Goal: Task Accomplishment & Management: Complete application form

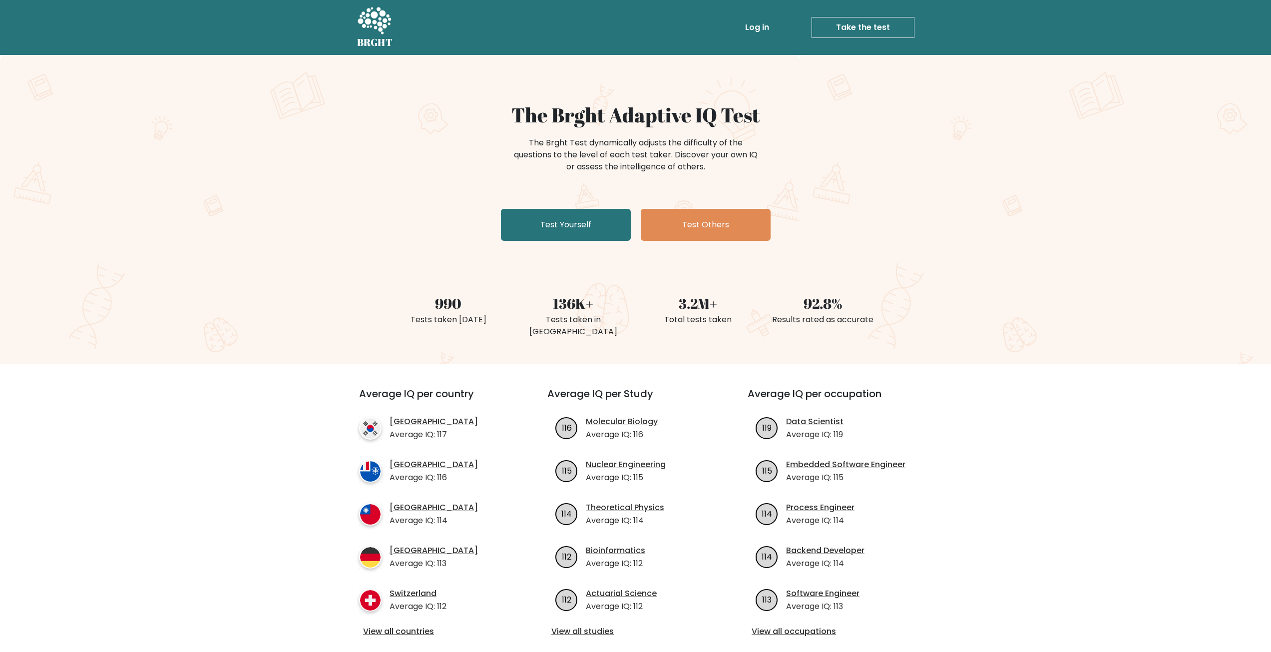
click at [761, 23] on link "Log in" at bounding box center [757, 27] width 32 height 20
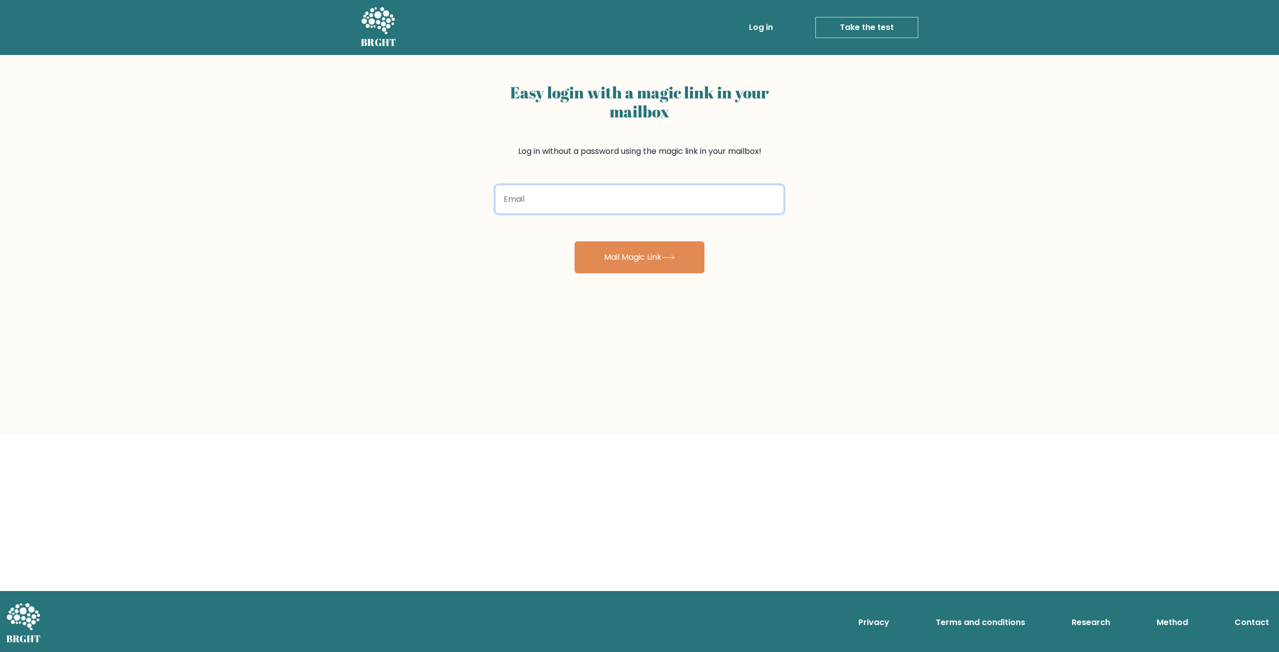
click at [552, 206] on input "email" at bounding box center [640, 199] width 288 height 28
type input "ronnoc7777@gmail.com"
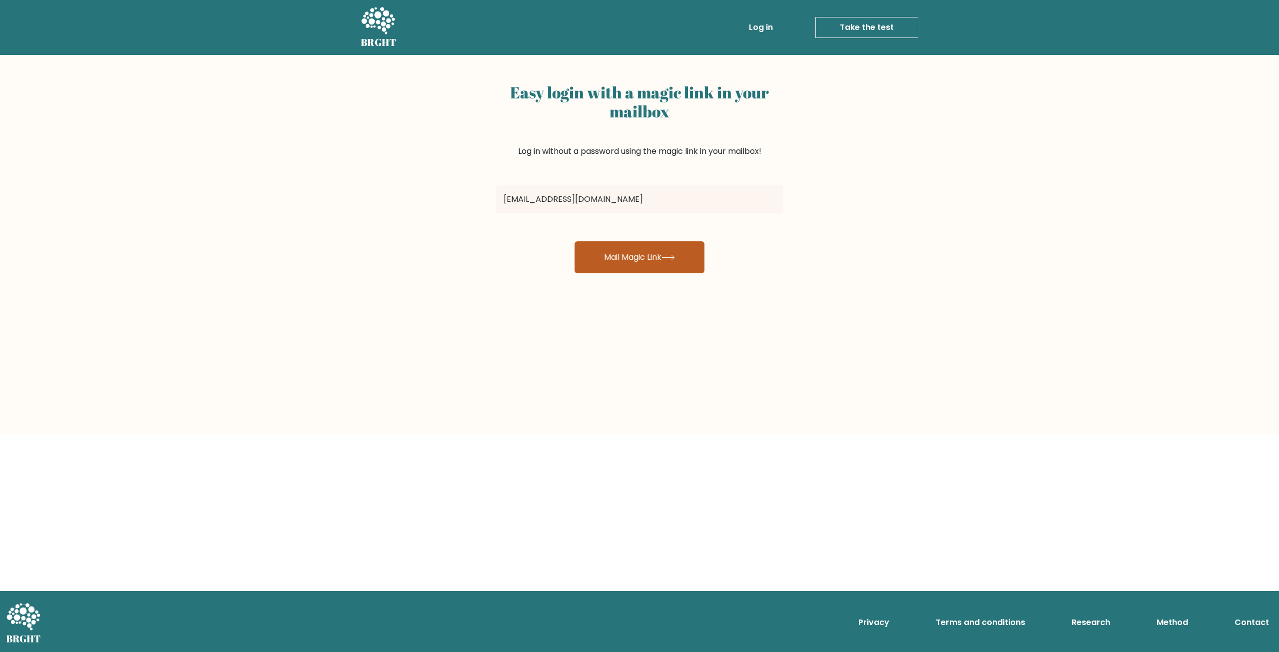
click at [643, 264] on button "Mail Magic Link" at bounding box center [639, 257] width 130 height 32
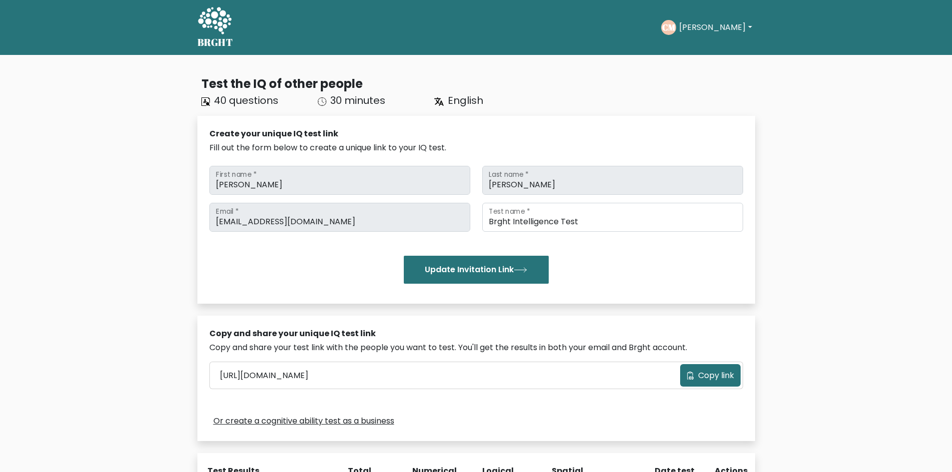
click at [699, 24] on button "Connor" at bounding box center [715, 27] width 78 height 13
click at [852, 112] on div "Test the IQ of other people 40 questions 30 minutes English Create your unique …" at bounding box center [476, 338] width 952 height 566
click at [220, 40] on h5 "BRGHT" at bounding box center [215, 42] width 36 height 12
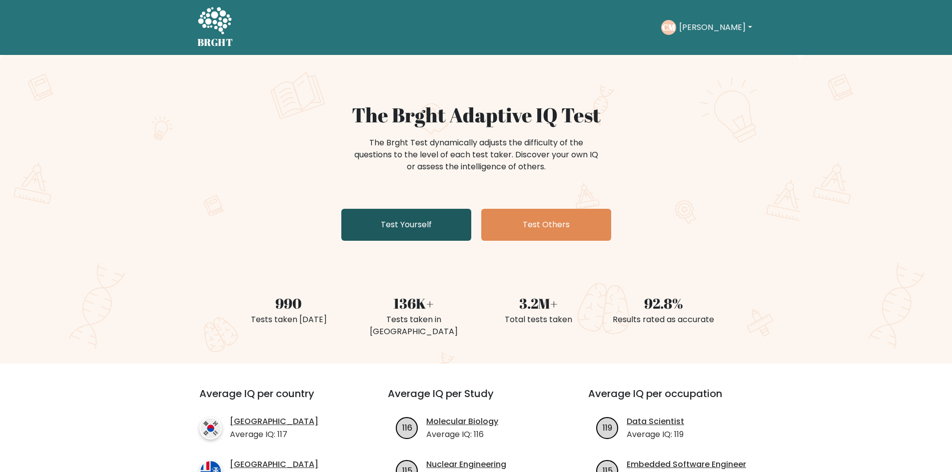
click at [415, 225] on link "Test Yourself" at bounding box center [406, 225] width 130 height 32
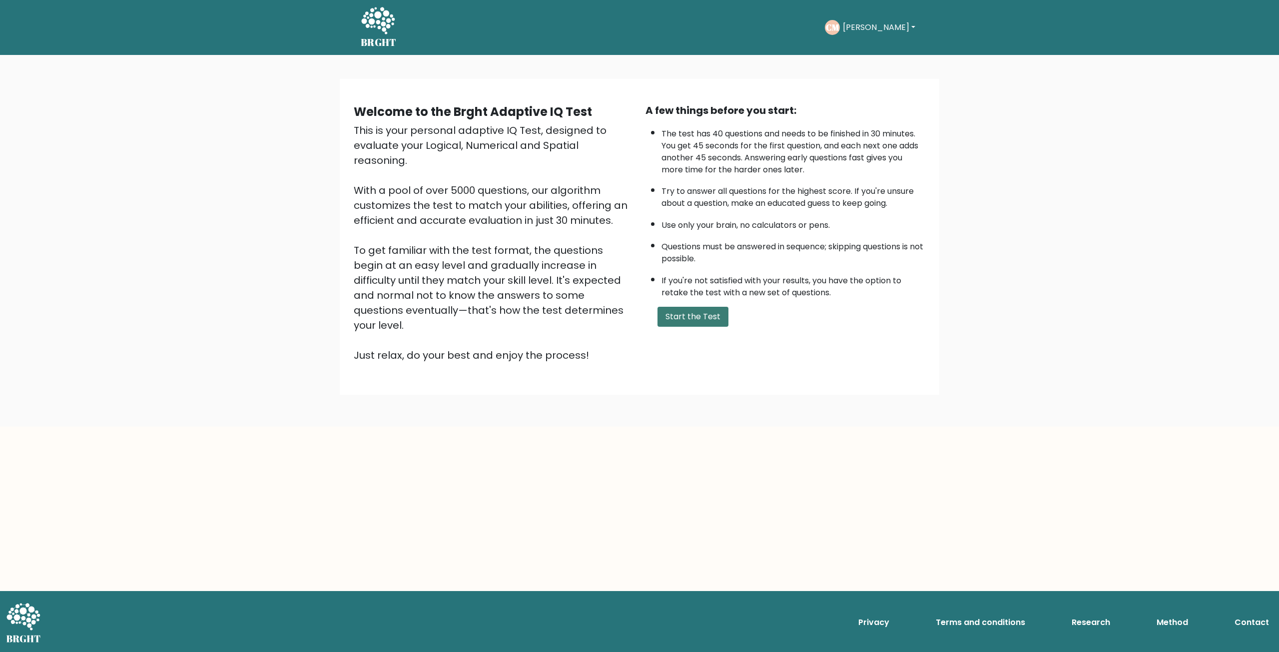
click at [688, 311] on button "Start the Test" at bounding box center [692, 317] width 71 height 20
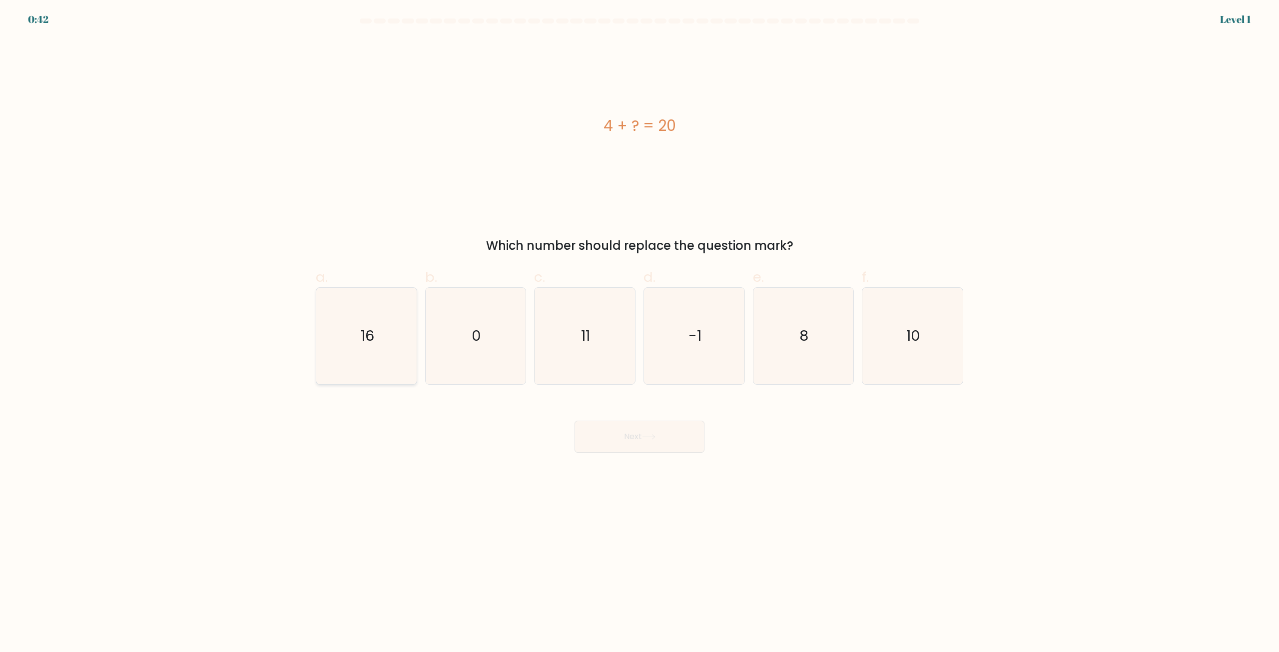
click at [381, 354] on icon "16" at bounding box center [366, 336] width 96 height 96
click at [639, 333] on input "a. 16" at bounding box center [639, 329] width 0 height 6
radio input "true"
click at [632, 437] on button "Next" at bounding box center [639, 437] width 130 height 32
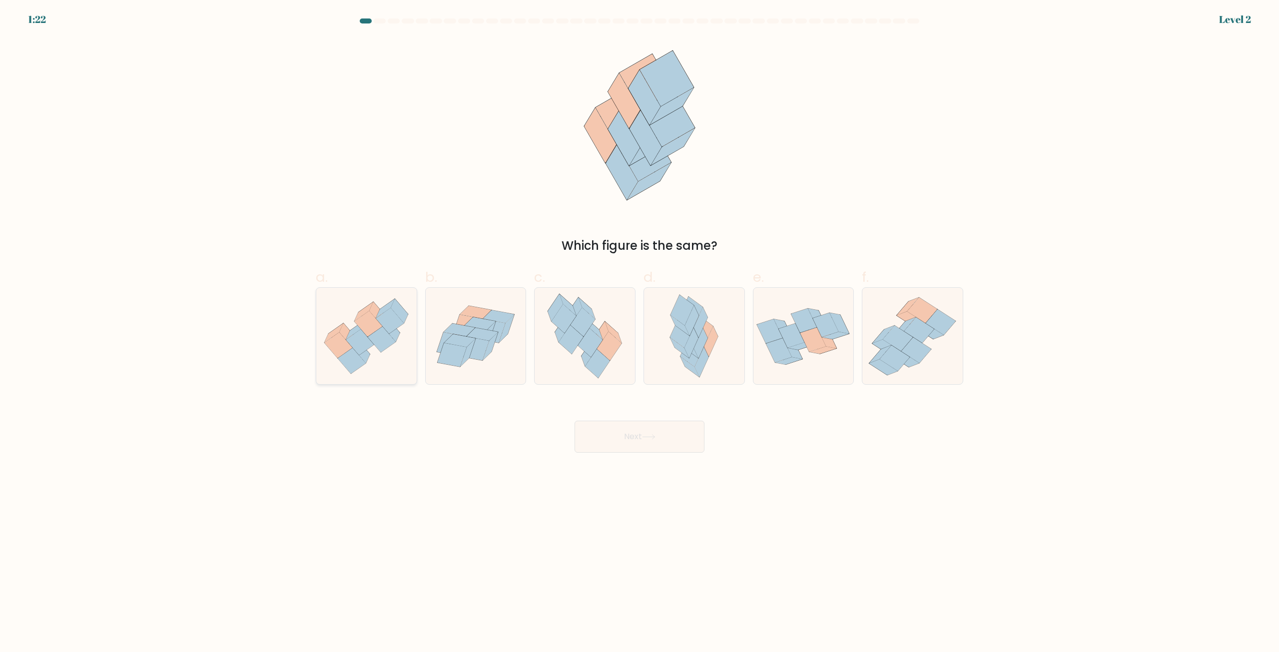
click at [383, 361] on icon at bounding box center [366, 336] width 100 height 86
click at [639, 333] on input "a." at bounding box center [639, 329] width 0 height 6
radio input "true"
click at [638, 442] on button "Next" at bounding box center [639, 437] width 130 height 32
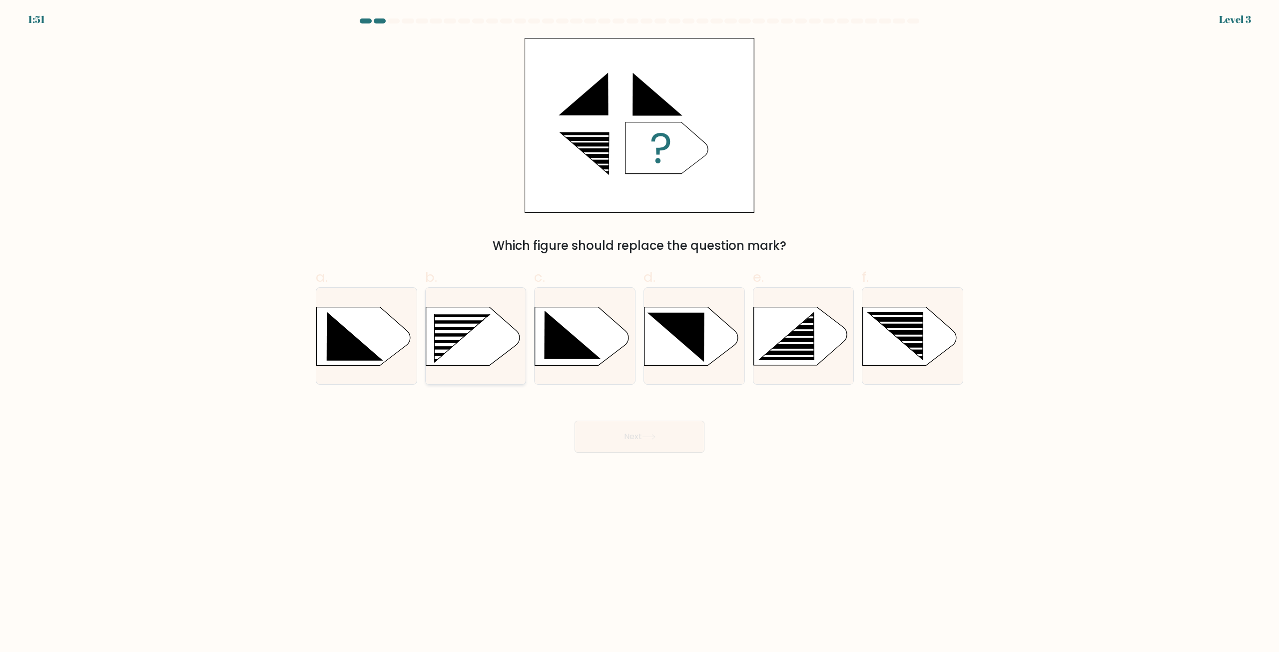
click at [497, 346] on rect at bounding box center [430, 314] width 261 height 198
click at [639, 333] on input "b." at bounding box center [639, 329] width 0 height 6
radio input "true"
click at [610, 439] on button "Next" at bounding box center [639, 437] width 130 height 32
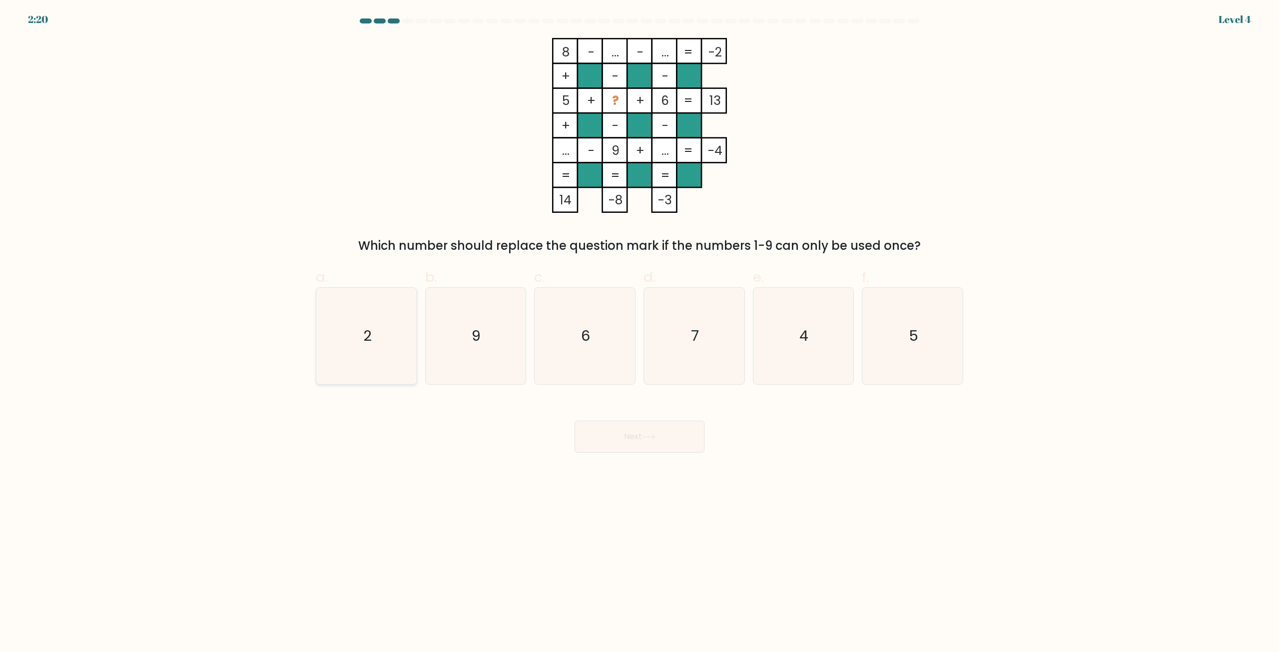
click at [378, 344] on icon "2" at bounding box center [366, 336] width 96 height 96
click at [639, 333] on input "a. 2" at bounding box center [639, 329] width 0 height 6
radio input "true"
click at [648, 444] on button "Next" at bounding box center [639, 437] width 130 height 32
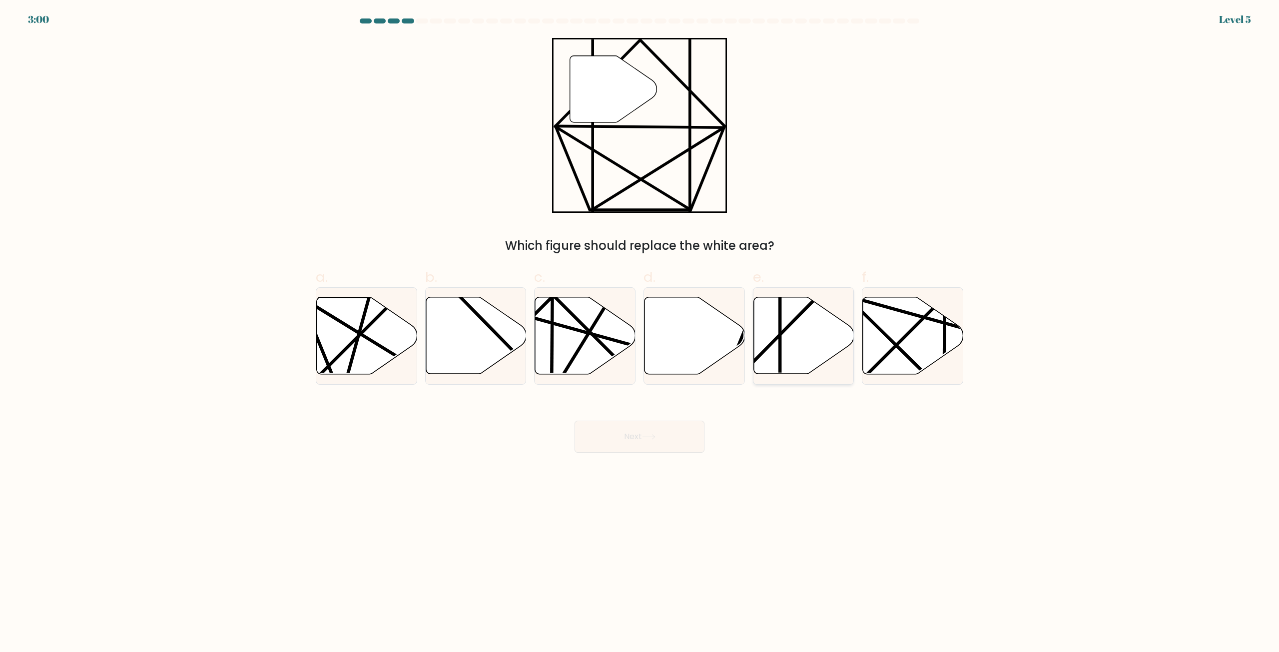
click at [799, 340] on icon at bounding box center [803, 335] width 100 height 77
click at [640, 333] on input "e." at bounding box center [639, 329] width 0 height 6
radio input "true"
click at [661, 445] on button "Next" at bounding box center [639, 437] width 130 height 32
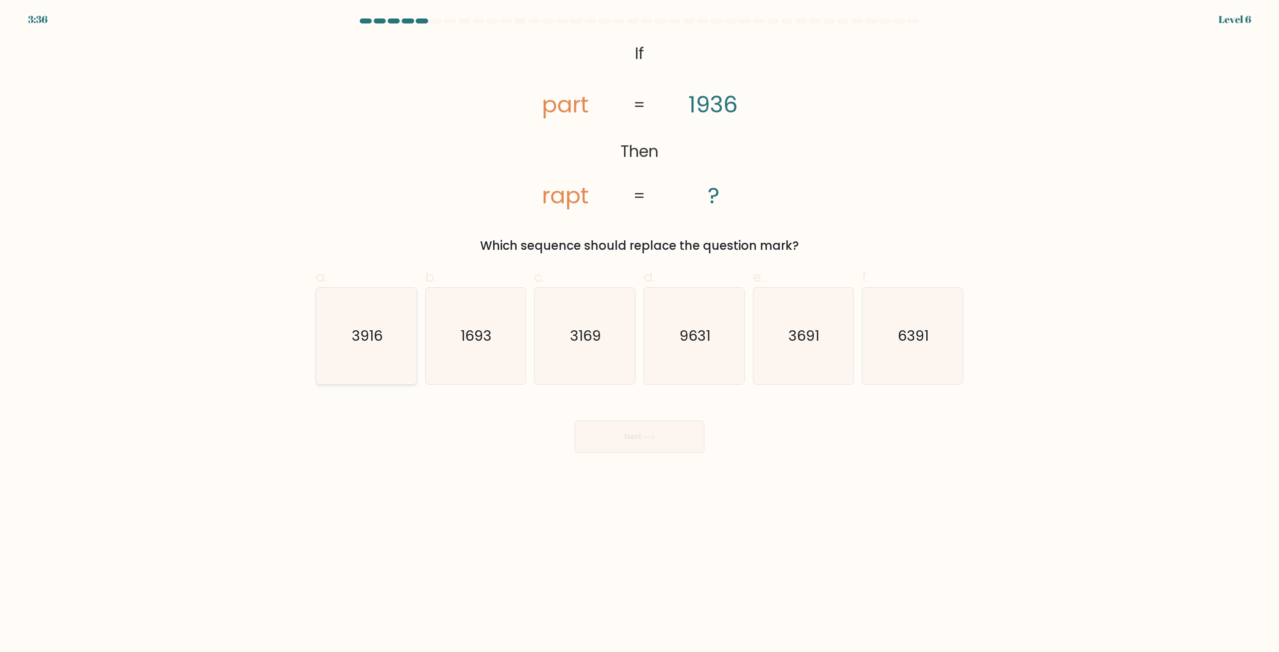
click at [400, 344] on icon "3916" at bounding box center [366, 336] width 96 height 96
click at [639, 333] on input "a. 3916" at bounding box center [639, 329] width 0 height 6
radio input "true"
click at [677, 448] on button "Next" at bounding box center [639, 437] width 130 height 32
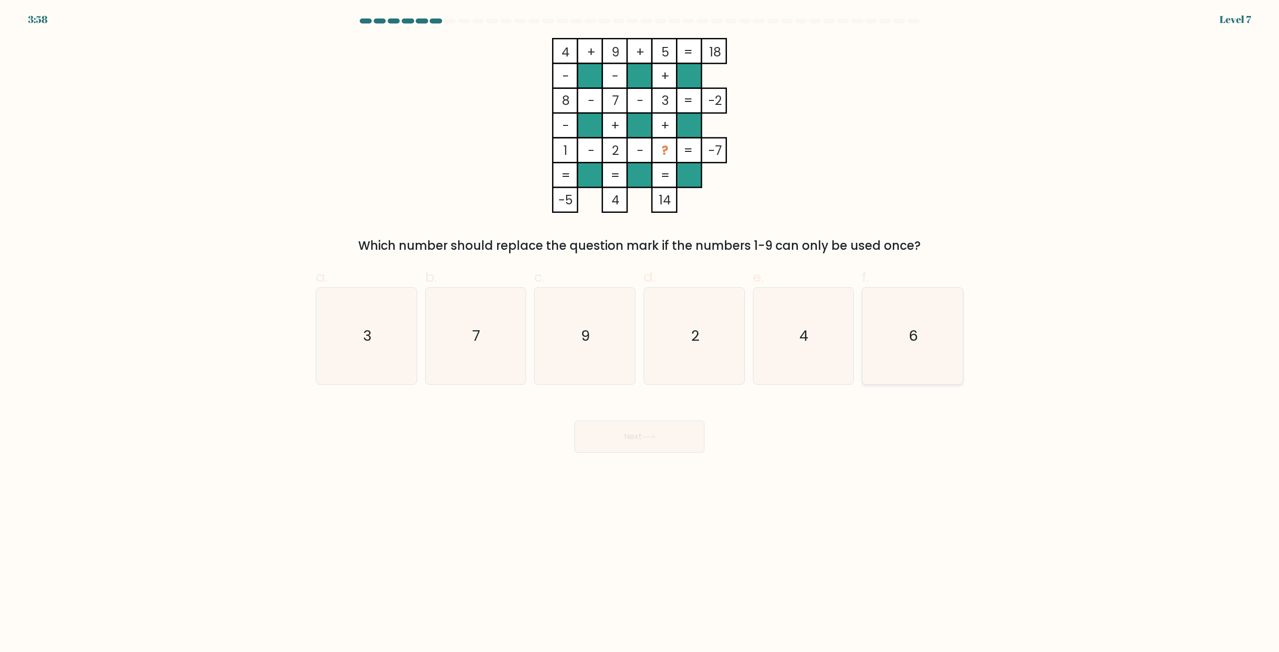
click at [915, 338] on text "6" at bounding box center [913, 336] width 9 height 20
click at [640, 333] on input "f. 6" at bounding box center [639, 329] width 0 height 6
radio input "true"
click at [686, 436] on button "Next" at bounding box center [639, 437] width 130 height 32
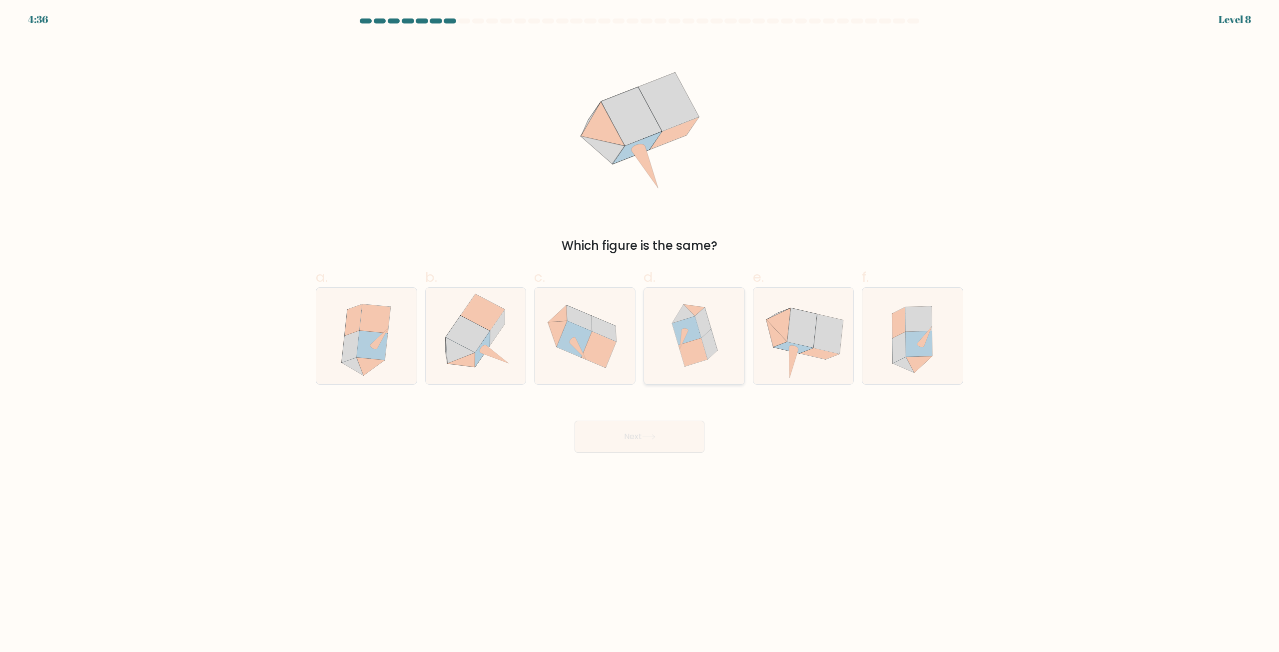
click at [718, 340] on icon at bounding box center [694, 336] width 92 height 96
click at [640, 333] on input "d." at bounding box center [639, 329] width 0 height 6
radio input "true"
click at [657, 441] on button "Next" at bounding box center [639, 437] width 130 height 32
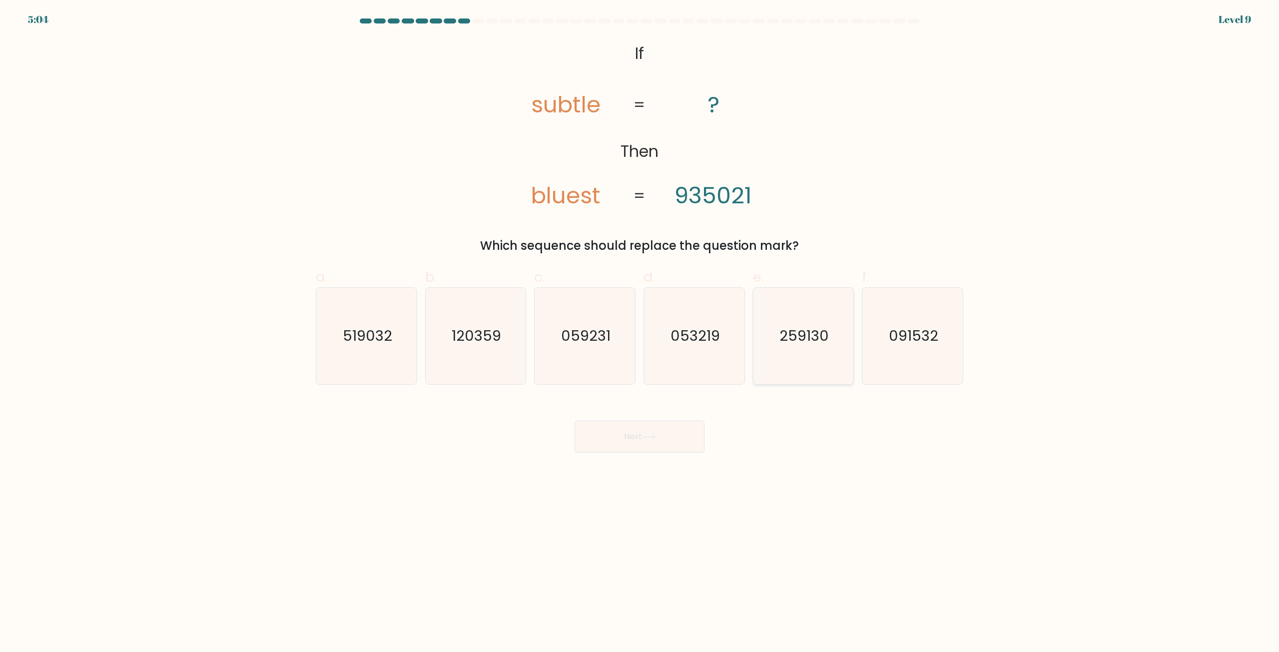
click at [830, 314] on icon "259130" at bounding box center [803, 336] width 96 height 96
click at [640, 326] on input "e. 259130" at bounding box center [639, 329] width 0 height 6
radio input "true"
click at [611, 442] on button "Next" at bounding box center [639, 437] width 130 height 32
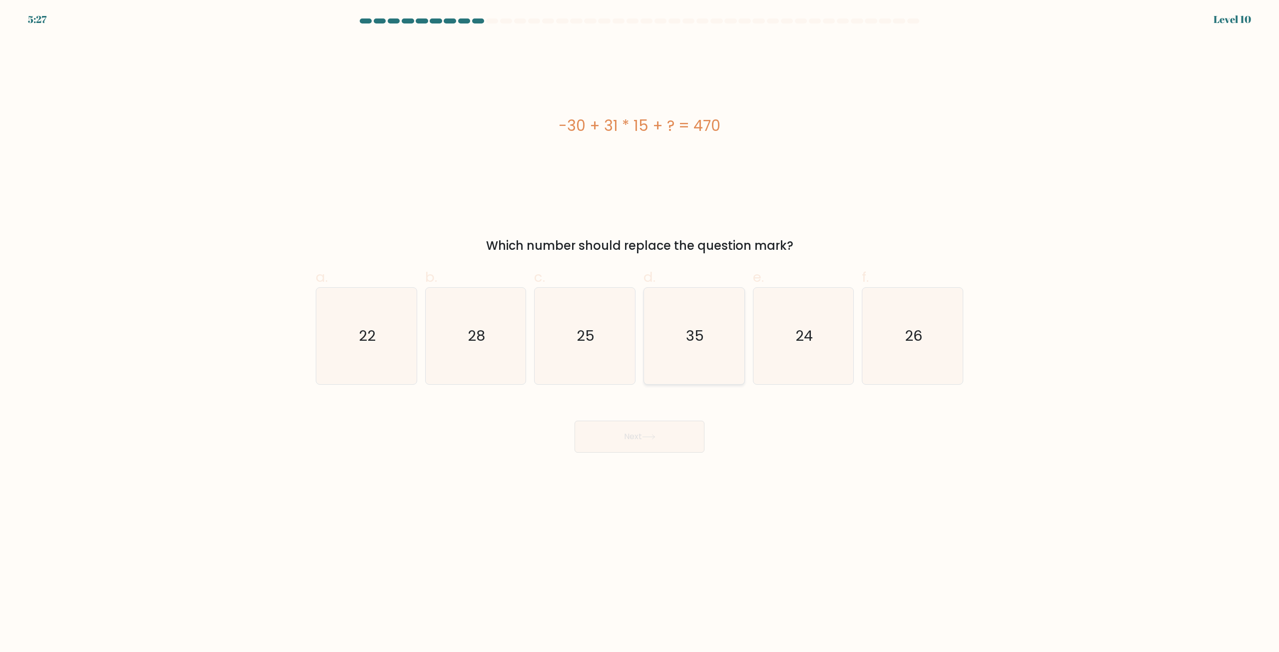
click at [713, 345] on icon "35" at bounding box center [694, 336] width 96 height 96
click at [640, 333] on input "d. 35" at bounding box center [639, 329] width 0 height 6
radio input "true"
click at [688, 431] on button "Next" at bounding box center [639, 437] width 130 height 32
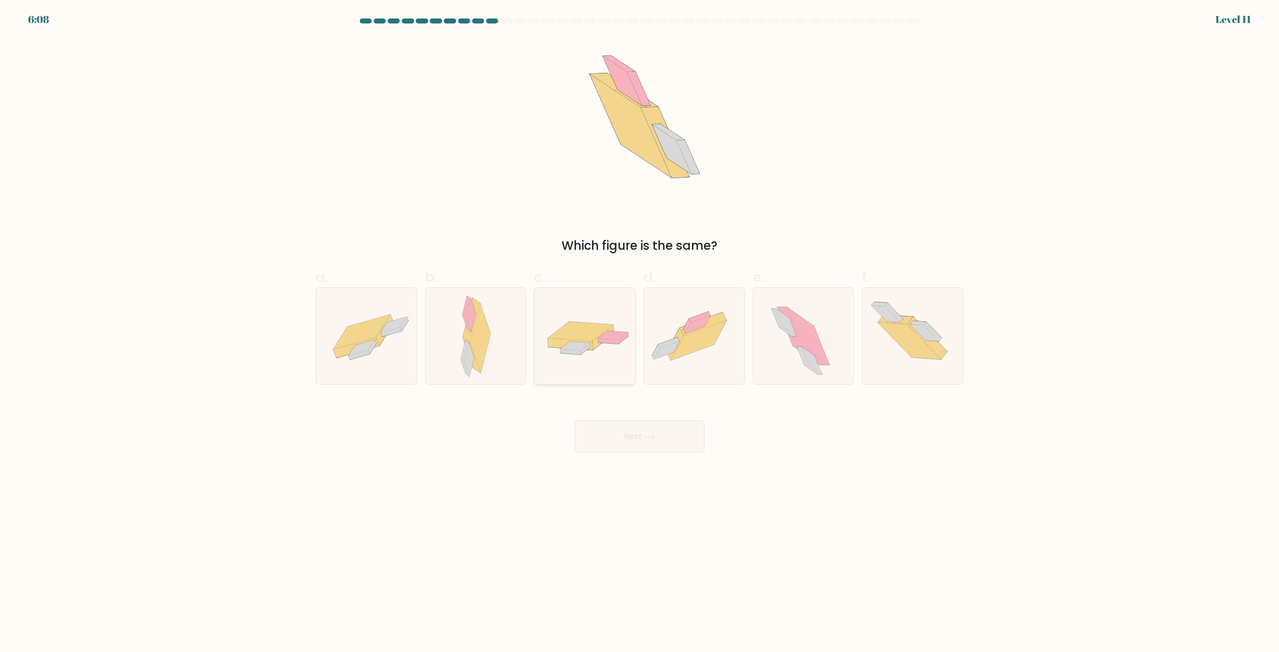
click at [599, 367] on div at bounding box center [584, 335] width 101 height 97
click at [639, 333] on input "c." at bounding box center [639, 329] width 0 height 6
radio input "true"
click at [628, 437] on button "Next" at bounding box center [639, 437] width 130 height 32
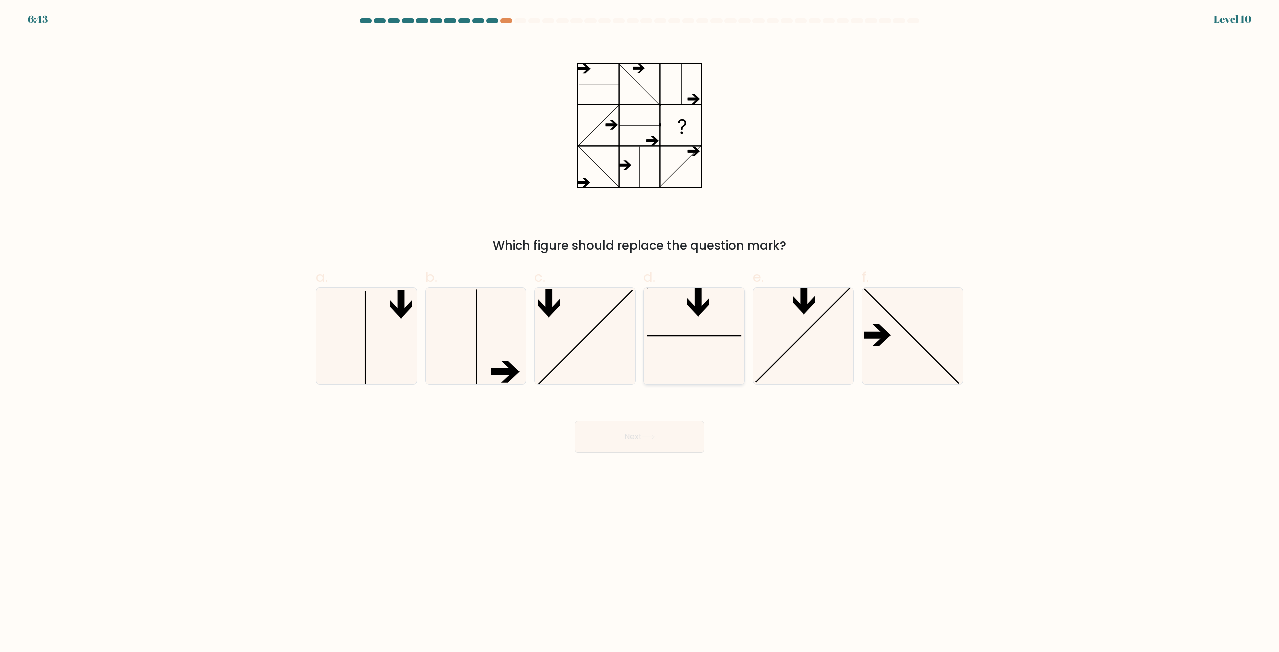
click at [668, 333] on icon at bounding box center [694, 336] width 96 height 96
click at [640, 333] on input "d." at bounding box center [639, 329] width 0 height 6
radio input "true"
click at [682, 446] on button "Next" at bounding box center [639, 437] width 130 height 32
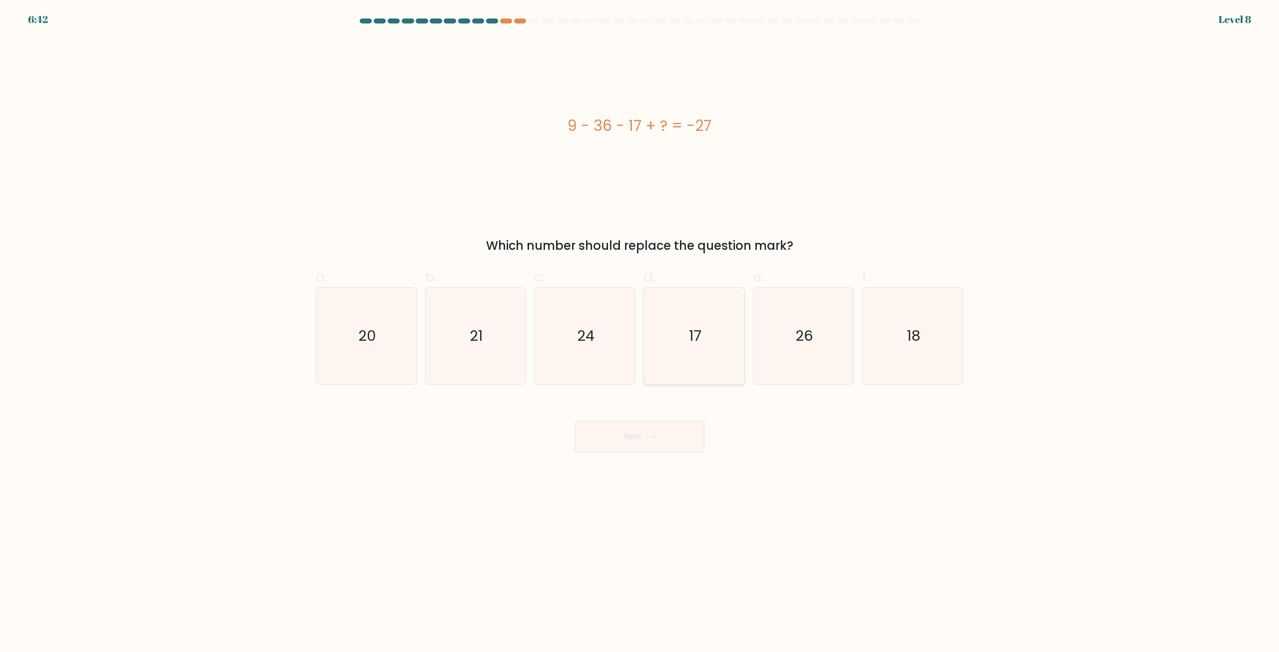
click at [689, 348] on icon "17" at bounding box center [694, 336] width 96 height 96
click at [640, 333] on input "d. 17" at bounding box center [639, 329] width 0 height 6
radio input "true"
click at [683, 431] on button "Next" at bounding box center [639, 437] width 130 height 32
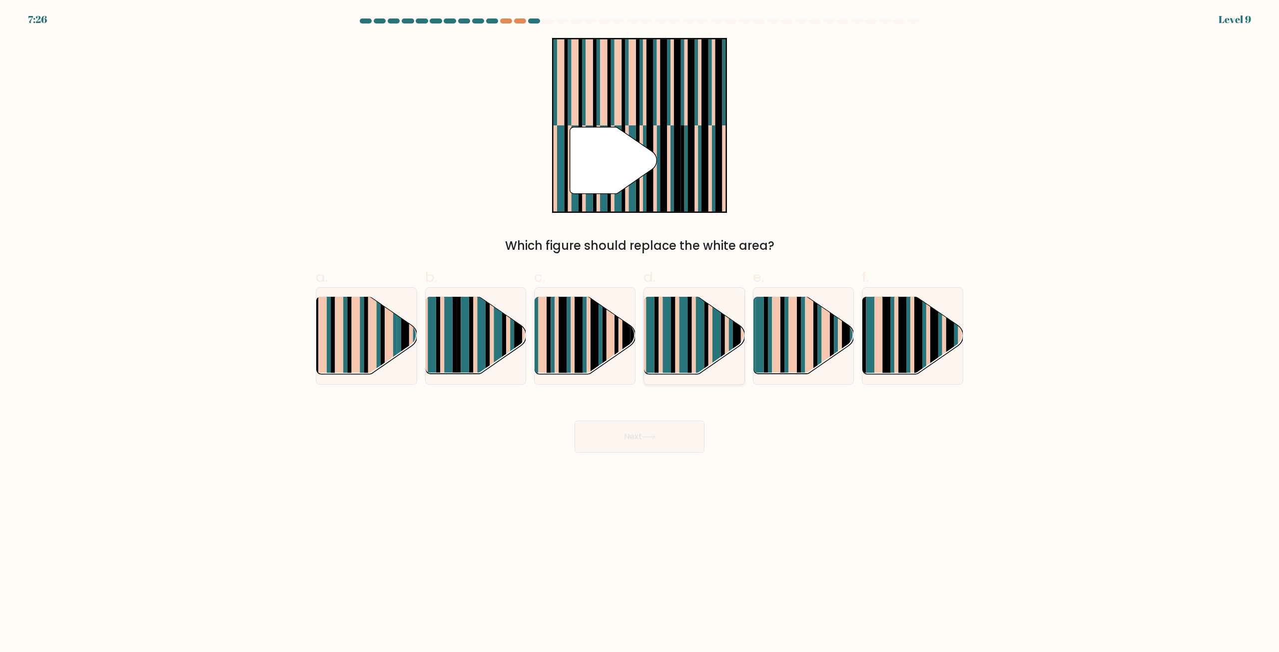
click at [696, 355] on g at bounding box center [724, 295] width 200 height 200
click at [640, 333] on input "d." at bounding box center [639, 329] width 0 height 6
radio input "true"
click at [679, 434] on button "Next" at bounding box center [639, 437] width 130 height 32
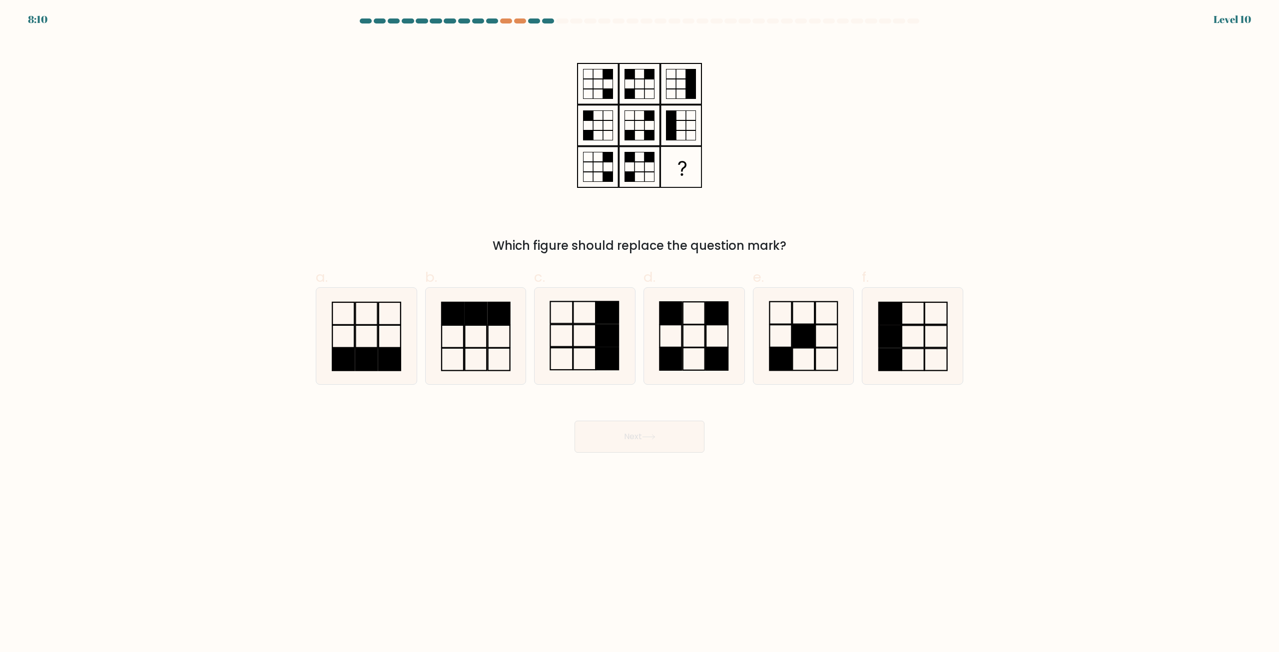
click at [689, 343] on icon at bounding box center [694, 336] width 96 height 96
click at [640, 333] on input "d." at bounding box center [639, 329] width 0 height 6
radio input "true"
click at [677, 444] on button "Next" at bounding box center [639, 437] width 130 height 32
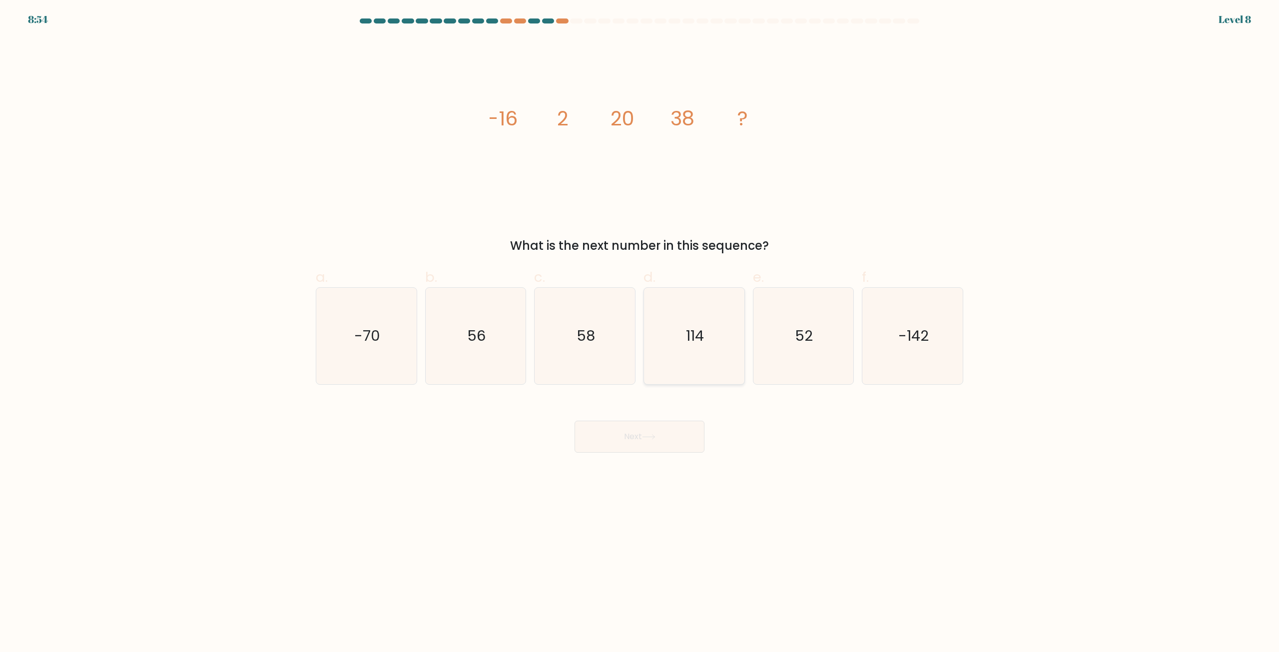
click at [702, 346] on icon "114" at bounding box center [694, 336] width 96 height 96
click at [640, 333] on input "d. 114" at bounding box center [639, 329] width 0 height 6
radio input "true"
click at [685, 428] on button "Next" at bounding box center [639, 437] width 130 height 32
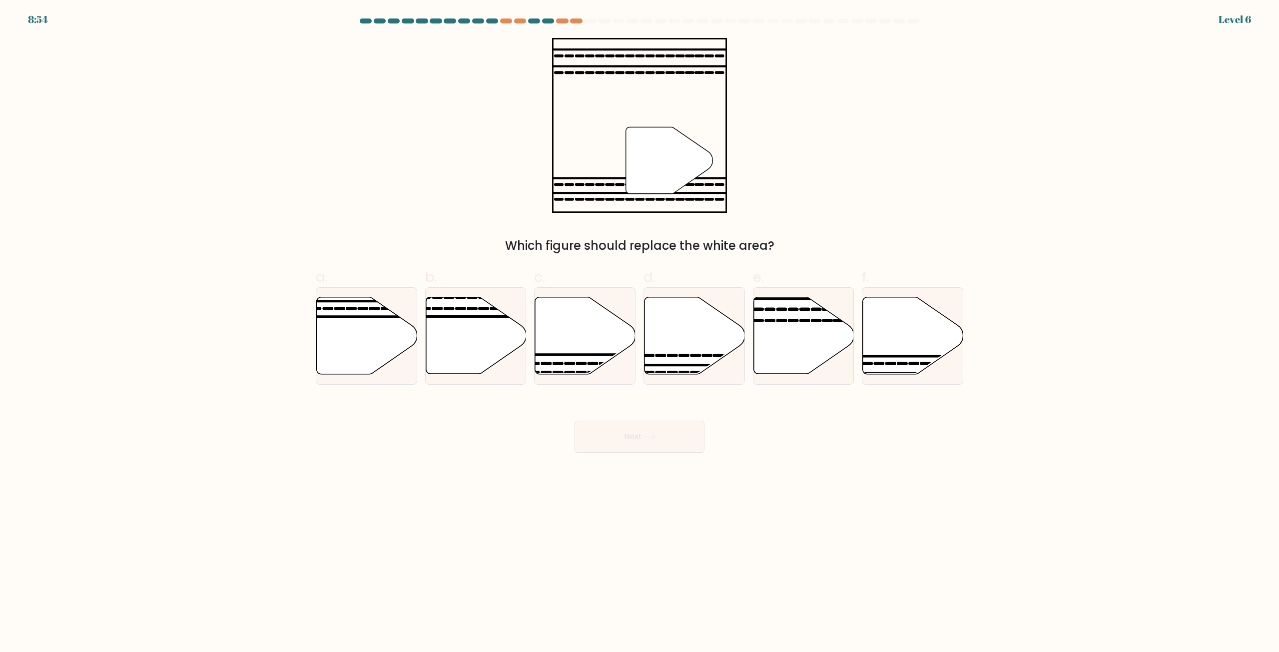
click at [705, 353] on icon at bounding box center [694, 335] width 100 height 77
click at [640, 333] on input "d." at bounding box center [639, 329] width 0 height 6
radio input "true"
click at [678, 437] on button "Next" at bounding box center [639, 437] width 130 height 32
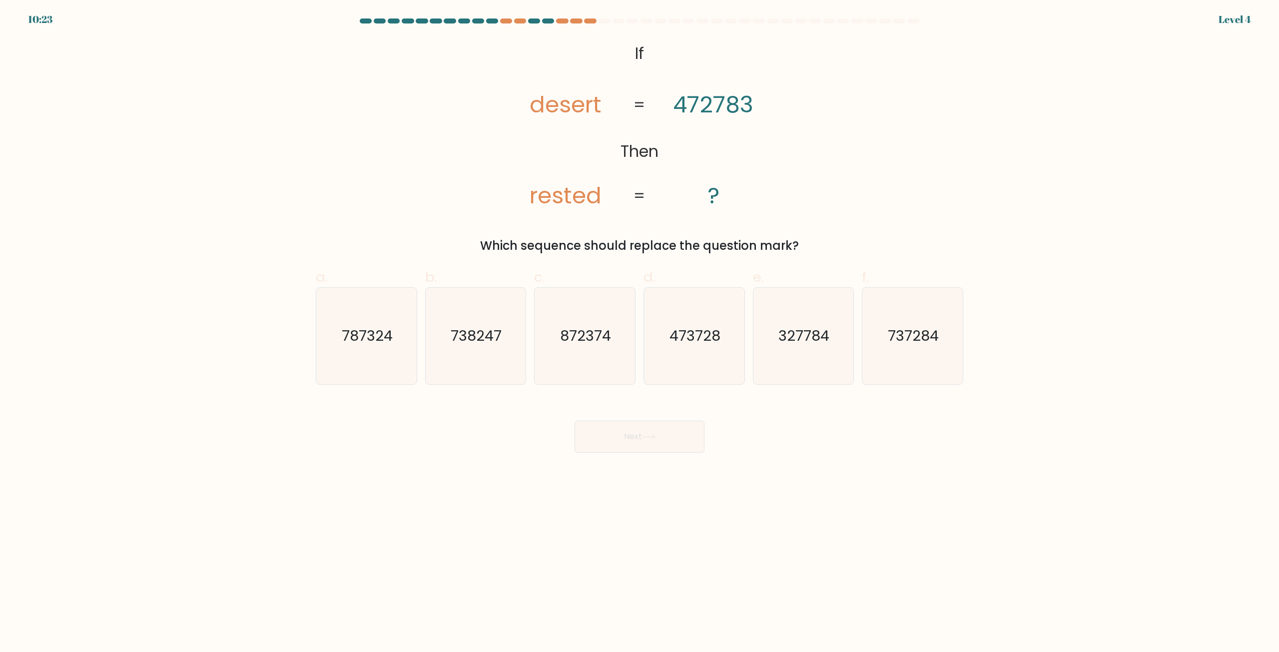
click at [694, 349] on icon "473728" at bounding box center [694, 336] width 96 height 96
click at [640, 333] on input "d. 473728" at bounding box center [639, 329] width 0 height 6
radio input "true"
click at [663, 447] on button "Next" at bounding box center [639, 437] width 130 height 32
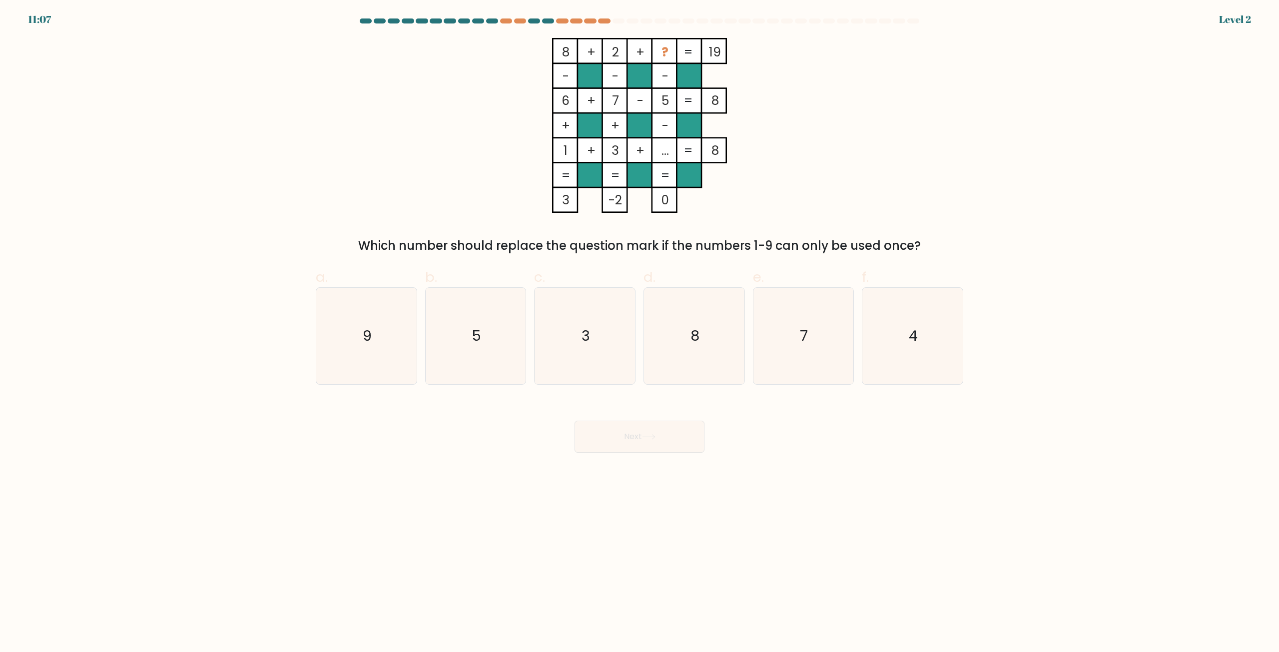
click at [686, 357] on icon "8" at bounding box center [694, 336] width 96 height 96
click at [640, 333] on input "d. 8" at bounding box center [639, 329] width 0 height 6
radio input "true"
click at [671, 443] on button "Next" at bounding box center [639, 437] width 130 height 32
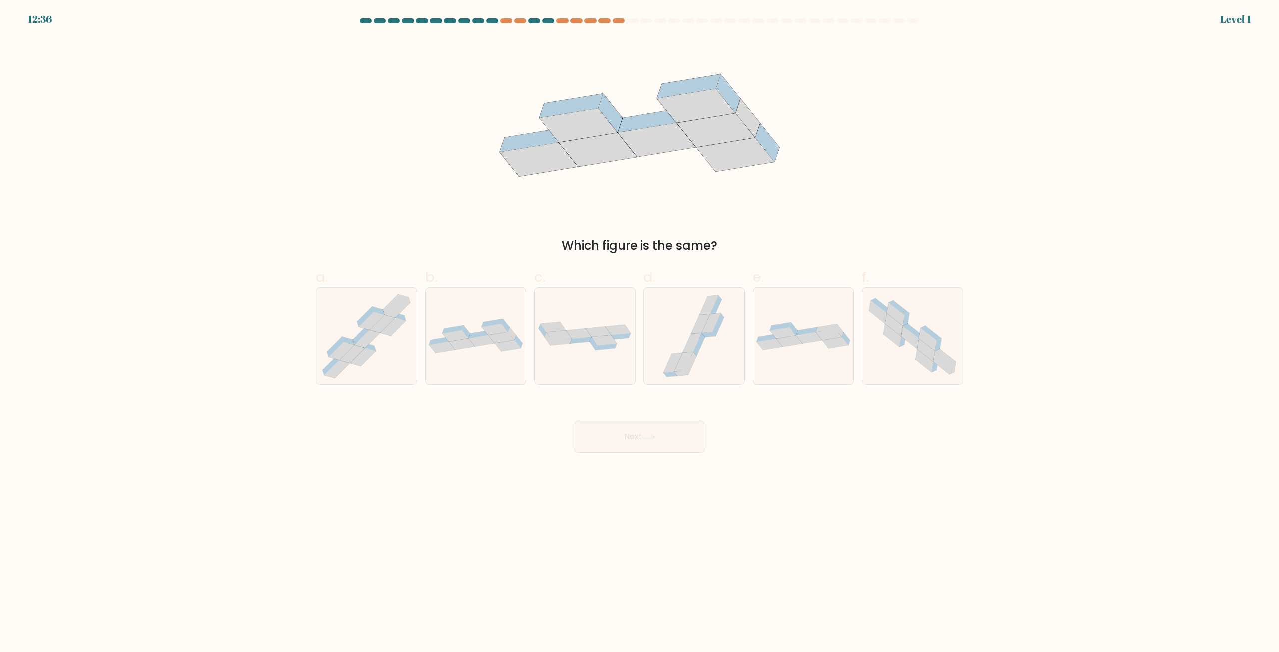
click at [692, 357] on icon at bounding box center [690, 363] width 11 height 23
click at [640, 333] on input "d." at bounding box center [639, 329] width 0 height 6
radio input "true"
click at [574, 421] on button "Next" at bounding box center [639, 437] width 130 height 32
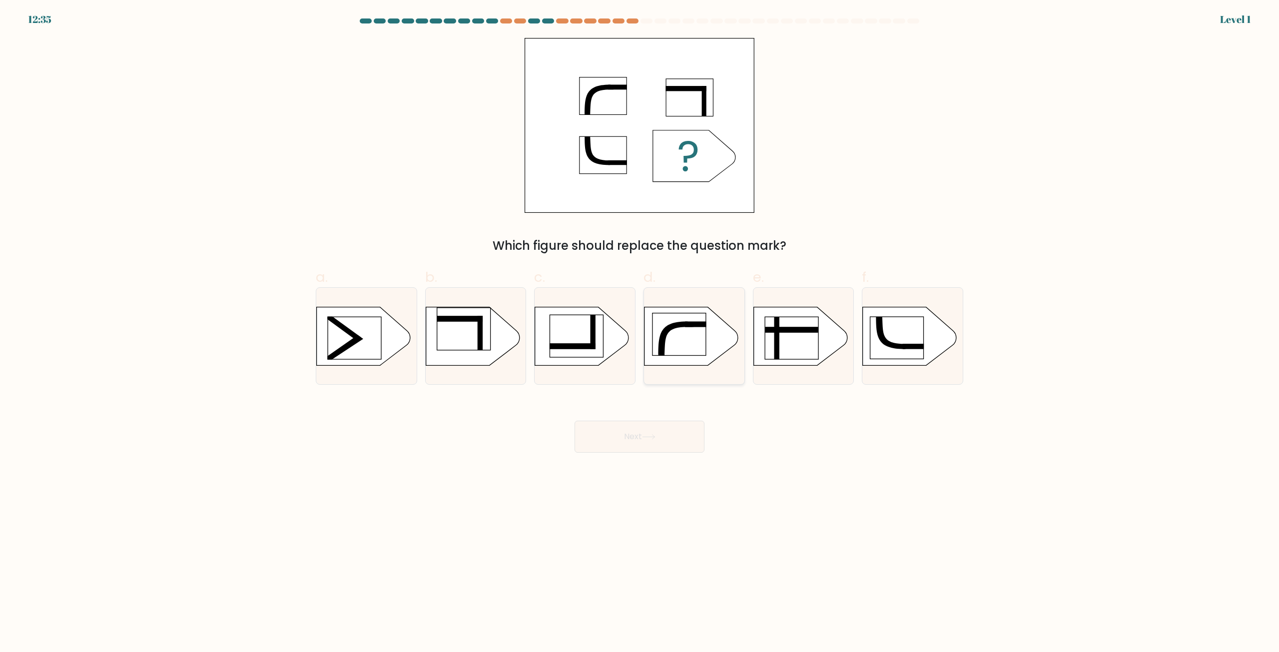
click at [692, 358] on icon at bounding box center [691, 336] width 94 height 58
click at [640, 333] on input "d." at bounding box center [639, 329] width 0 height 6
radio input "true"
click at [574, 421] on button "Next" at bounding box center [639, 437] width 130 height 32
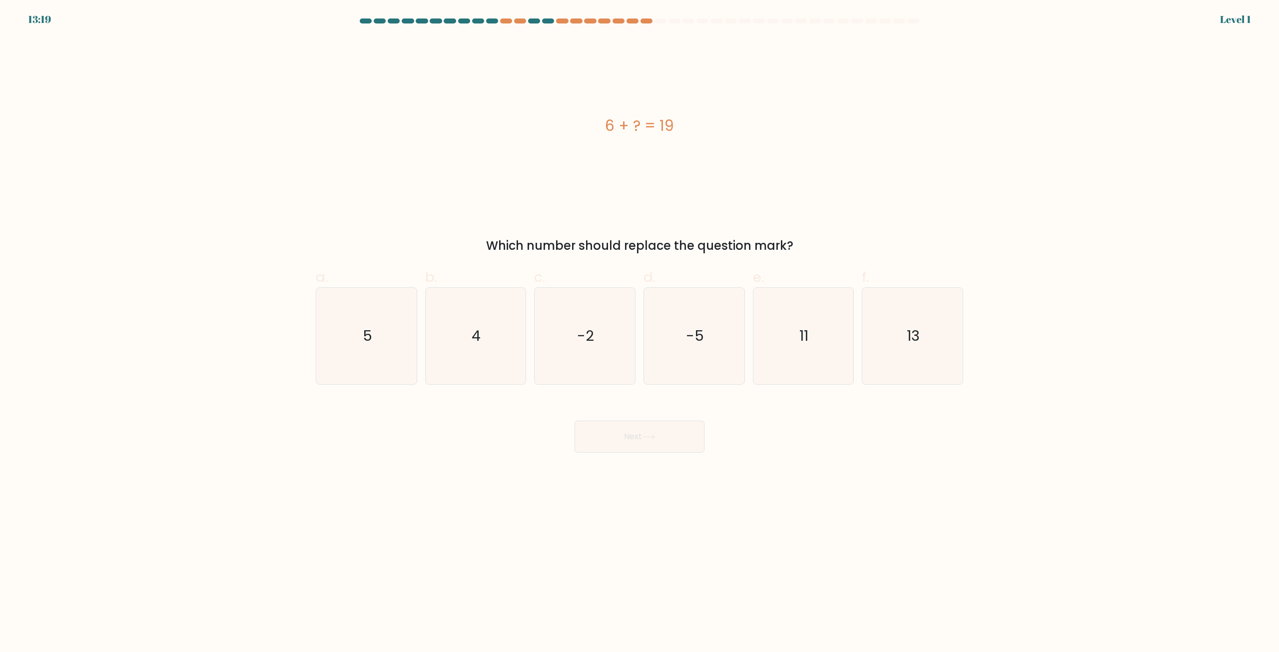
click at [692, 358] on icon "-5" at bounding box center [694, 336] width 96 height 96
click at [640, 333] on input "d. -5" at bounding box center [639, 329] width 0 height 6
radio input "true"
click at [574, 421] on button "Next" at bounding box center [639, 437] width 130 height 32
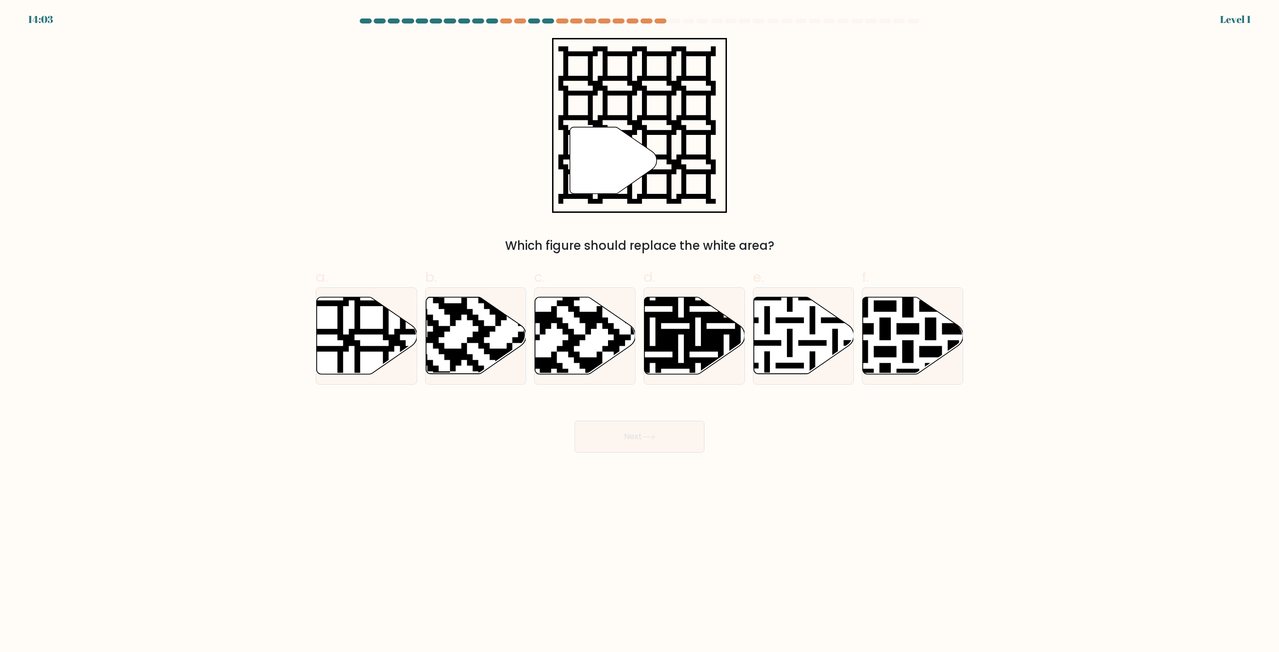
click at [692, 358] on icon at bounding box center [723, 295] width 182 height 182
click at [640, 333] on input "d." at bounding box center [639, 329] width 0 height 6
radio input "true"
click at [574, 421] on button "Next" at bounding box center [639, 437] width 130 height 32
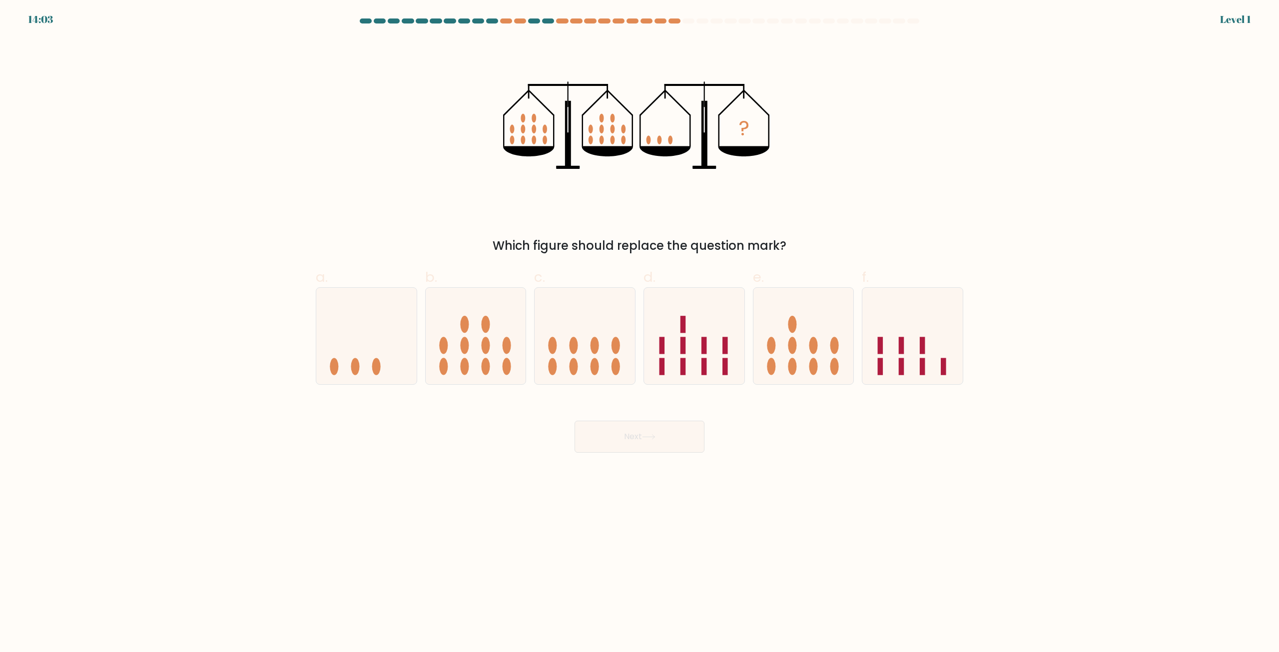
click at [692, 358] on icon at bounding box center [694, 336] width 100 height 83
click at [640, 333] on input "d." at bounding box center [639, 329] width 0 height 6
radio input "true"
click at [574, 421] on button "Next" at bounding box center [639, 437] width 130 height 32
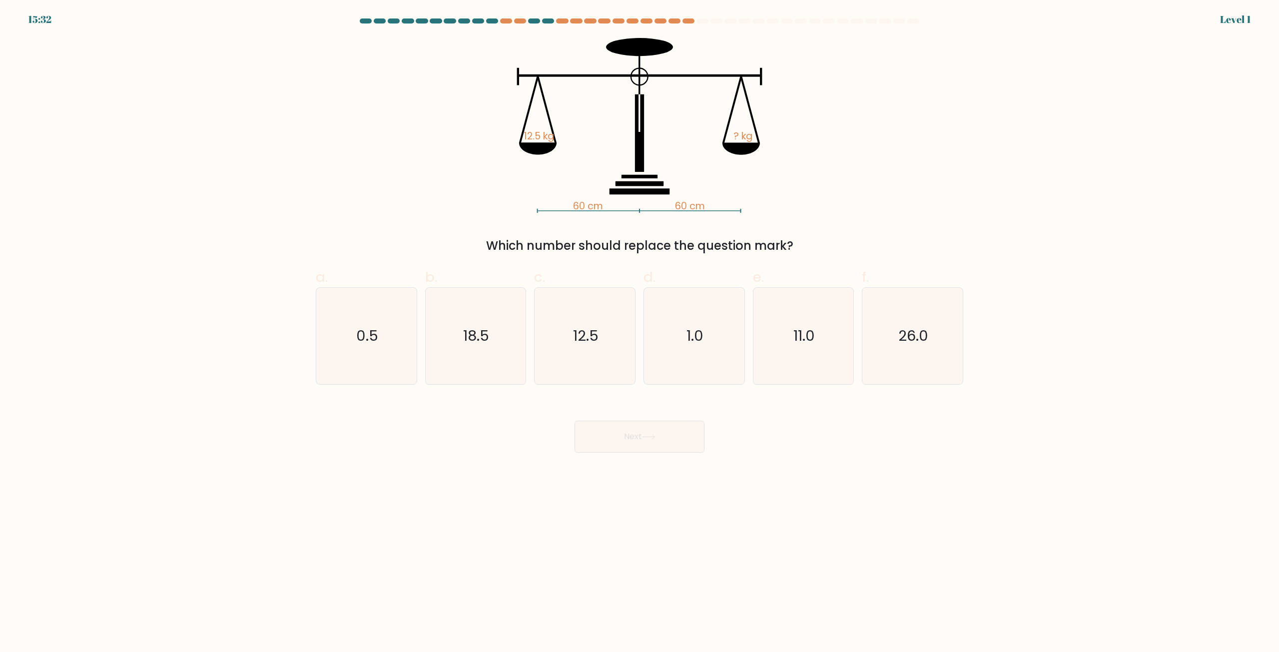
click at [692, 358] on icon "1.0" at bounding box center [694, 336] width 96 height 96
click at [640, 333] on input "d. 1.0" at bounding box center [639, 329] width 0 height 6
radio input "true"
click at [574, 421] on button "Next" at bounding box center [639, 437] width 130 height 32
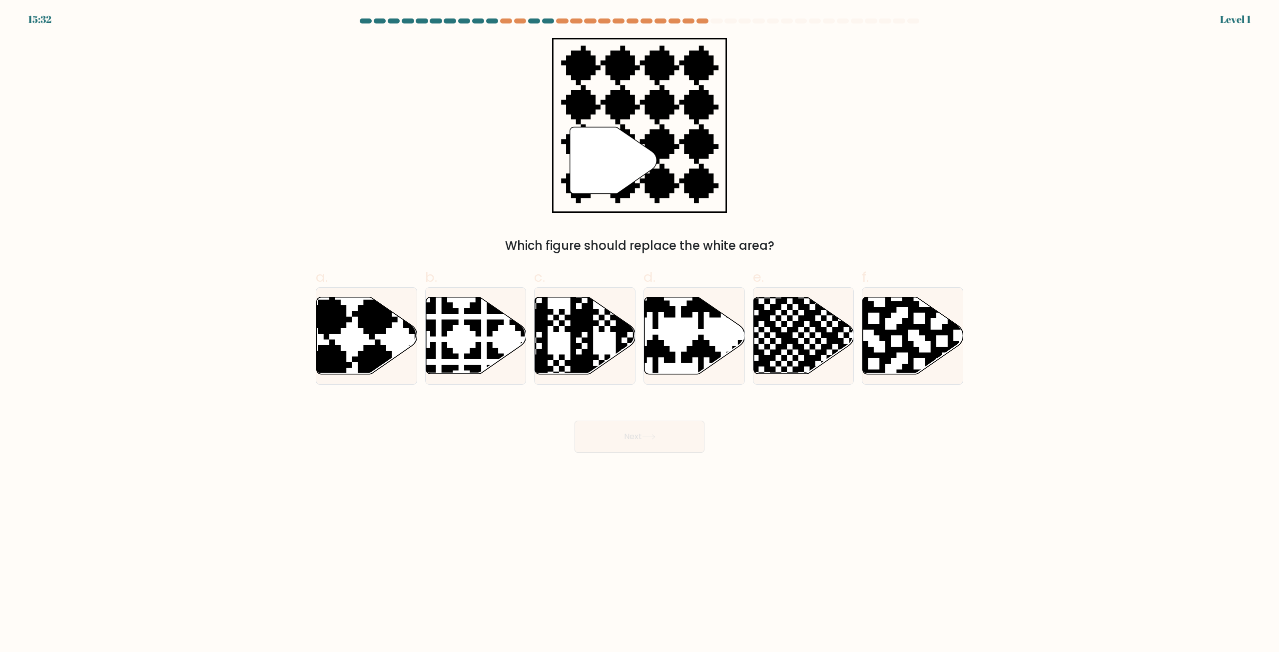
click at [692, 358] on icon at bounding box center [694, 335] width 100 height 77
click at [640, 333] on input "d." at bounding box center [639, 329] width 0 height 6
radio input "true"
click at [574, 421] on button "Next" at bounding box center [639, 437] width 130 height 32
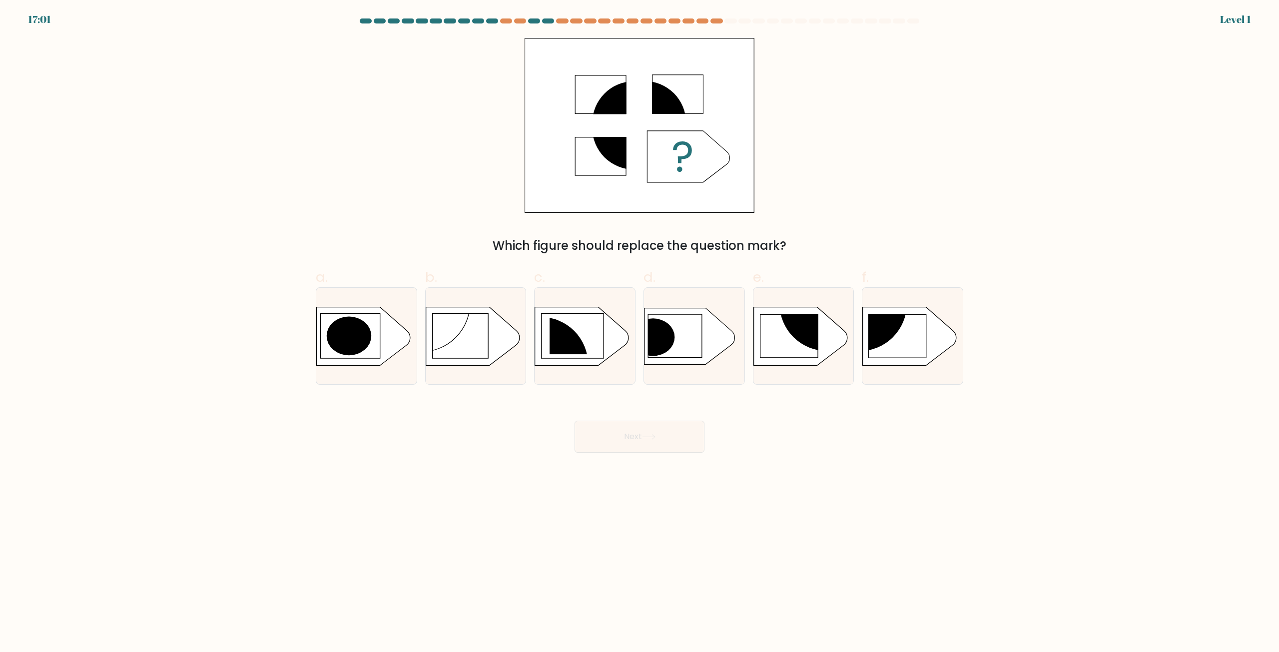
click at [692, 358] on rect at bounding box center [675, 335] width 54 height 43
click at [640, 333] on input "d." at bounding box center [639, 329] width 0 height 6
radio input "true"
click at [574, 421] on button "Next" at bounding box center [639, 437] width 130 height 32
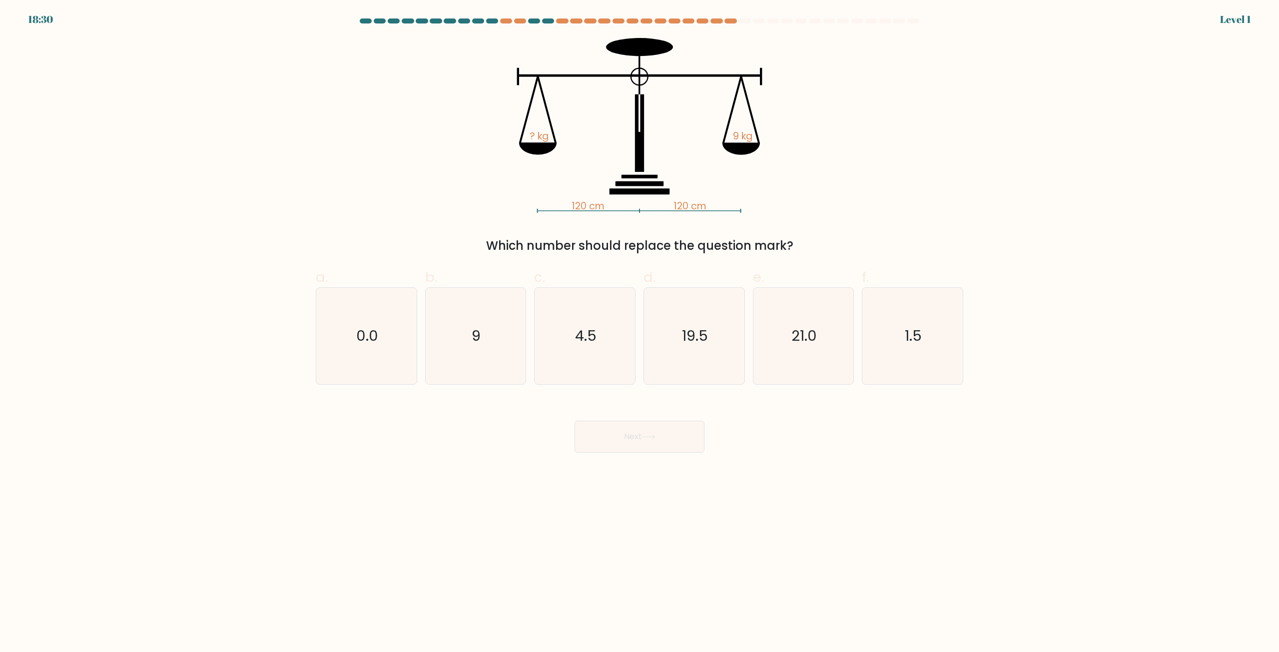
click at [692, 358] on icon "19.5" at bounding box center [694, 336] width 96 height 96
click at [640, 333] on input "d. 19.5" at bounding box center [639, 329] width 0 height 6
radio input "true"
click at [574, 421] on button "Next" at bounding box center [639, 437] width 130 height 32
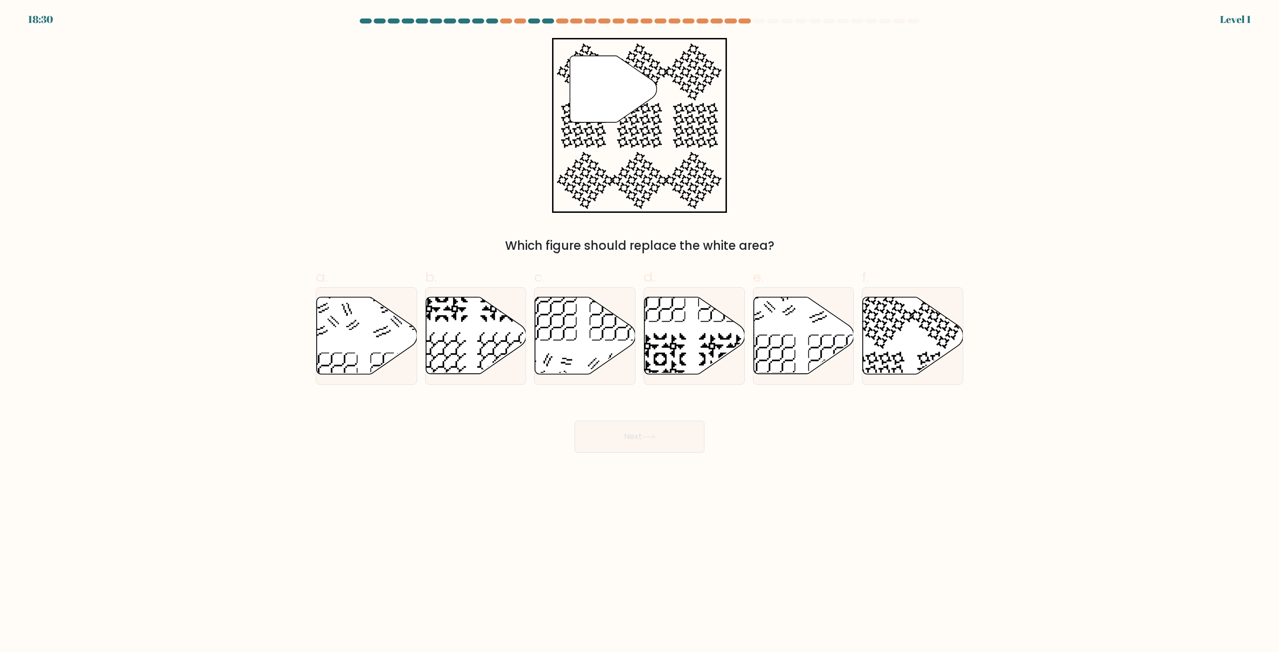
click at [692, 358] on icon at bounding box center [694, 335] width 100 height 77
click at [640, 333] on input "d." at bounding box center [639, 329] width 0 height 6
radio input "true"
click at [574, 421] on button "Next" at bounding box center [639, 437] width 130 height 32
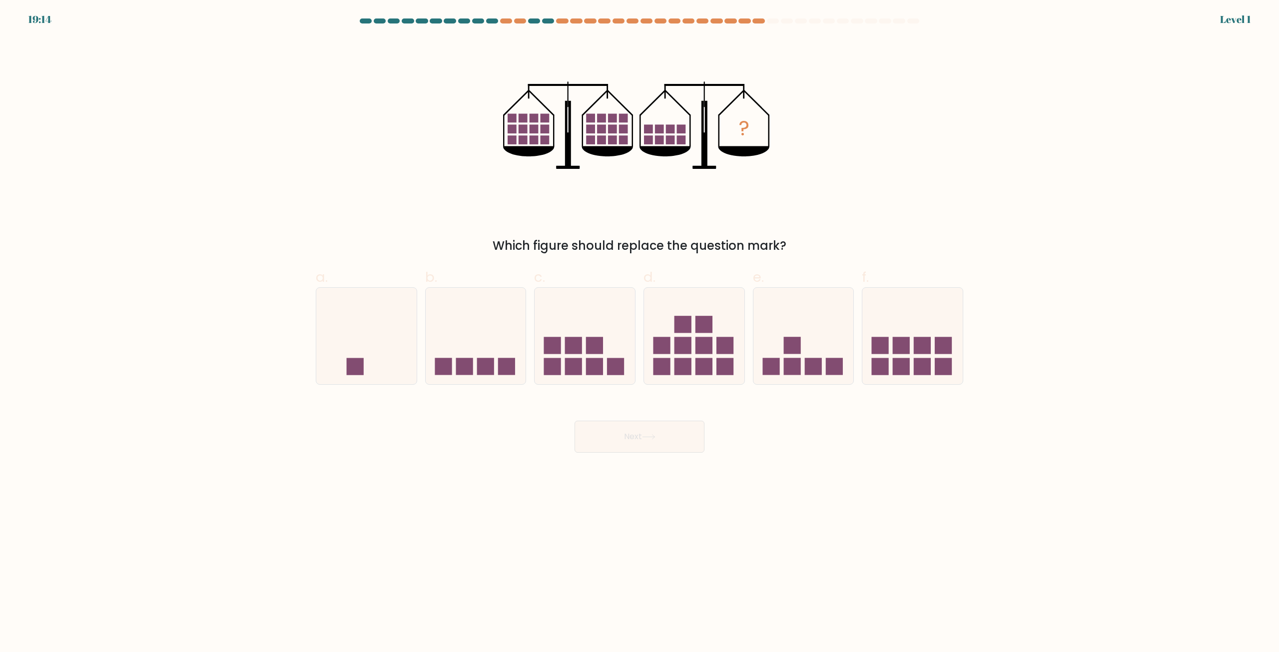
click at [692, 358] on icon at bounding box center [694, 336] width 100 height 83
click at [640, 333] on input "d." at bounding box center [639, 329] width 0 height 6
radio input "true"
click at [574, 421] on button "Next" at bounding box center [639, 437] width 130 height 32
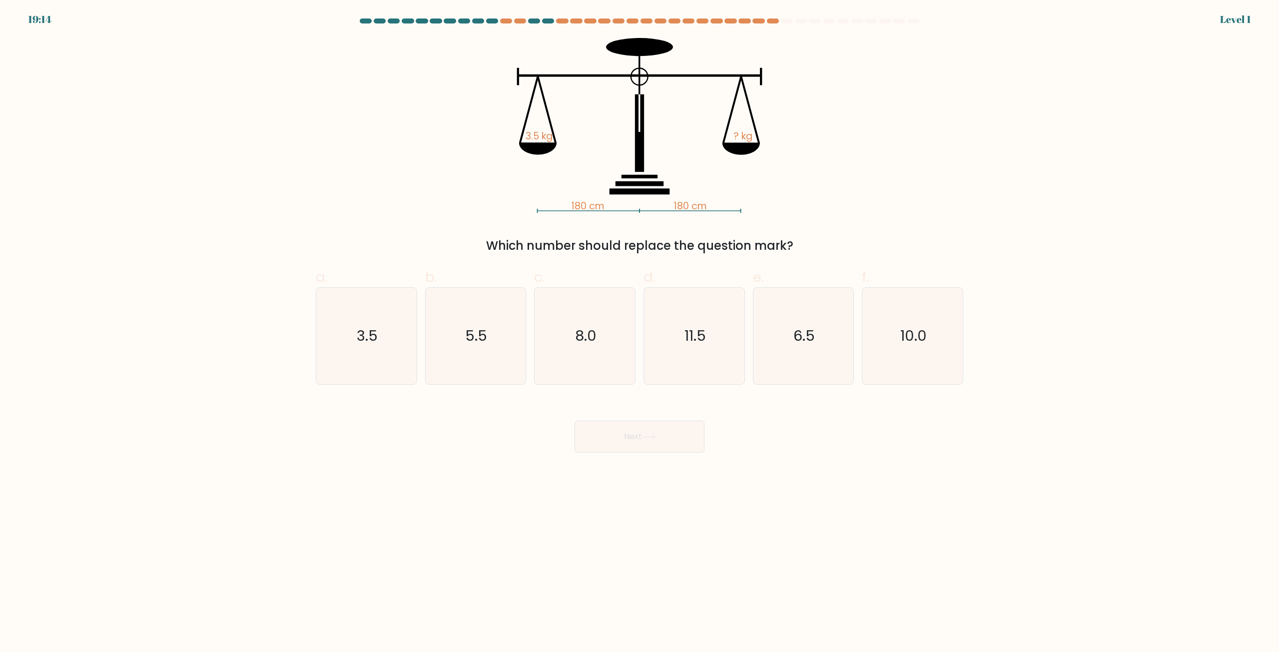
click at [692, 358] on icon "11.5" at bounding box center [694, 336] width 96 height 96
click at [640, 333] on input "d. 11.5" at bounding box center [639, 329] width 0 height 6
radio input "true"
click at [692, 358] on icon "11.5" at bounding box center [693, 335] width 95 height 95
click at [640, 333] on input "d. 11.5" at bounding box center [639, 329] width 0 height 6
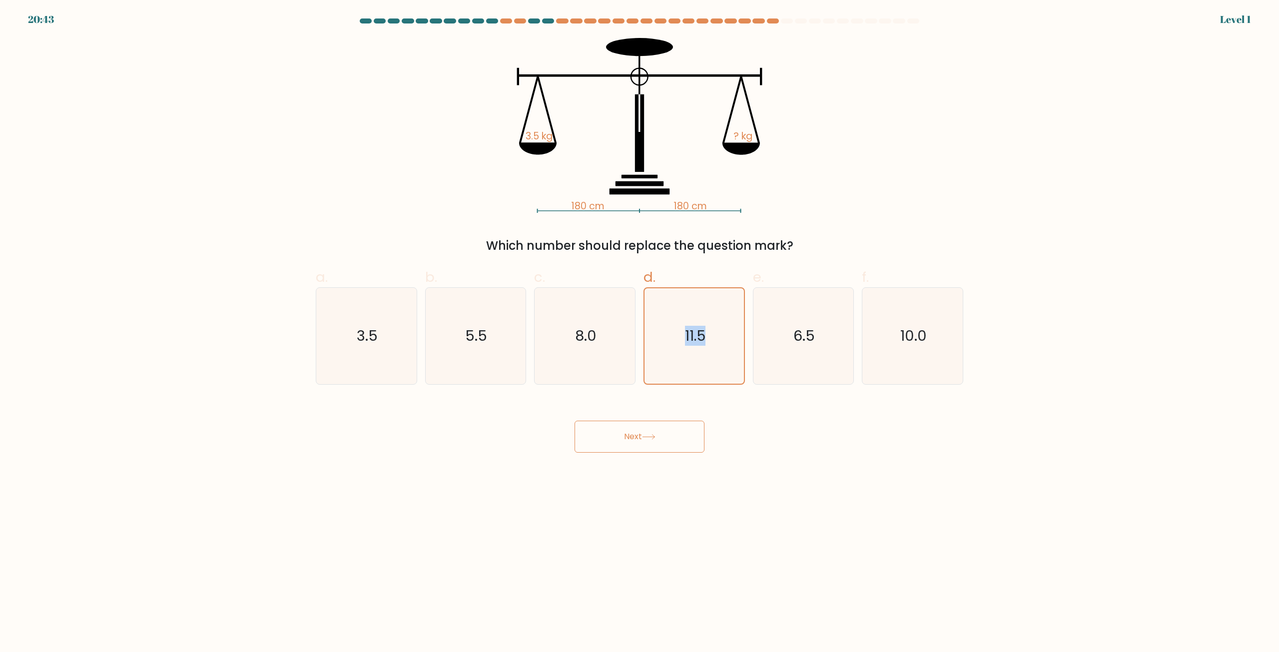
click at [692, 358] on icon "11.5" at bounding box center [693, 335] width 95 height 95
click at [640, 333] on input "d. 11.5" at bounding box center [639, 329] width 0 height 6
click at [691, 361] on icon "11.5" at bounding box center [693, 335] width 95 height 95
click at [640, 333] on input "d. 11.5" at bounding box center [639, 329] width 0 height 6
click at [636, 422] on button "Next" at bounding box center [639, 437] width 130 height 32
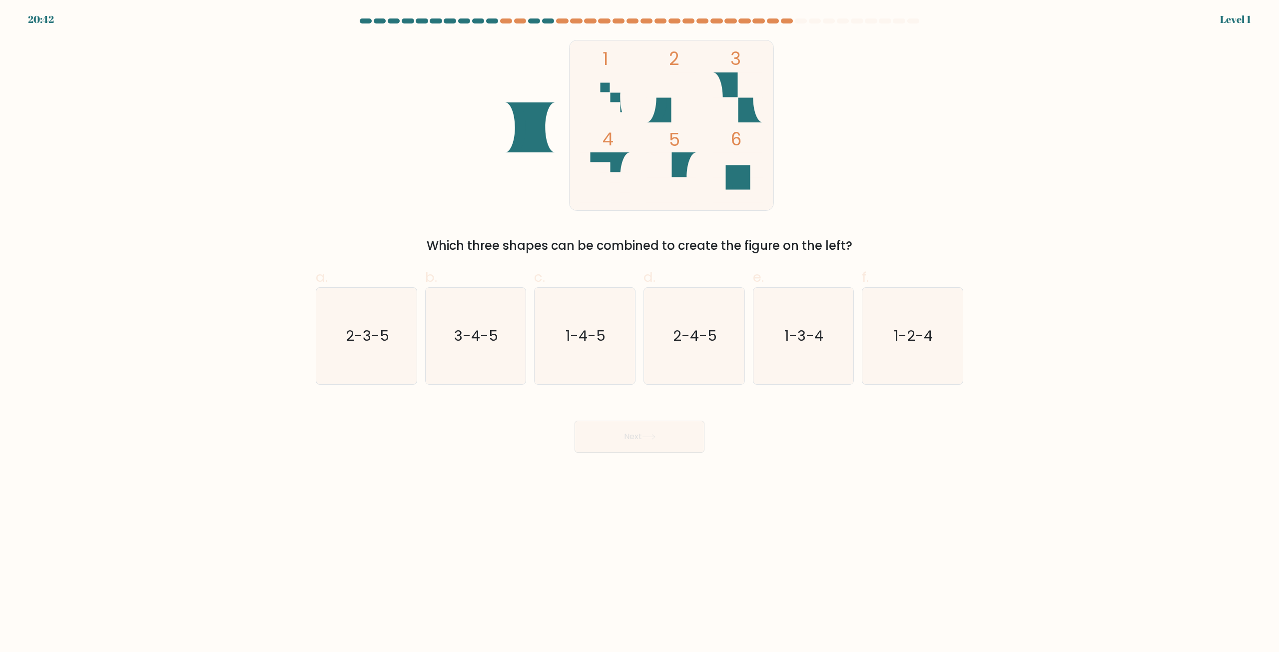
click at [645, 440] on button "Next" at bounding box center [639, 437] width 130 height 32
click at [718, 319] on icon "2-4-5" at bounding box center [694, 336] width 96 height 96
click at [640, 326] on input "d. 2-4-5" at bounding box center [639, 329] width 0 height 6
radio input "true"
click at [574, 421] on button "Next" at bounding box center [639, 437] width 130 height 32
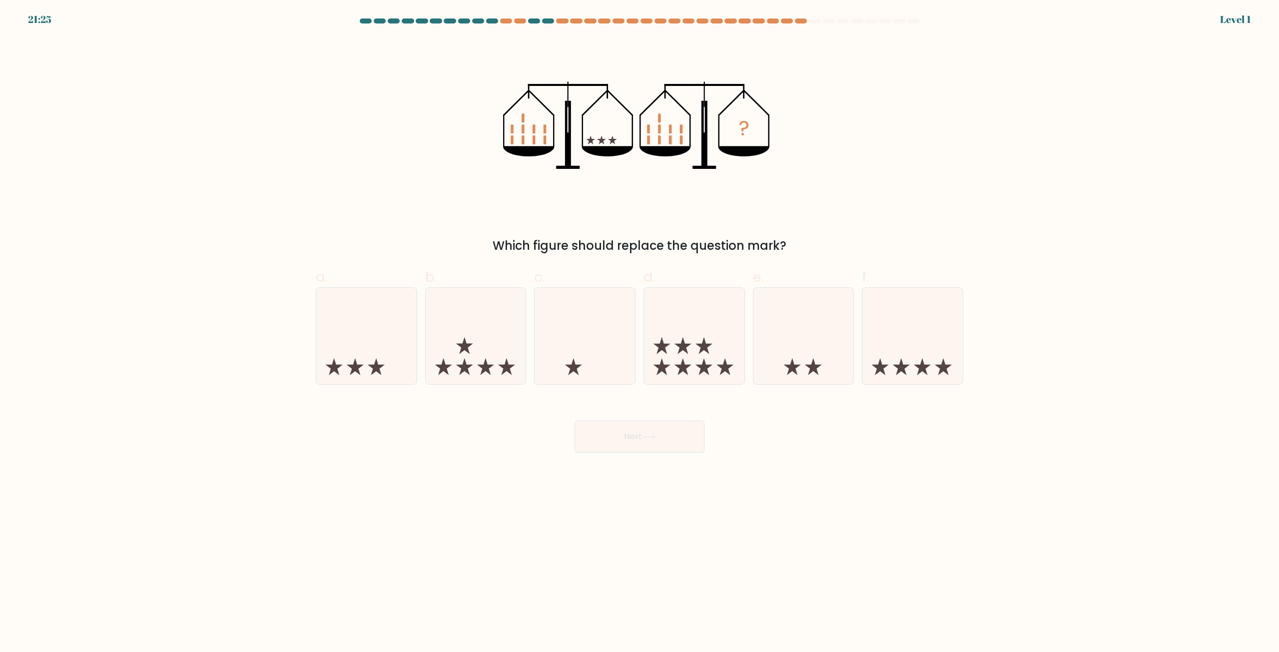
click at [716, 329] on icon at bounding box center [694, 336] width 100 height 83
click at [640, 329] on input "d." at bounding box center [639, 329] width 0 height 6
radio input "true"
click at [574, 421] on button "Next" at bounding box center [639, 437] width 130 height 32
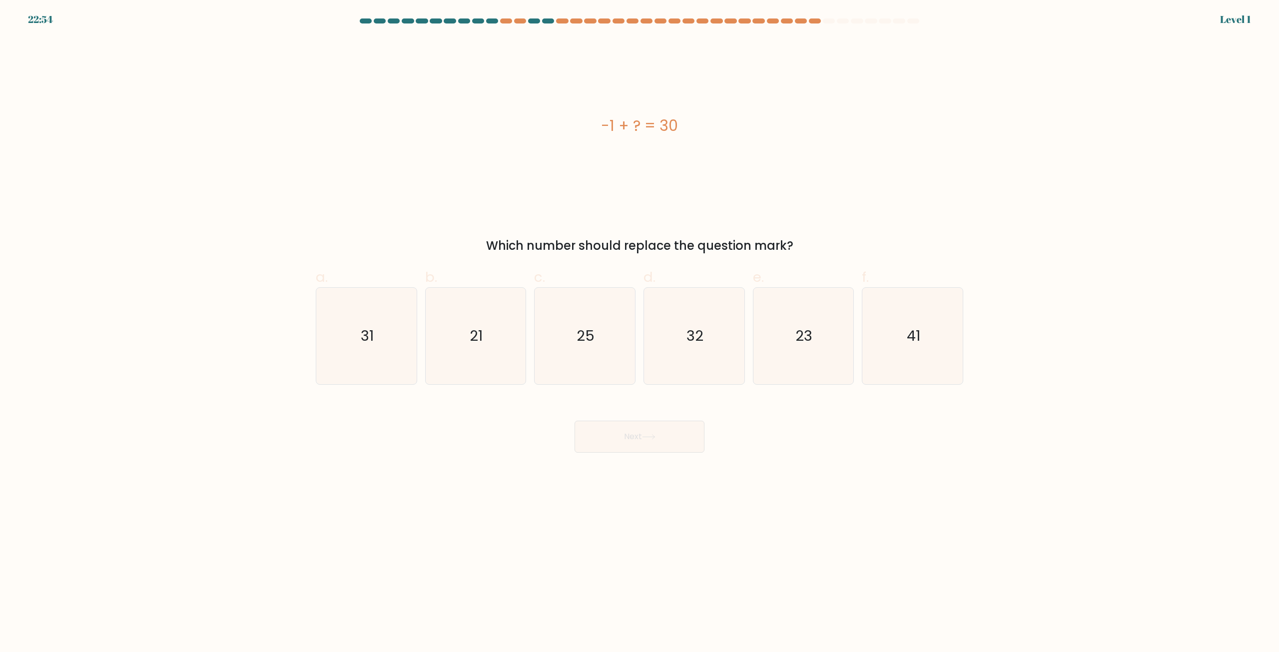
click at [716, 329] on icon "32" at bounding box center [694, 336] width 96 height 96
click at [640, 329] on input "d. 32" at bounding box center [639, 329] width 0 height 6
radio input "true"
click at [574, 421] on button "Next" at bounding box center [639, 437] width 130 height 32
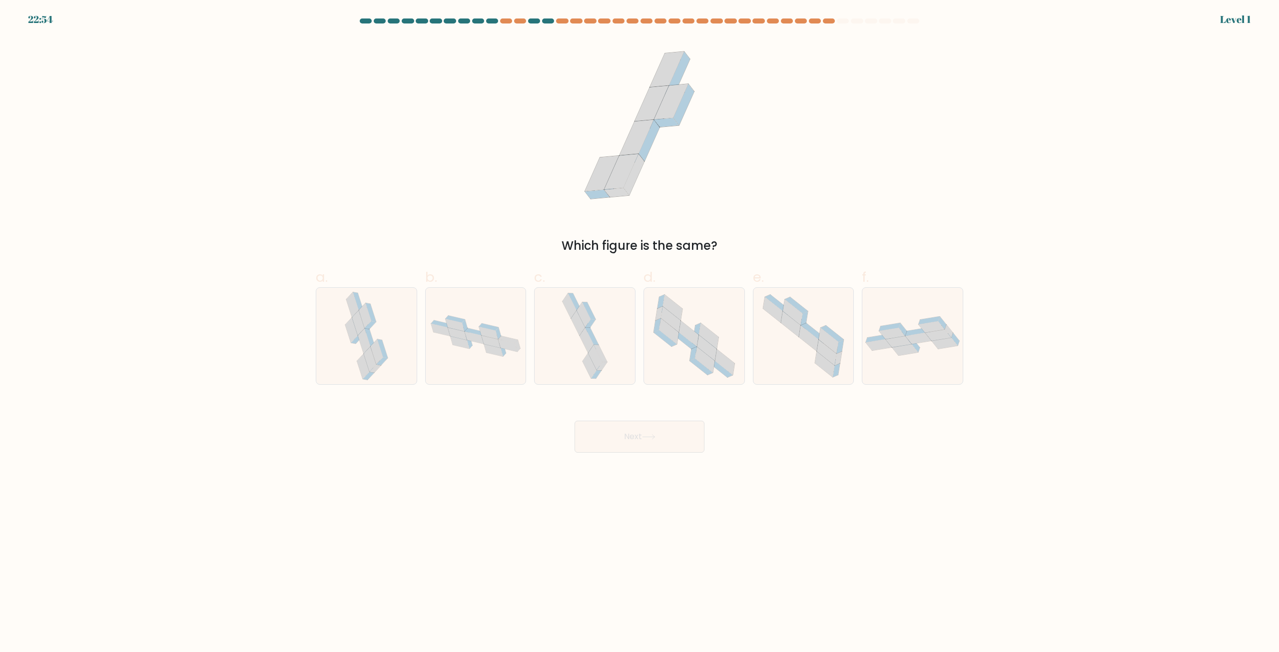
click at [716, 329] on icon at bounding box center [694, 336] width 96 height 96
click at [640, 329] on input "d." at bounding box center [639, 329] width 0 height 6
radio input "true"
click at [574, 421] on button "Next" at bounding box center [639, 437] width 130 height 32
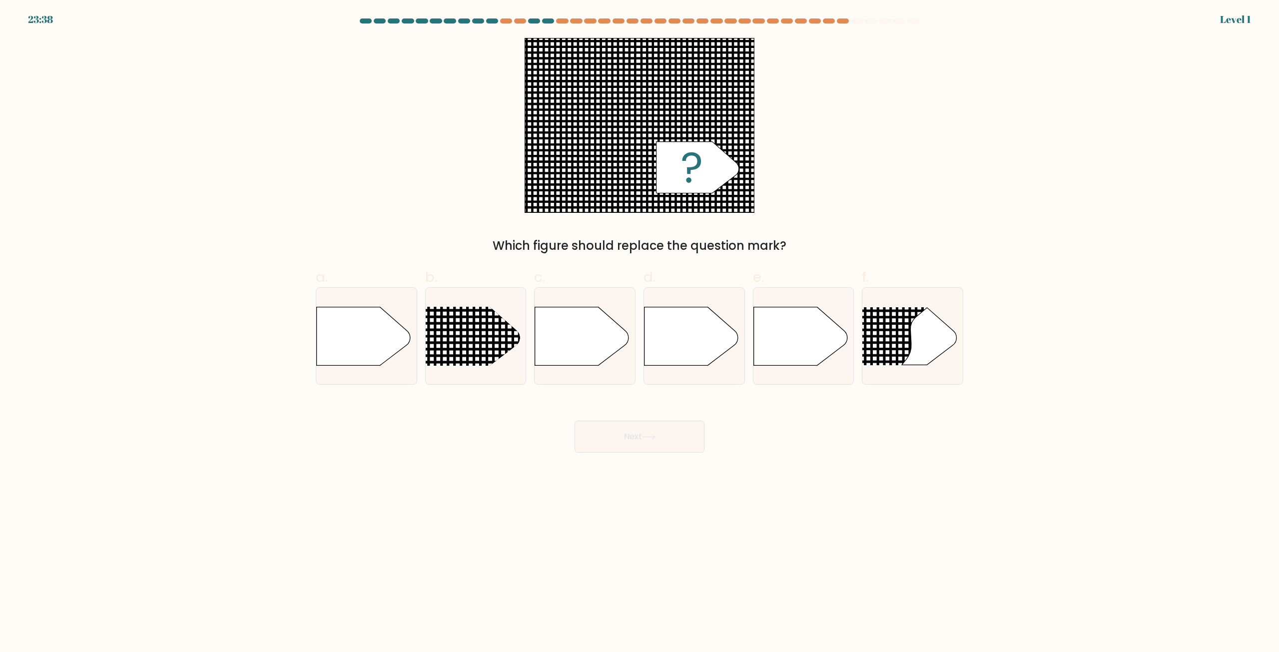
click at [716, 329] on icon at bounding box center [691, 336] width 94 height 58
click at [640, 329] on input "d." at bounding box center [639, 329] width 0 height 6
radio input "true"
click at [574, 421] on button "Next" at bounding box center [639, 437] width 130 height 32
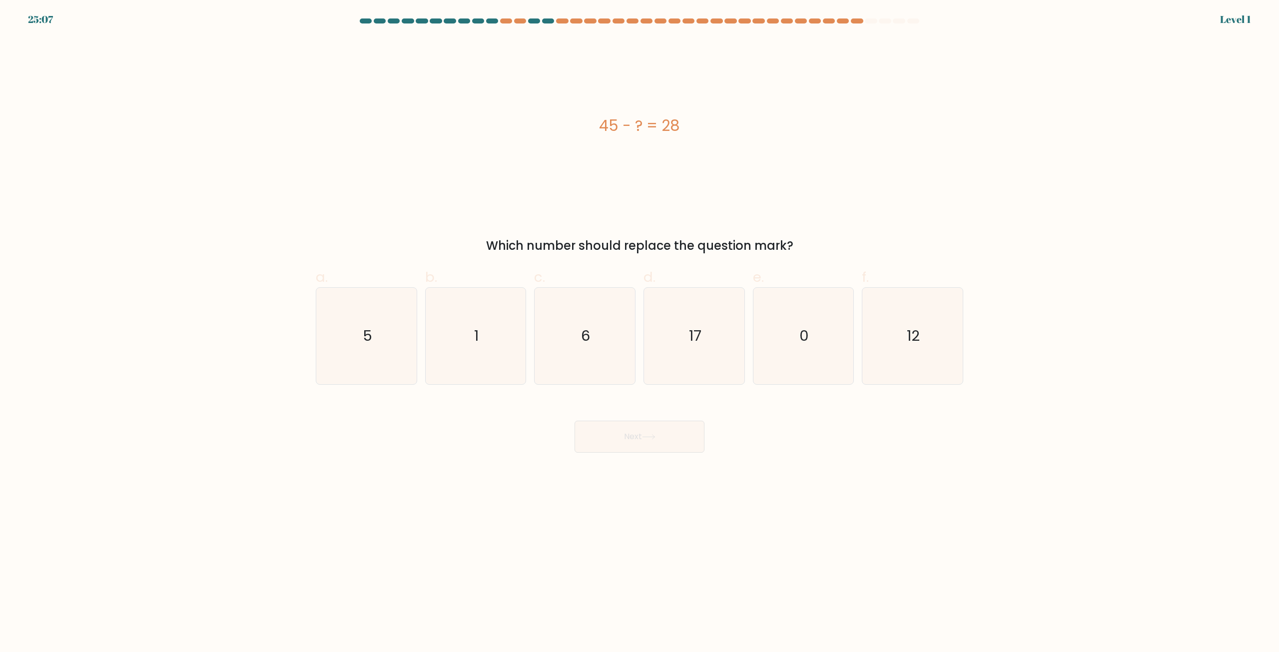
click at [716, 329] on icon "17" at bounding box center [694, 336] width 96 height 96
click at [640, 329] on input "d. 17" at bounding box center [639, 329] width 0 height 6
radio input "true"
click at [574, 421] on button "Next" at bounding box center [639, 437] width 130 height 32
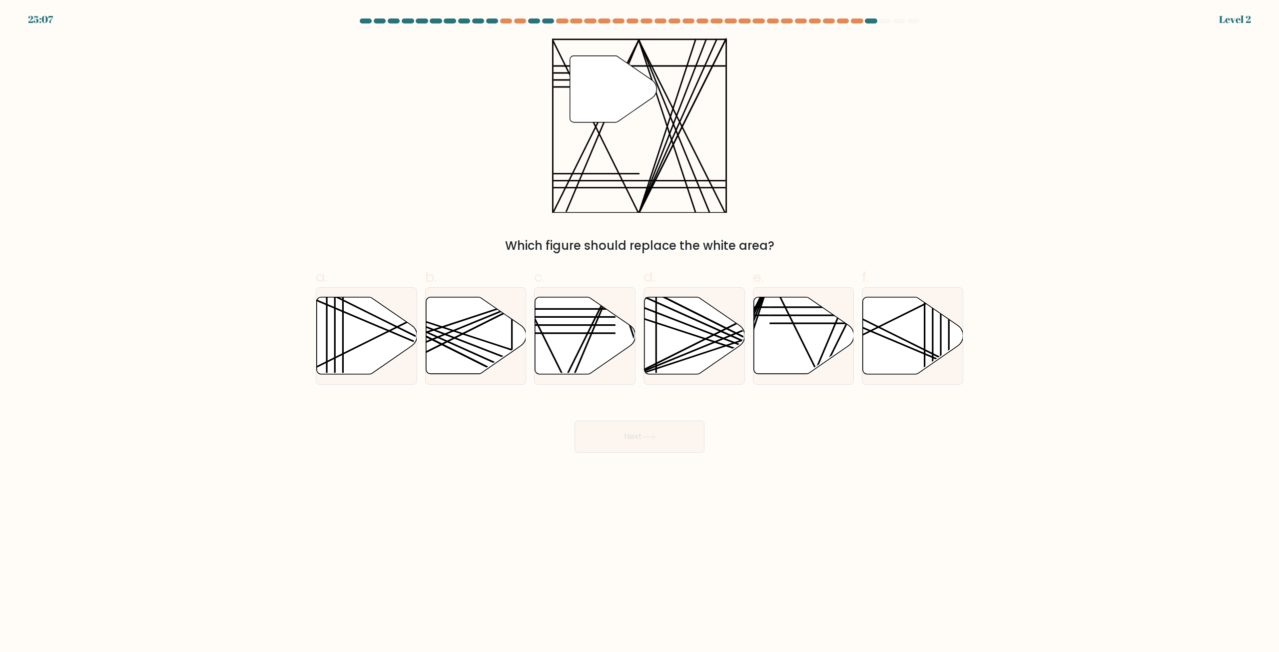
click at [716, 329] on line at bounding box center [726, 334] width 200 height 90
click at [640, 329] on input "d." at bounding box center [639, 329] width 0 height 6
radio input "true"
click at [574, 421] on button "Next" at bounding box center [639, 437] width 130 height 32
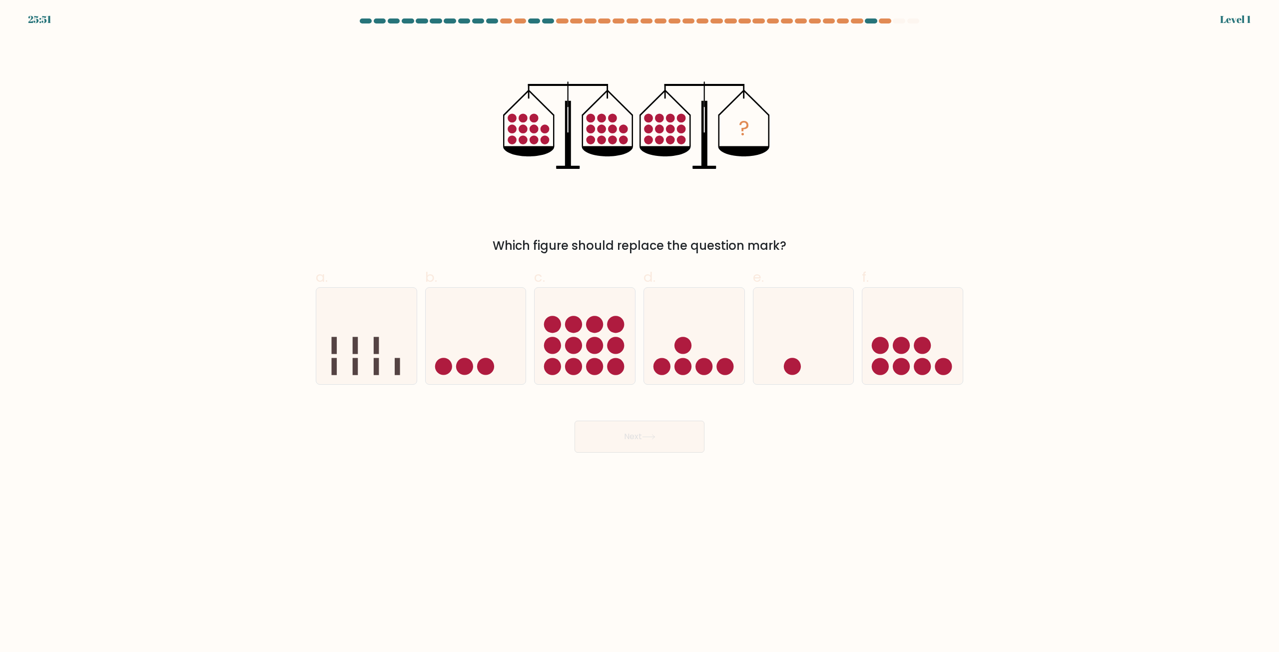
click at [716, 329] on icon at bounding box center [694, 336] width 100 height 83
click at [640, 329] on input "d." at bounding box center [639, 329] width 0 height 6
radio input "true"
click at [574, 421] on button "Next" at bounding box center [639, 437] width 130 height 32
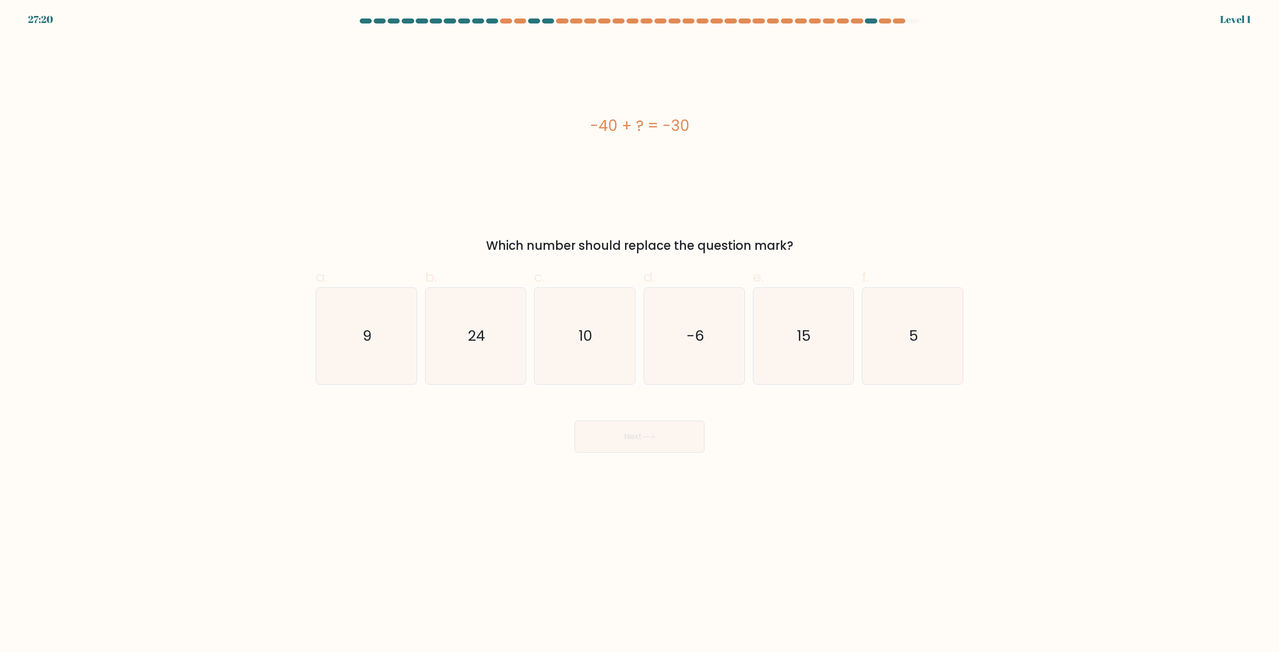
click at [716, 329] on icon "-6" at bounding box center [694, 336] width 96 height 96
click at [640, 329] on input "d. -6" at bounding box center [639, 329] width 0 height 6
radio input "true"
click at [574, 421] on button "Next" at bounding box center [639, 437] width 130 height 32
click at [716, 329] on icon "-6" at bounding box center [693, 335] width 95 height 95
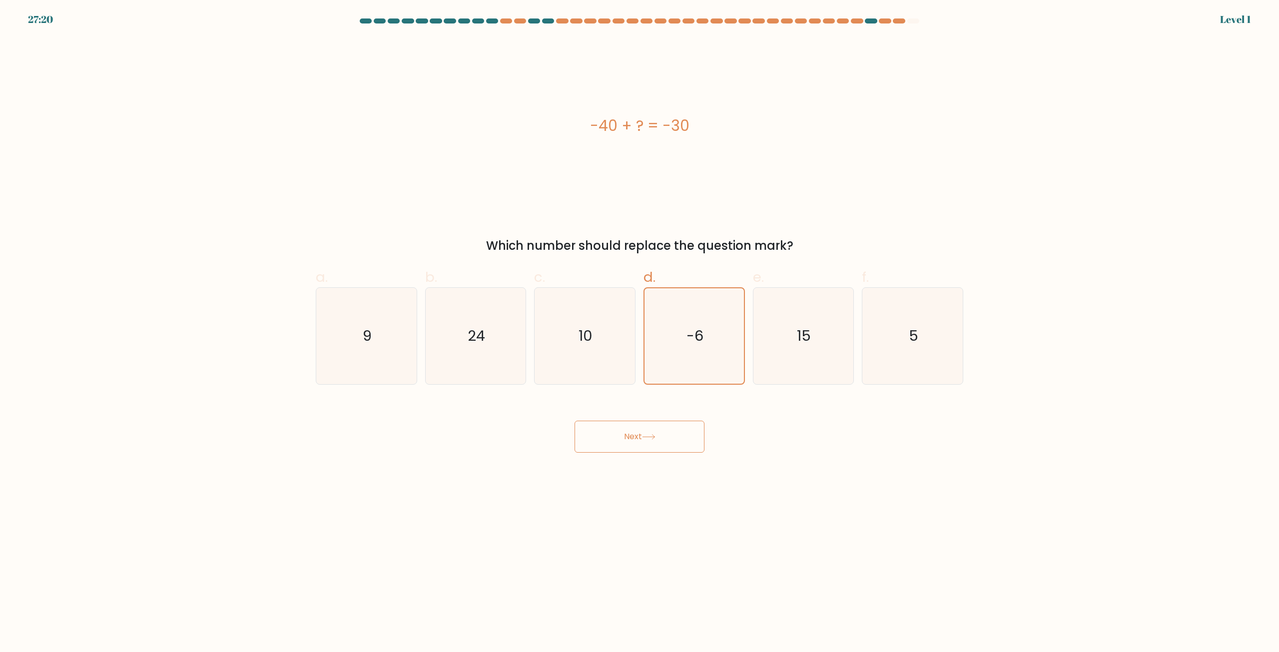
click at [640, 329] on input "d. -6" at bounding box center [639, 329] width 0 height 6
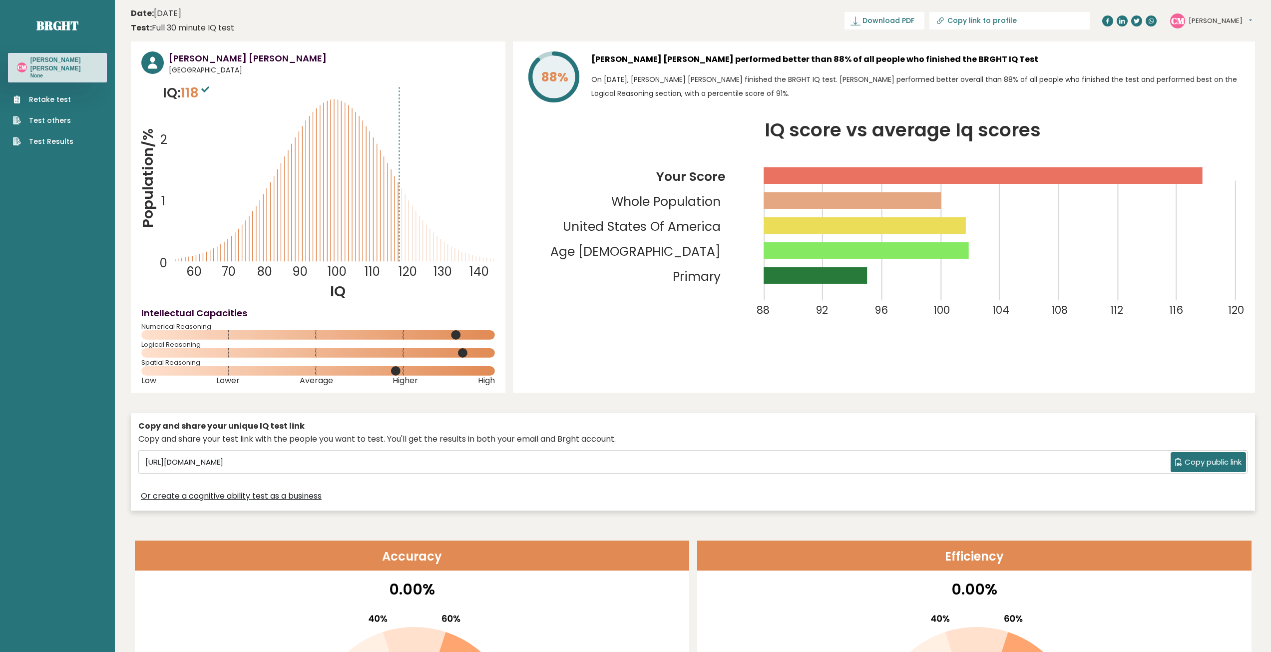
click at [55, 94] on link "Retake test" at bounding box center [43, 99] width 60 height 10
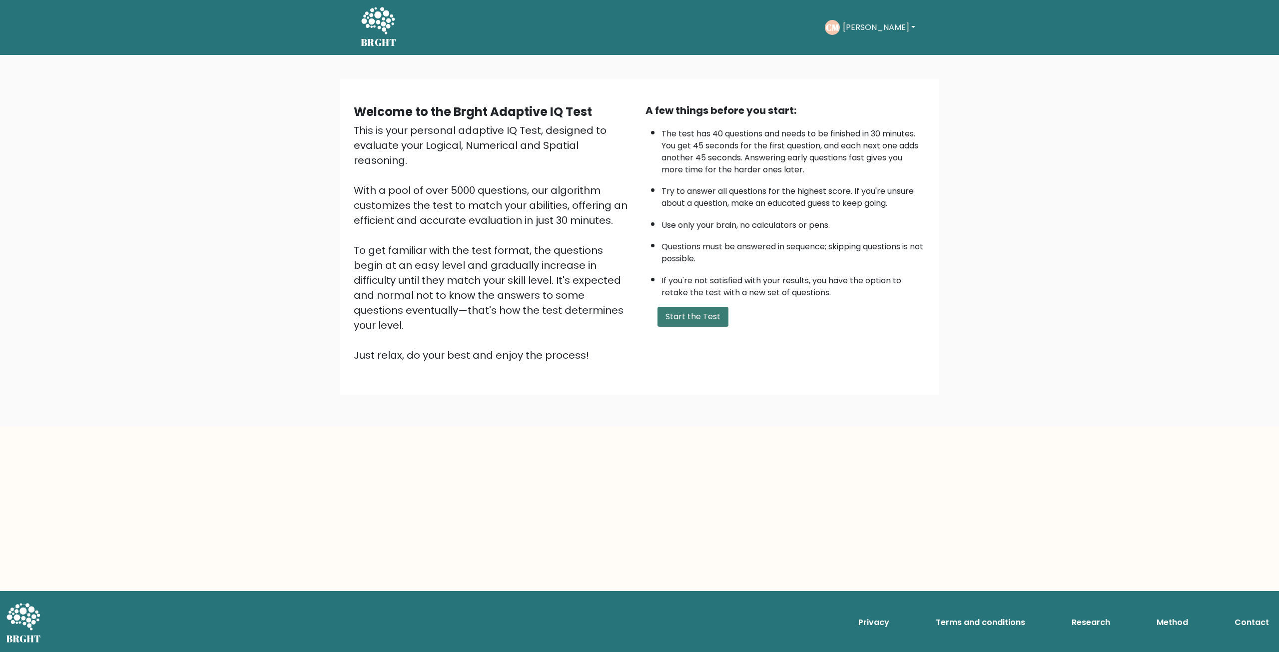
click at [693, 324] on button "Start the Test" at bounding box center [692, 317] width 71 height 20
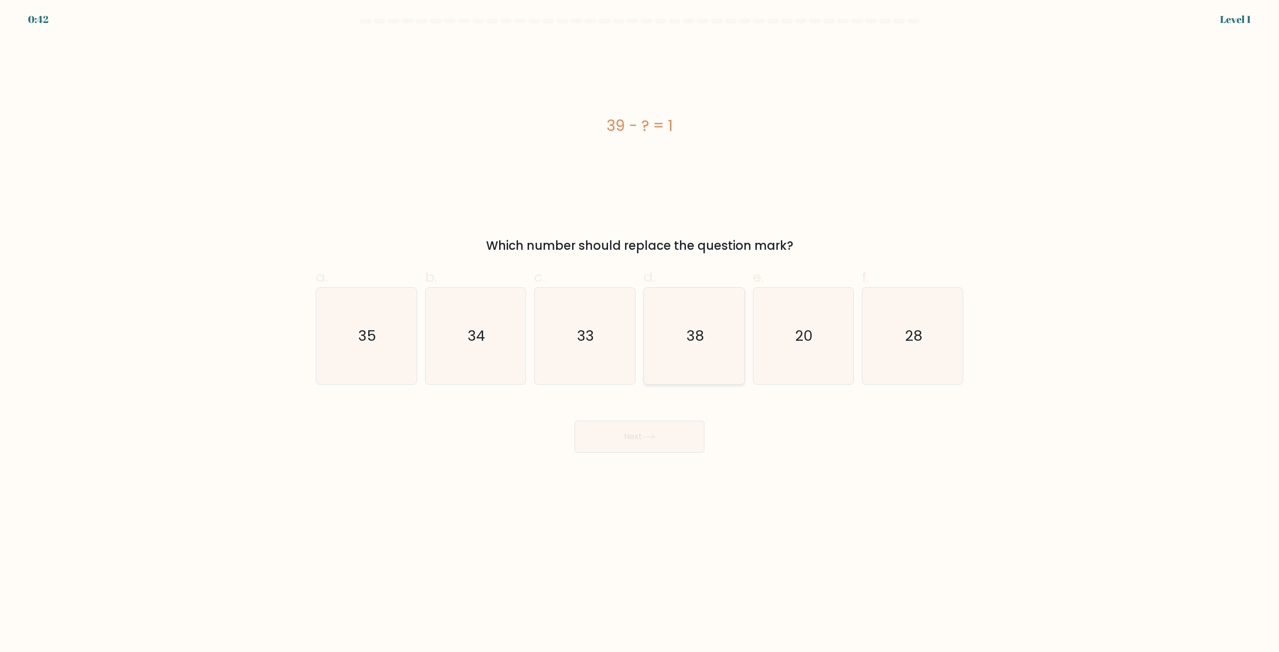
click at [728, 347] on icon "38" at bounding box center [694, 336] width 96 height 96
click at [640, 333] on input "d. 38" at bounding box center [639, 329] width 0 height 6
radio input "true"
click at [684, 438] on button "Next" at bounding box center [639, 437] width 130 height 32
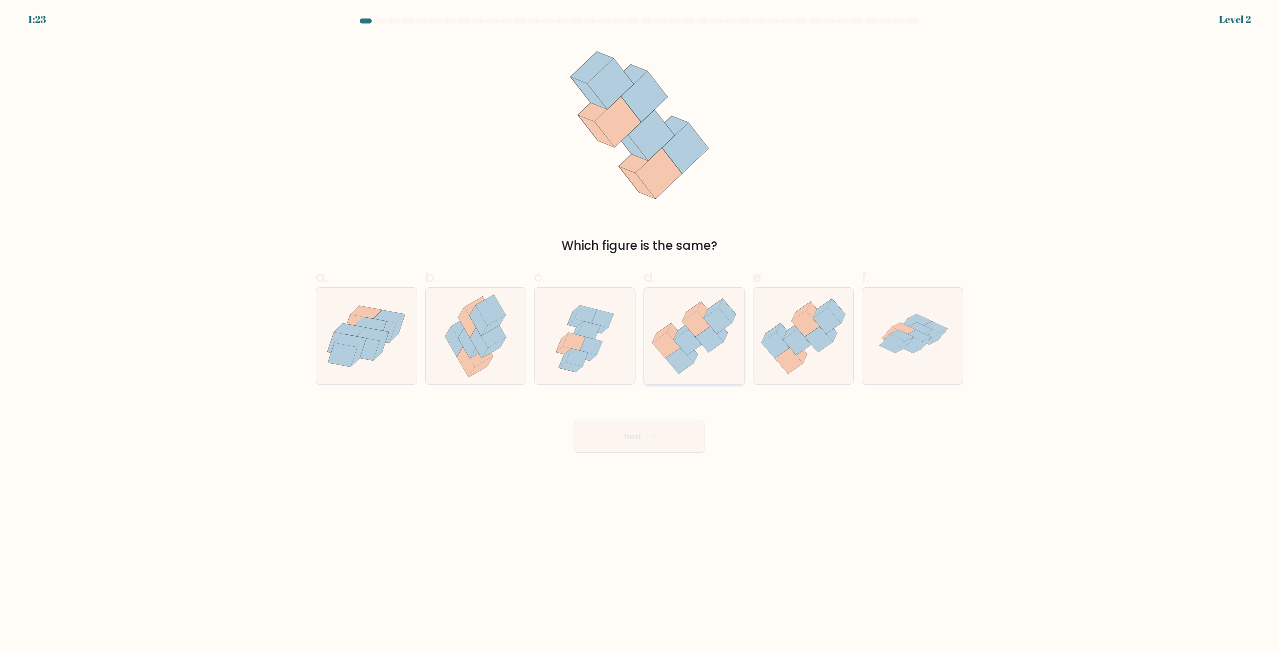
click at [682, 351] on icon at bounding box center [679, 361] width 28 height 26
click at [640, 333] on input "d." at bounding box center [639, 329] width 0 height 6
radio input "true"
click at [654, 437] on icon at bounding box center [648, 437] width 12 height 4
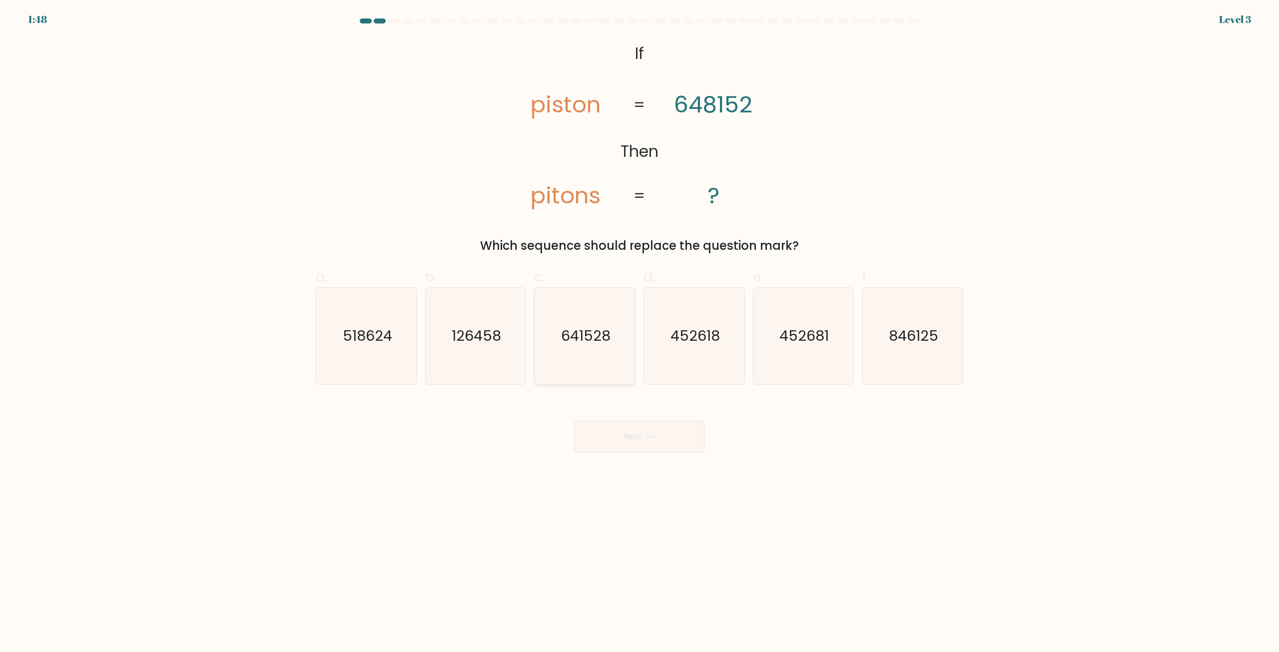
drag, startPoint x: 596, startPoint y: 351, endPoint x: 605, endPoint y: 373, distance: 24.2
click at [596, 351] on icon "641528" at bounding box center [585, 336] width 96 height 96
click at [639, 333] on input "c. 641528" at bounding box center [639, 329] width 0 height 6
radio input "true"
click at [616, 429] on button "Next" at bounding box center [639, 437] width 130 height 32
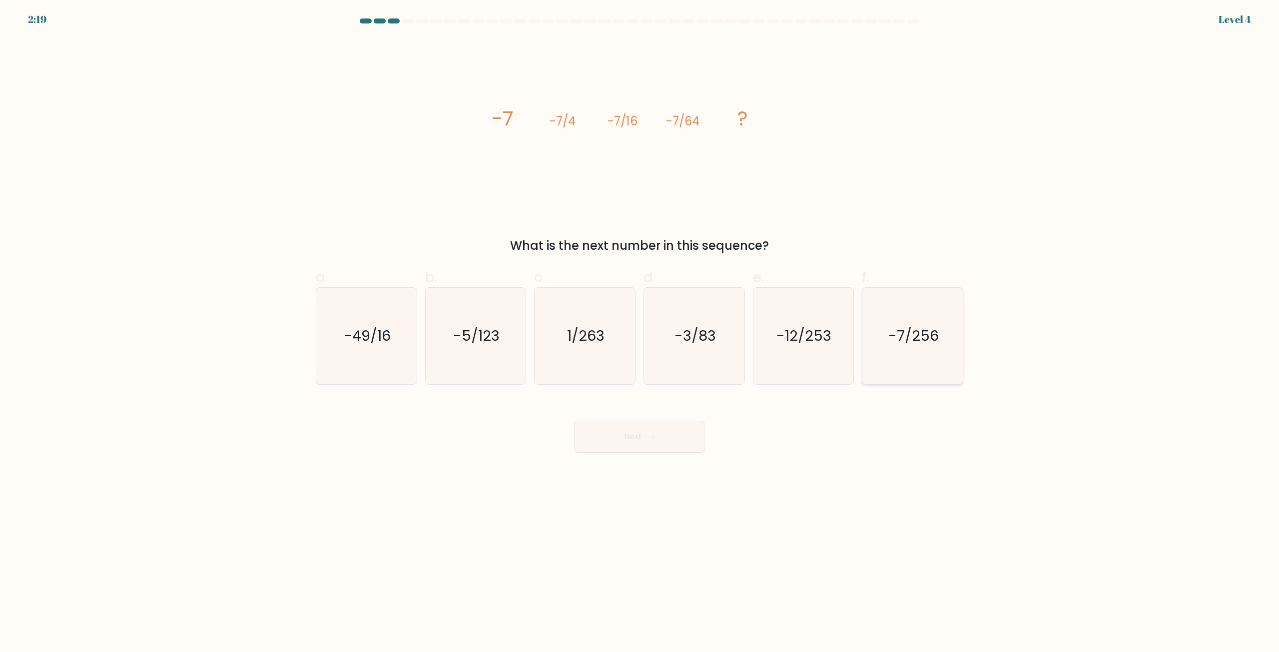
click at [940, 356] on icon "-7/256" at bounding box center [912, 336] width 96 height 96
click at [640, 333] on input "f. -7/256" at bounding box center [639, 329] width 0 height 6
radio input "true"
click at [686, 432] on button "Next" at bounding box center [639, 437] width 130 height 32
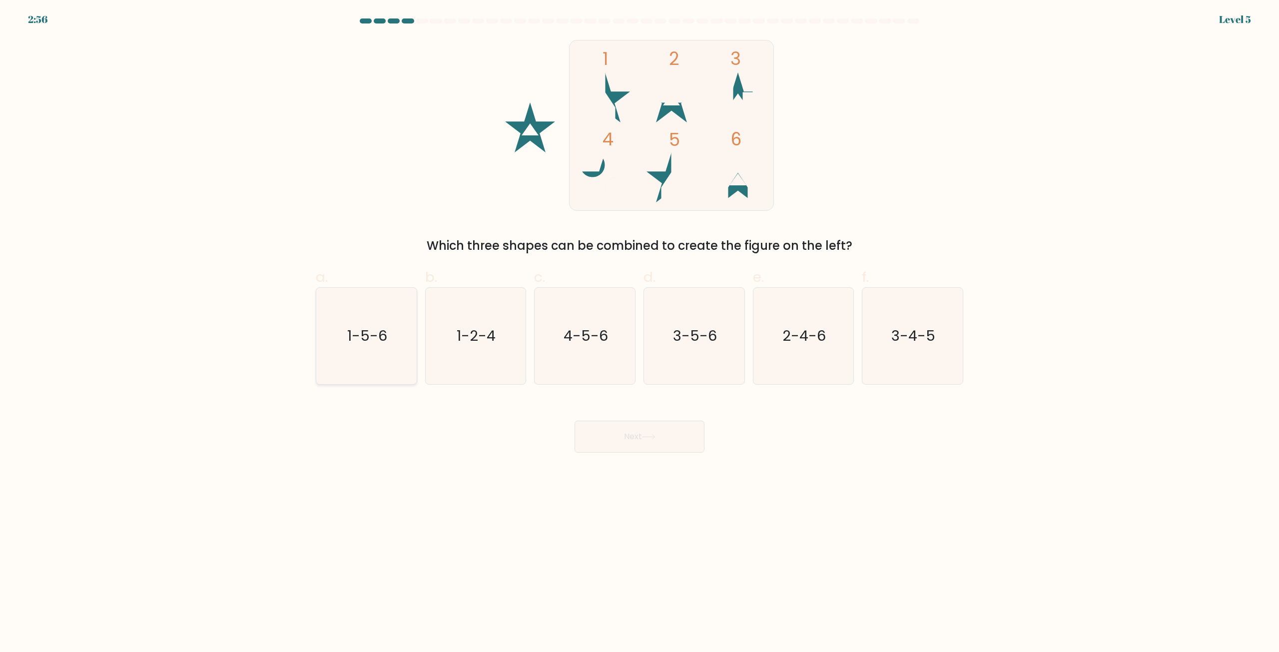
click at [347, 350] on icon "1-5-6" at bounding box center [366, 336] width 96 height 96
click at [639, 333] on input "a. 1-5-6" at bounding box center [639, 329] width 0 height 6
radio input "true"
click at [628, 449] on button "Next" at bounding box center [639, 437] width 130 height 32
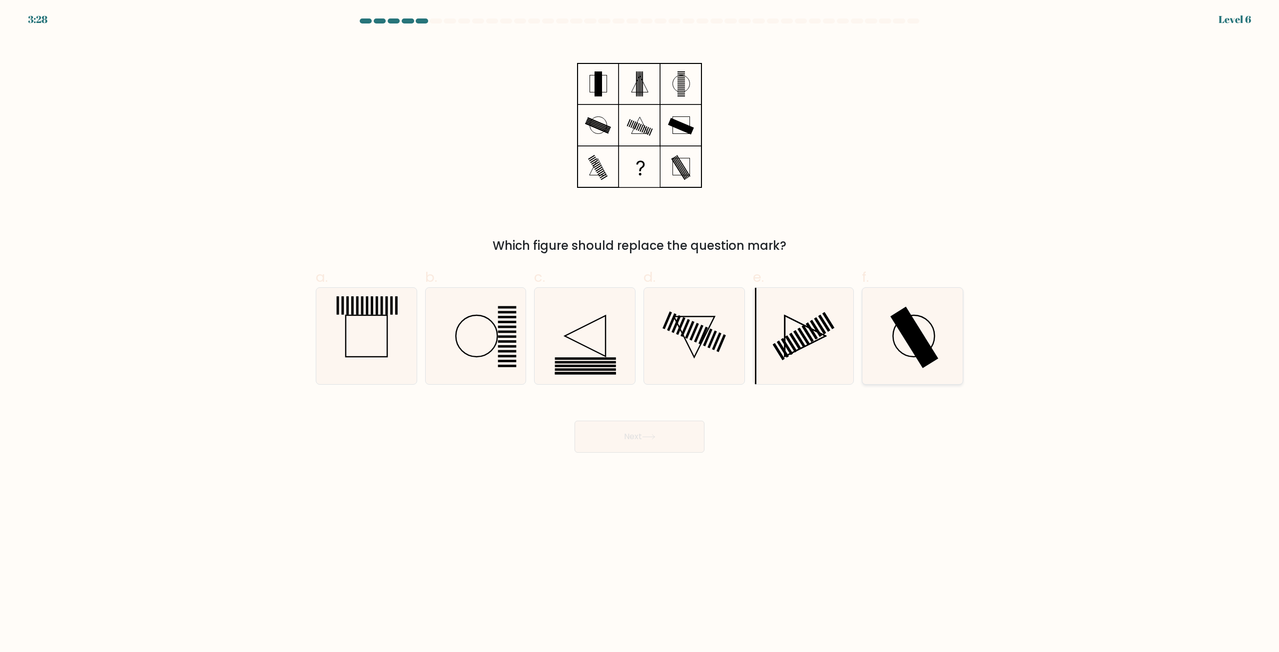
click at [942, 354] on icon at bounding box center [912, 336] width 96 height 96
click at [640, 333] on input "f." at bounding box center [639, 329] width 0 height 6
radio input "true"
click at [676, 437] on button "Next" at bounding box center [639, 437] width 130 height 32
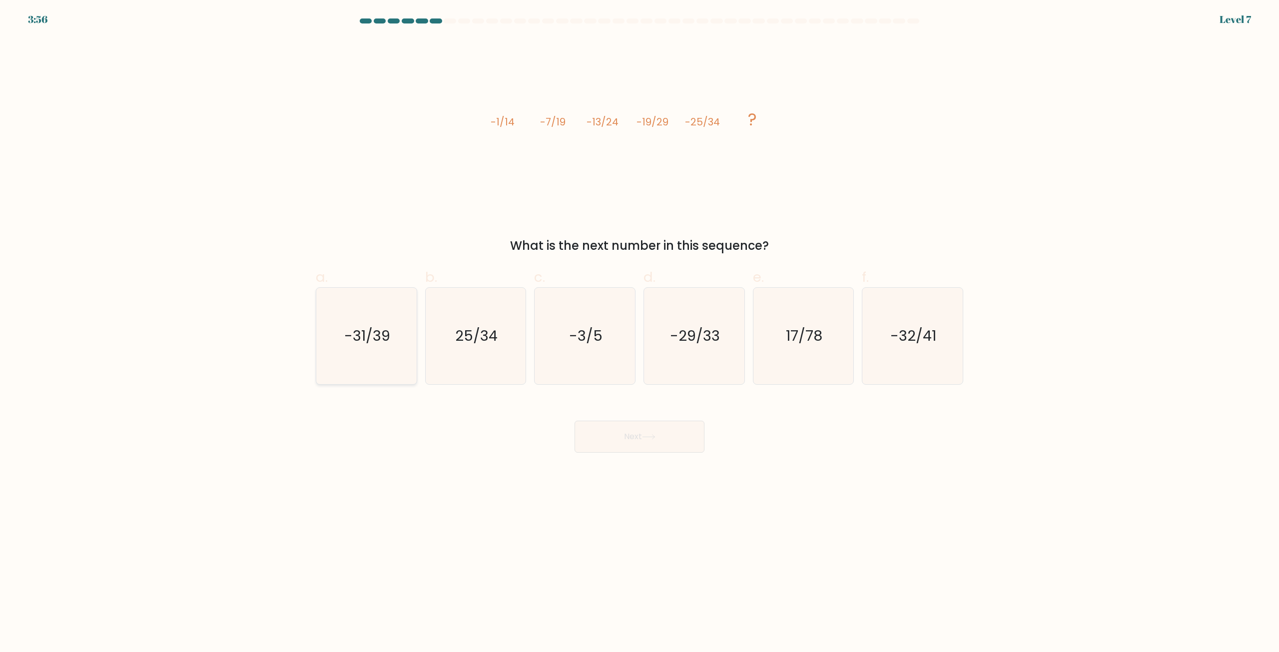
click at [351, 349] on icon "-31/39" at bounding box center [366, 336] width 96 height 96
click at [639, 333] on input "a. -31/39" at bounding box center [639, 329] width 0 height 6
radio input "true"
click at [628, 436] on button "Next" at bounding box center [639, 437] width 130 height 32
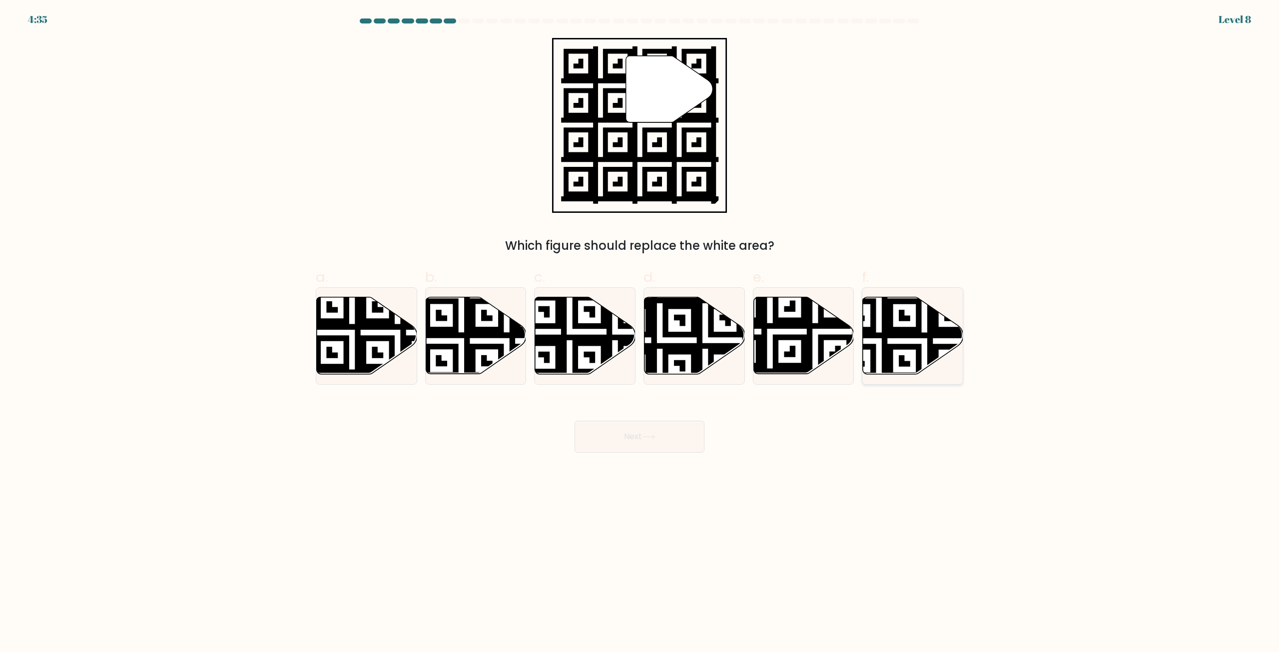
click at [896, 302] on icon at bounding box center [879, 296] width 182 height 182
click at [640, 326] on input "f." at bounding box center [639, 329] width 0 height 6
radio input "true"
click at [816, 347] on icon at bounding box center [803, 335] width 100 height 77
click at [640, 333] on input "e." at bounding box center [639, 329] width 0 height 6
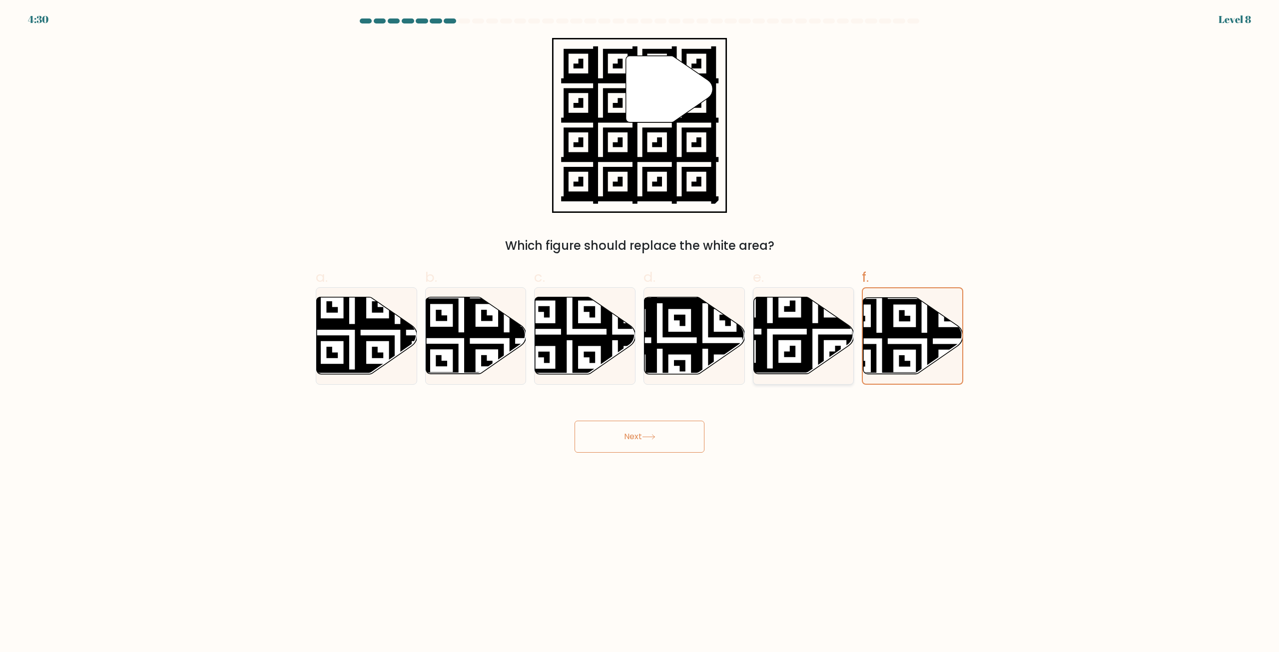
radio input "true"
click at [656, 441] on button "Next" at bounding box center [639, 437] width 130 height 32
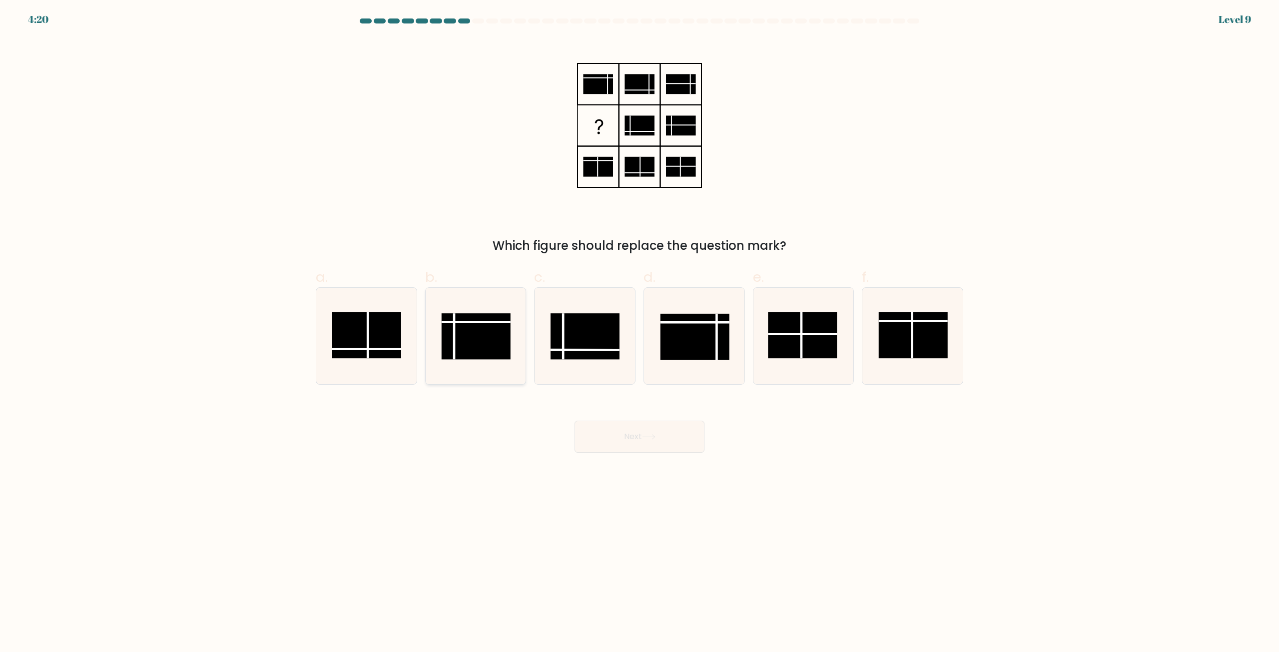
click at [478, 346] on rect at bounding box center [476, 336] width 69 height 46
click at [639, 333] on input "b." at bounding box center [639, 329] width 0 height 6
radio input "true"
click at [662, 436] on button "Next" at bounding box center [639, 437] width 130 height 32
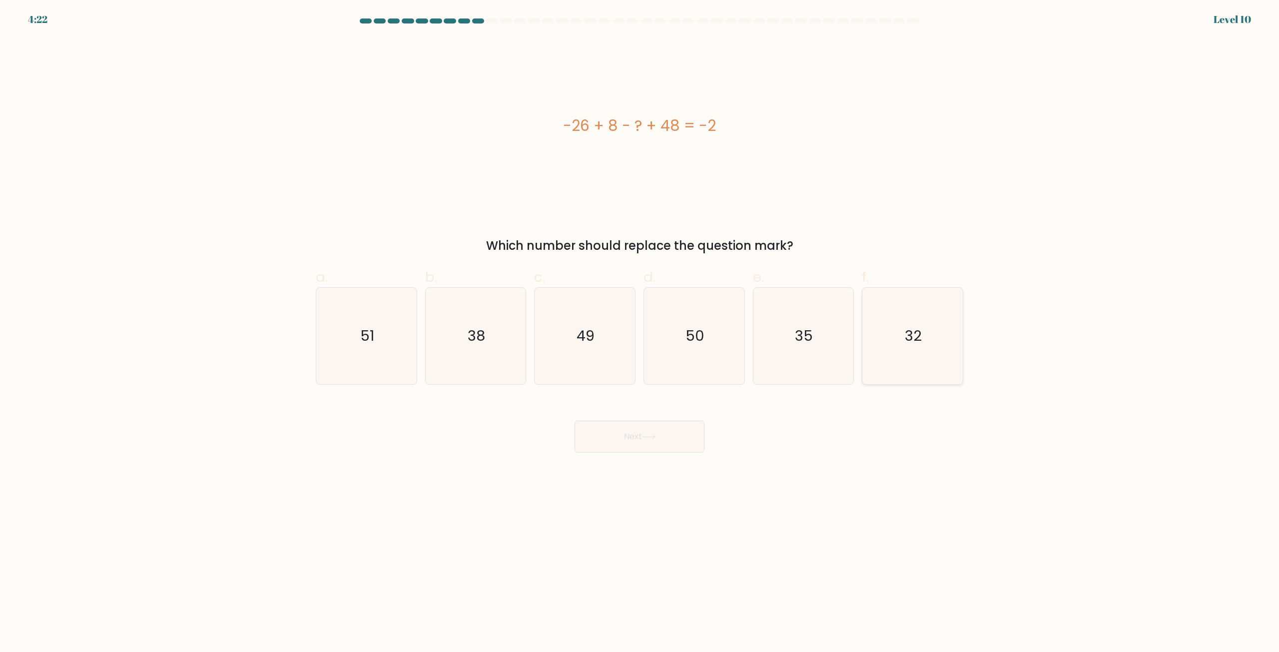
drag, startPoint x: 920, startPoint y: 318, endPoint x: 874, endPoint y: 345, distance: 53.3
click at [920, 318] on icon "32" at bounding box center [912, 336] width 96 height 96
click at [640, 326] on input "f. 32" at bounding box center [639, 329] width 0 height 6
radio input "true"
click at [633, 445] on button "Next" at bounding box center [639, 437] width 130 height 32
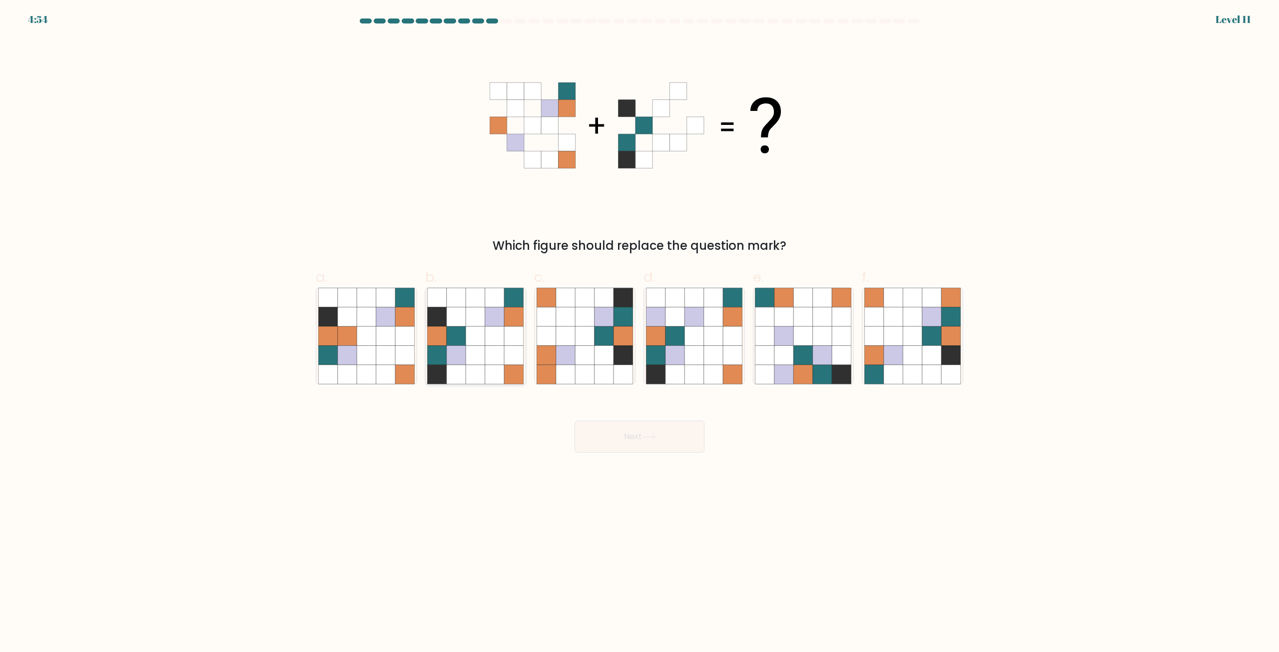
click at [466, 344] on icon at bounding box center [456, 336] width 19 height 19
click at [639, 333] on input "b." at bounding box center [639, 329] width 0 height 6
radio input "true"
click at [616, 428] on button "Next" at bounding box center [639, 437] width 130 height 32
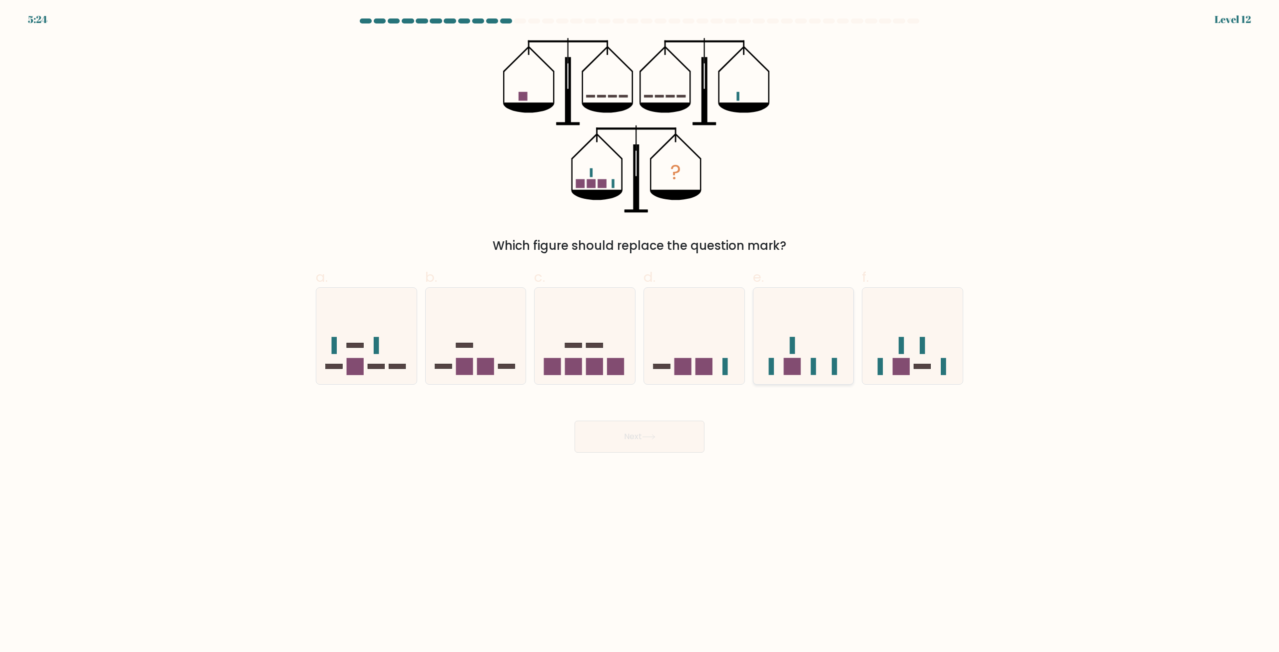
click at [769, 363] on rect at bounding box center [770, 366] width 5 height 17
click at [640, 333] on input "e." at bounding box center [639, 329] width 0 height 6
radio input "true"
click at [629, 433] on button "Next" at bounding box center [639, 437] width 130 height 32
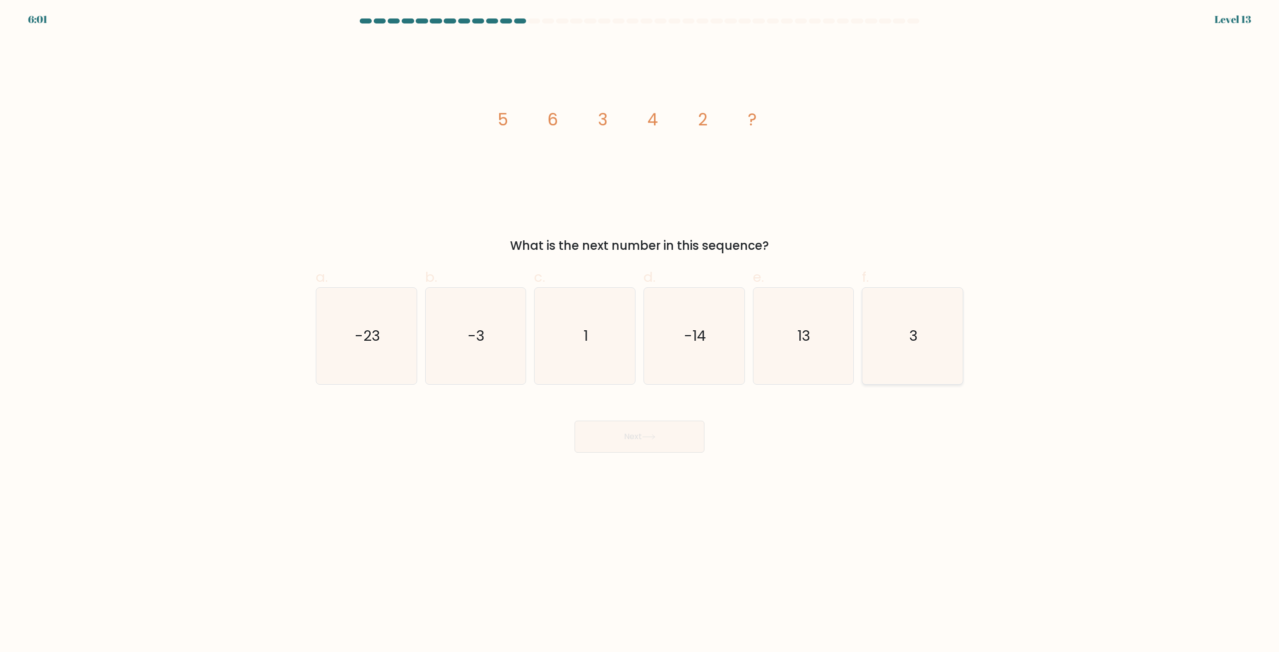
click at [933, 334] on icon "3" at bounding box center [912, 336] width 96 height 96
click at [640, 333] on input "f. 3" at bounding box center [639, 329] width 0 height 6
radio input "true"
click at [685, 442] on button "Next" at bounding box center [639, 437] width 130 height 32
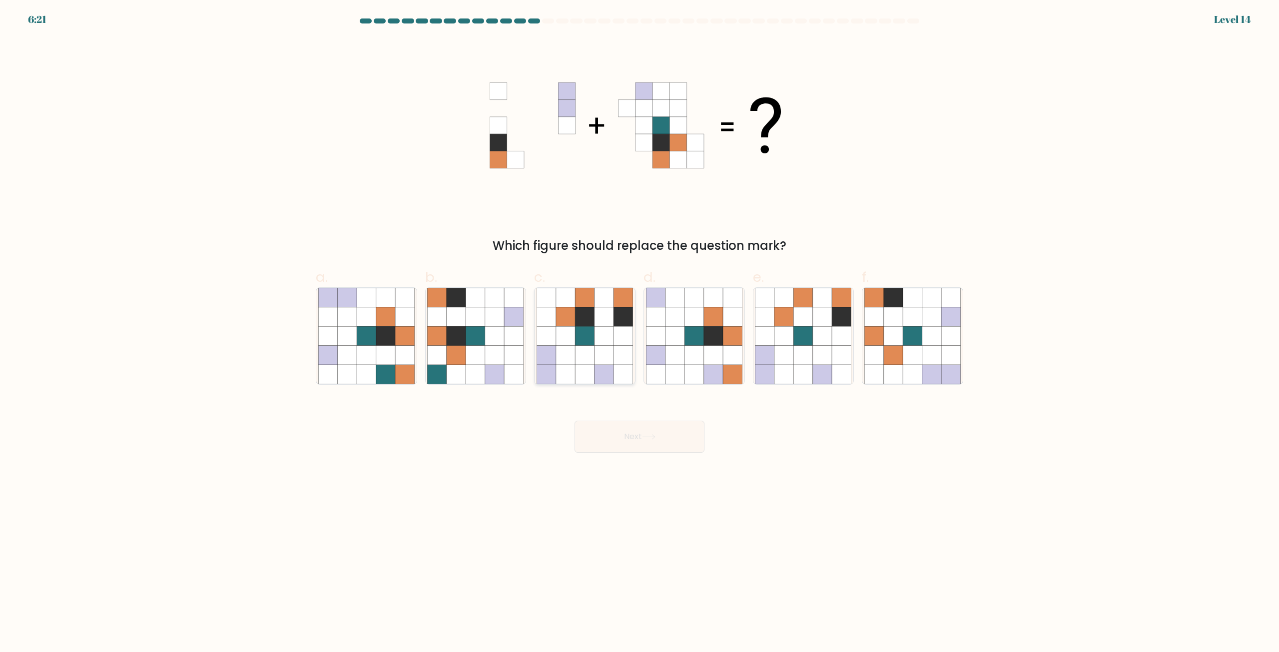
click at [567, 359] on icon at bounding box center [565, 355] width 19 height 19
click at [639, 333] on input "c." at bounding box center [639, 329] width 0 height 6
radio input "true"
click at [610, 435] on button "Next" at bounding box center [639, 437] width 130 height 32
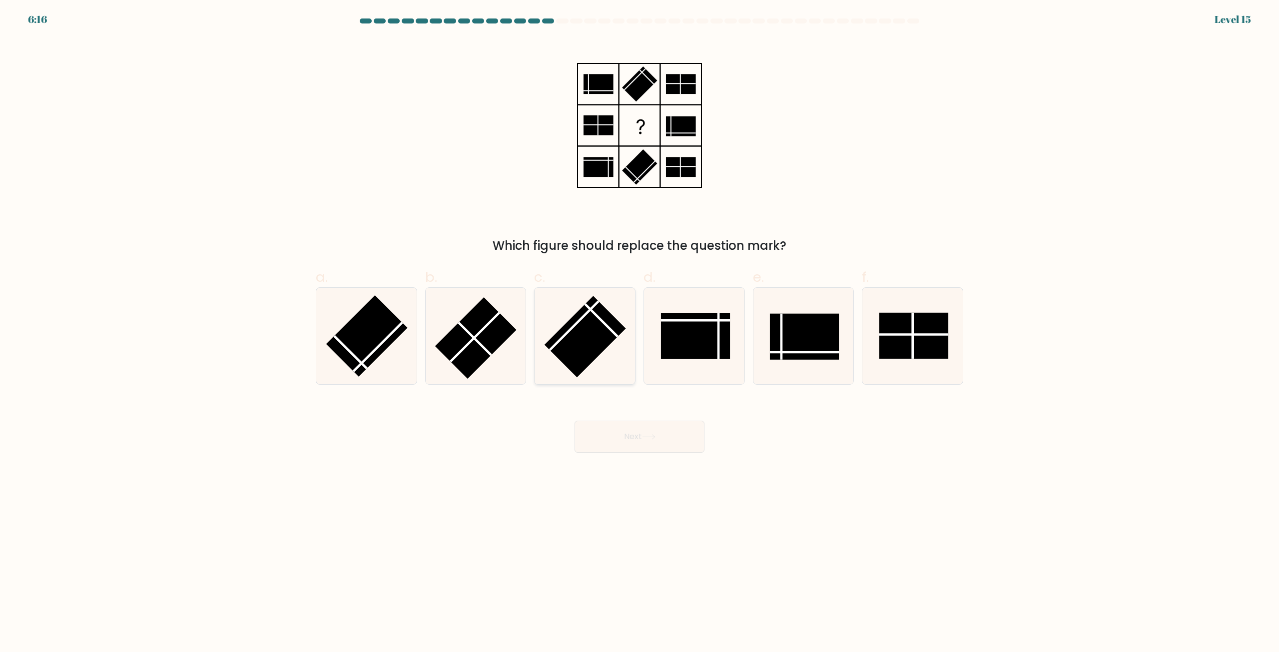
click at [581, 319] on line at bounding box center [574, 325] width 49 height 49
click at [639, 326] on input "c." at bounding box center [639, 329] width 0 height 6
radio input "true"
click at [619, 442] on button "Next" at bounding box center [639, 437] width 130 height 32
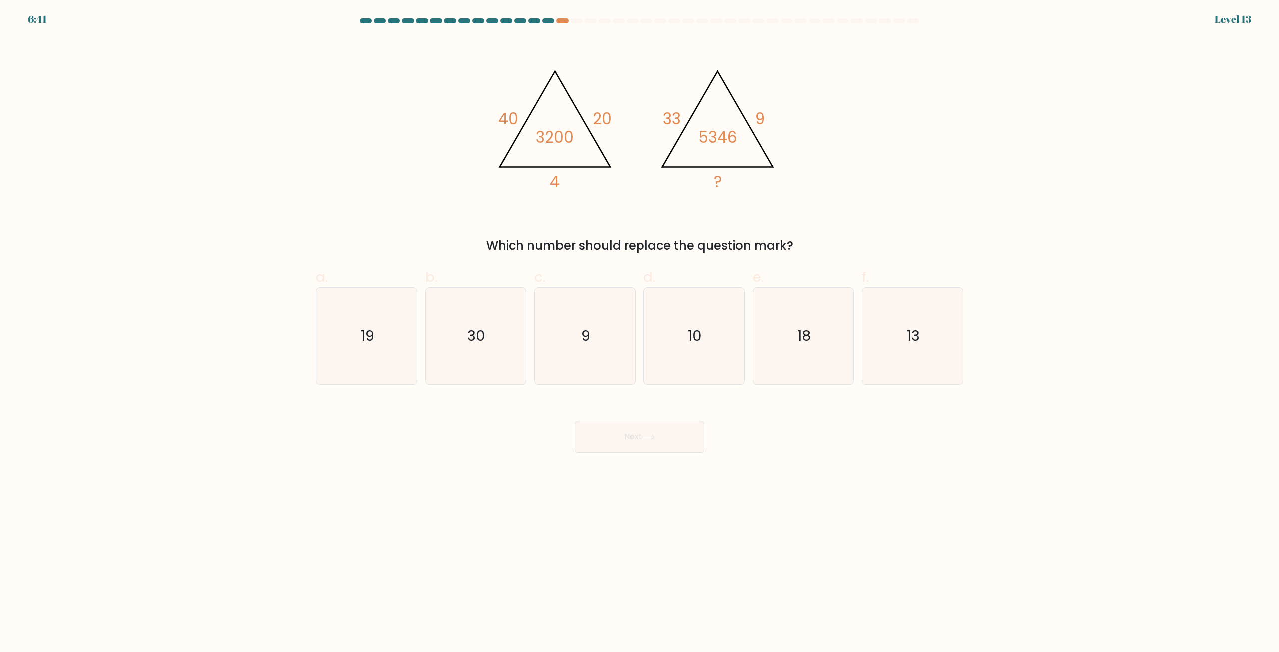
click at [855, 356] on div "e. 18" at bounding box center [803, 326] width 109 height 118
click at [775, 362] on icon "18" at bounding box center [803, 336] width 96 height 96
click at [640, 333] on input "e. 18" at bounding box center [639, 329] width 0 height 6
radio input "true"
click at [669, 441] on button "Next" at bounding box center [639, 437] width 130 height 32
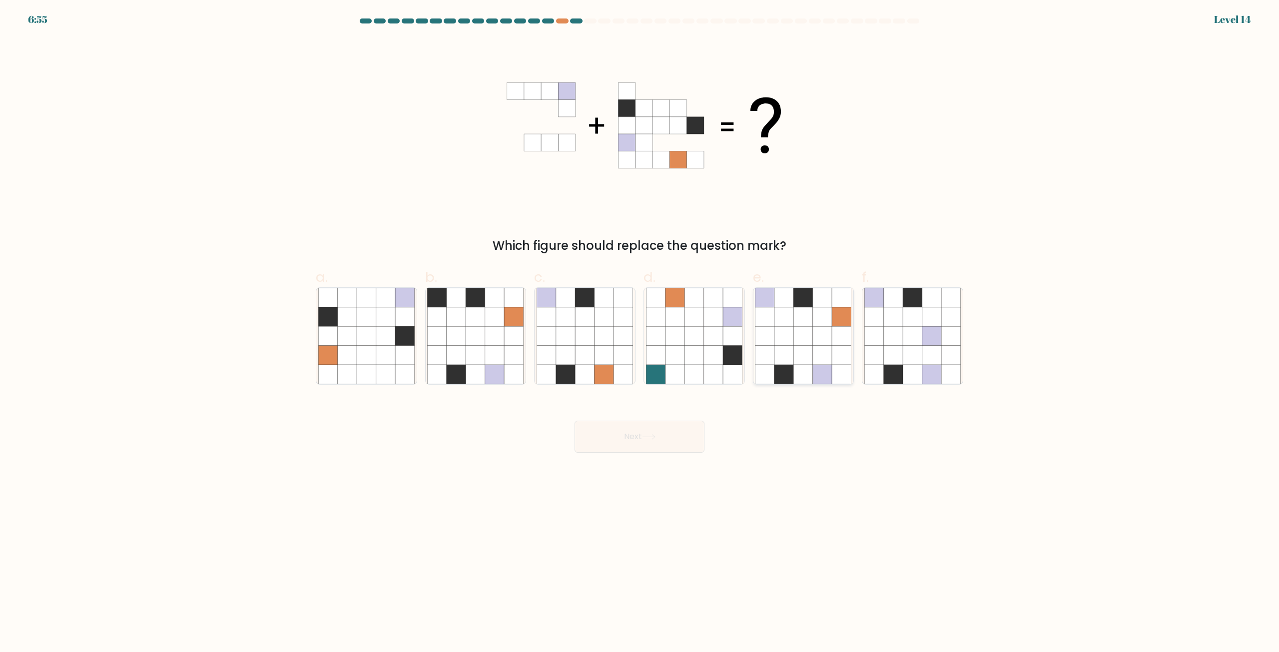
click at [793, 343] on icon at bounding box center [783, 336] width 19 height 19
click at [640, 333] on input "e." at bounding box center [639, 329] width 0 height 6
radio input "true"
click at [638, 442] on button "Next" at bounding box center [639, 437] width 130 height 32
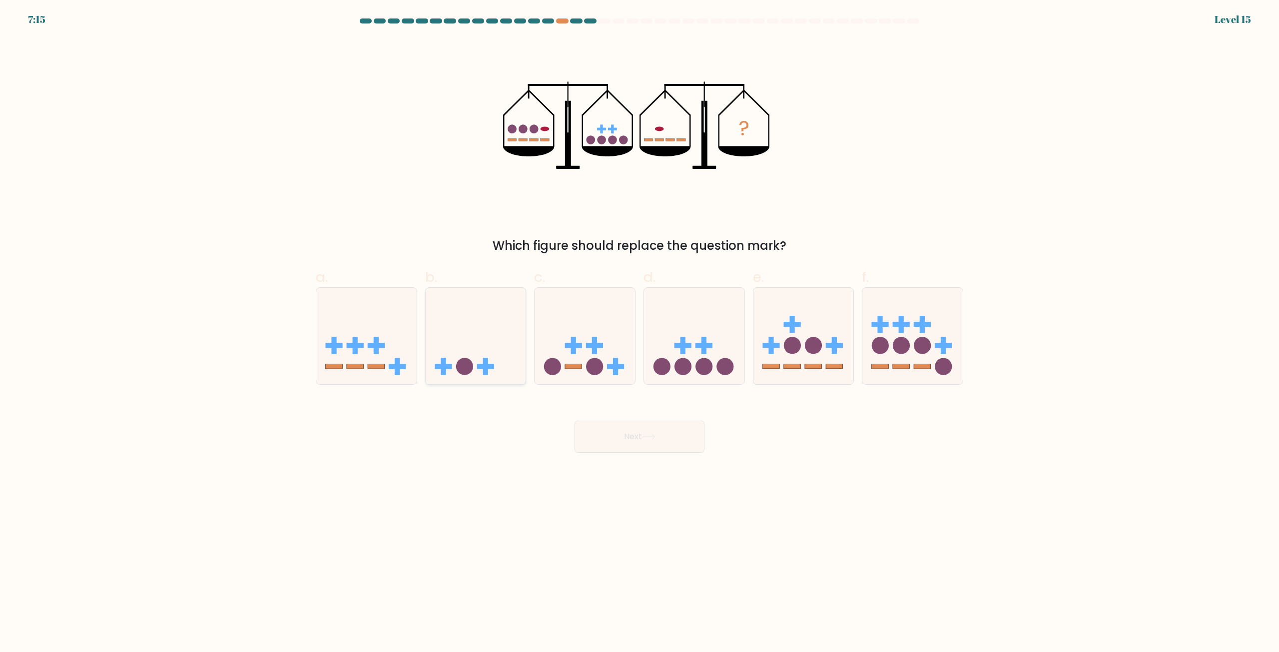
click at [455, 336] on icon at bounding box center [476, 336] width 100 height 83
click at [639, 333] on input "b." at bounding box center [639, 329] width 0 height 6
radio input "true"
click at [599, 435] on button "Next" at bounding box center [639, 437] width 130 height 32
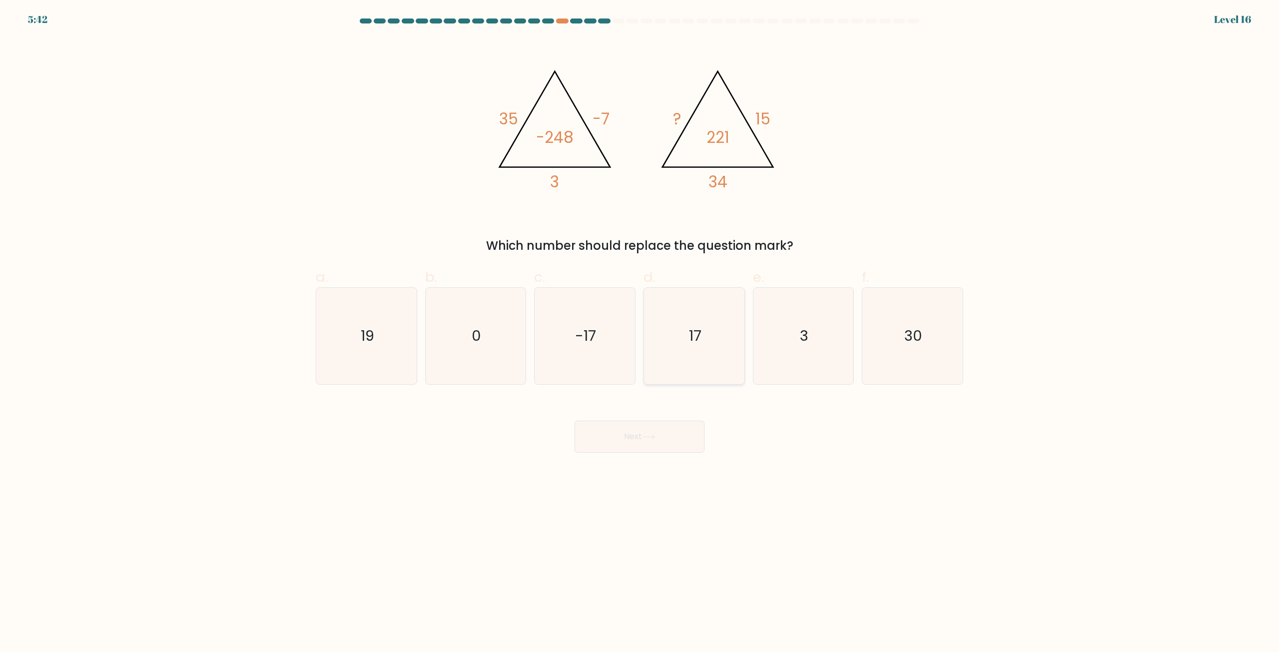
click at [721, 346] on icon "17" at bounding box center [694, 336] width 96 height 96
click at [640, 333] on input "d. 17" at bounding box center [639, 329] width 0 height 6
radio input "true"
click at [592, 443] on button "Next" at bounding box center [639, 437] width 130 height 32
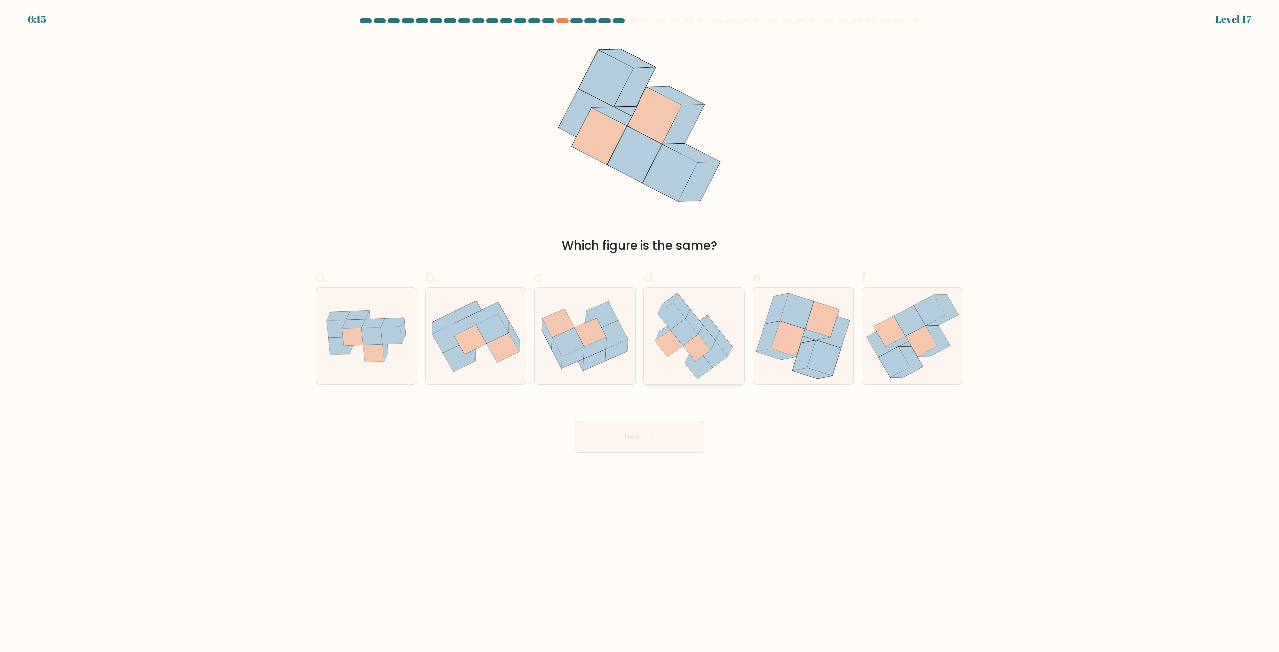
click at [706, 320] on icon at bounding box center [711, 327] width 17 height 25
click at [640, 326] on input "d." at bounding box center [639, 329] width 0 height 6
radio input "true"
click at [652, 429] on button "Next" at bounding box center [639, 437] width 130 height 32
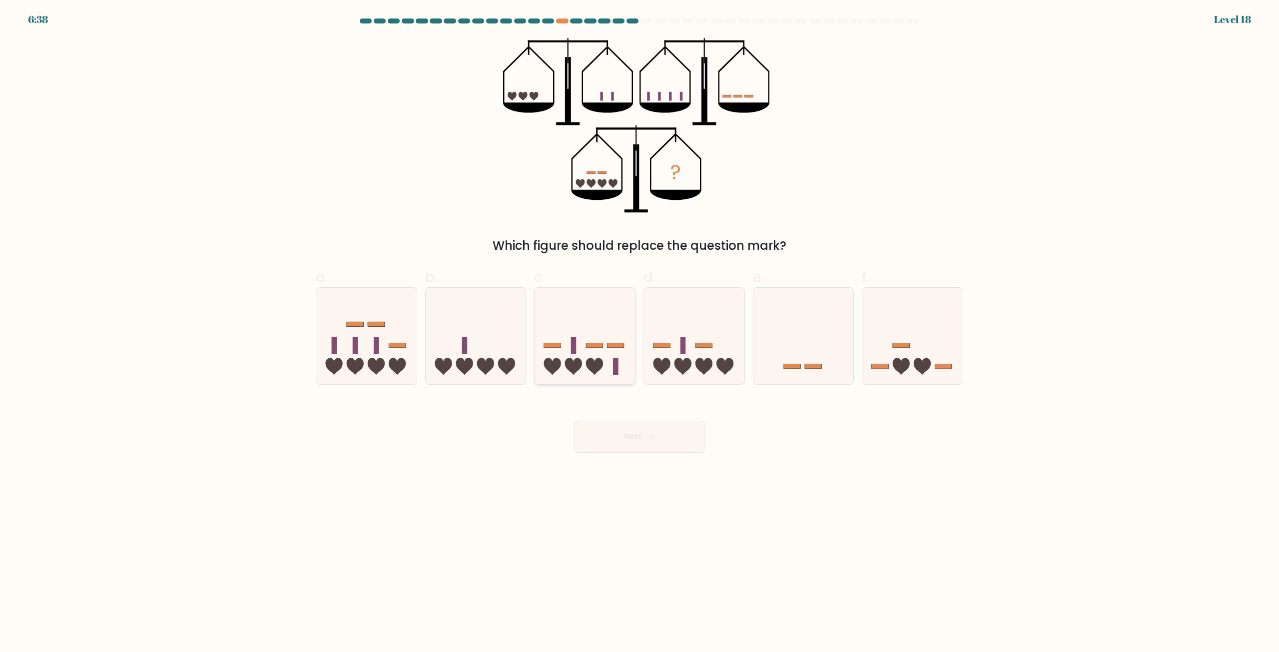
click at [613, 358] on icon at bounding box center [585, 336] width 100 height 83
click at [639, 333] on input "c." at bounding box center [639, 329] width 0 height 6
radio input "true"
click at [882, 352] on icon at bounding box center [912, 336] width 100 height 83
click at [640, 333] on input "f." at bounding box center [639, 329] width 0 height 6
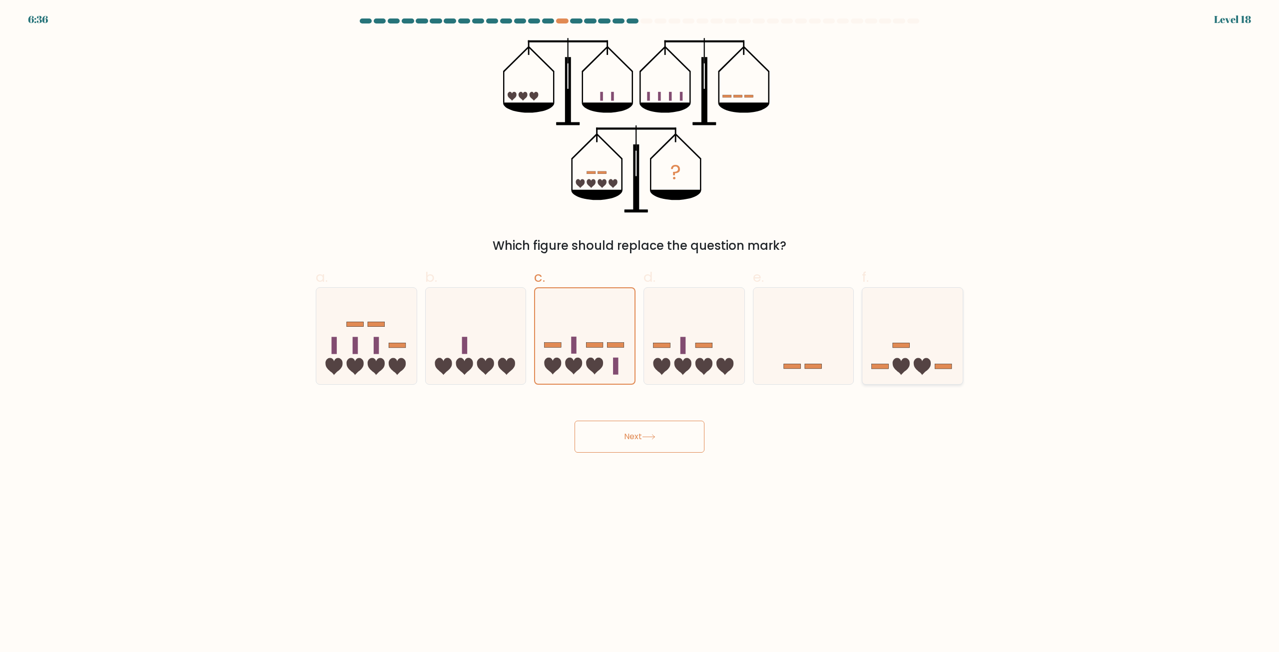
radio input "true"
click at [664, 443] on button "Next" at bounding box center [639, 437] width 130 height 32
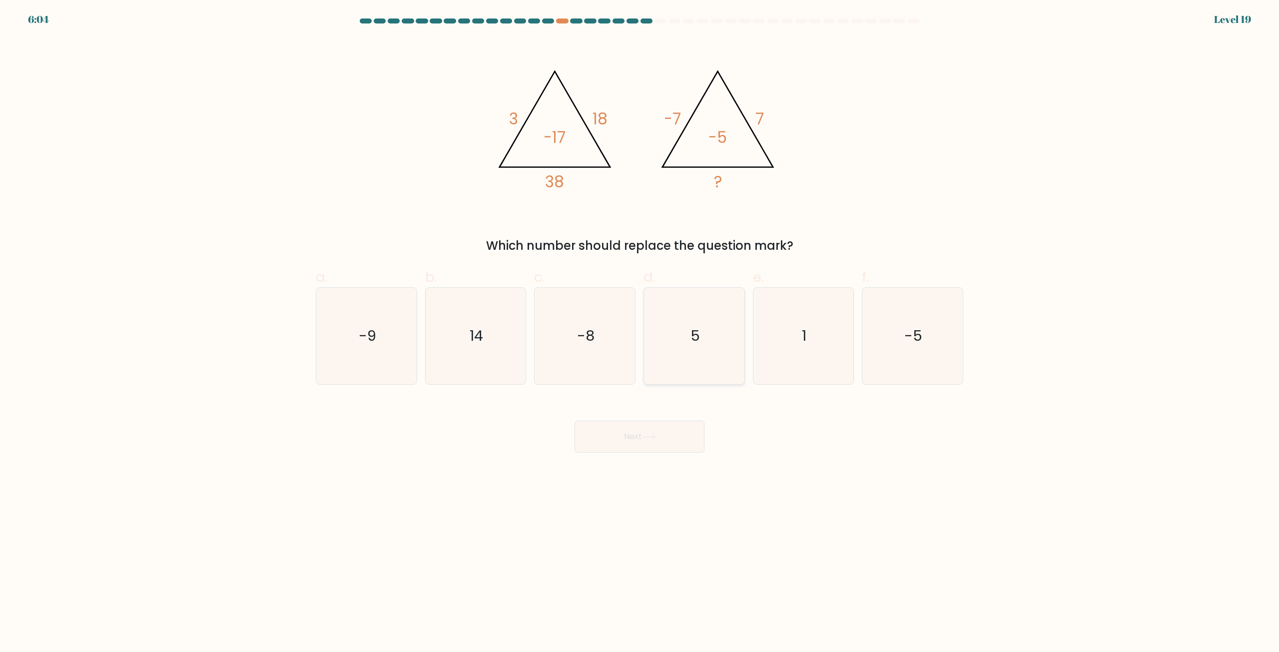
click at [696, 326] on icon "5" at bounding box center [694, 336] width 96 height 96
click at [640, 326] on input "d. 5" at bounding box center [639, 329] width 0 height 6
radio input "true"
click at [672, 439] on button "Next" at bounding box center [639, 437] width 130 height 32
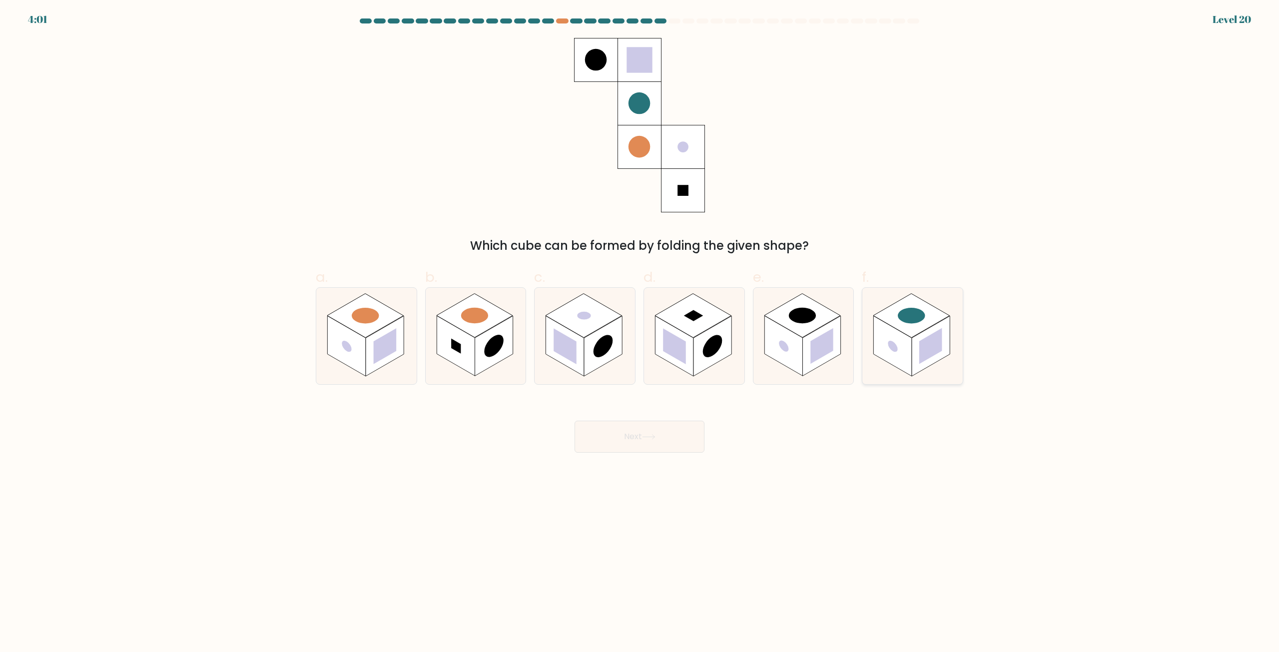
click at [907, 328] on rect at bounding box center [911, 316] width 76 height 44
click at [640, 328] on input "f." at bounding box center [639, 329] width 0 height 6
radio input "true"
click at [693, 437] on button "Next" at bounding box center [639, 437] width 130 height 32
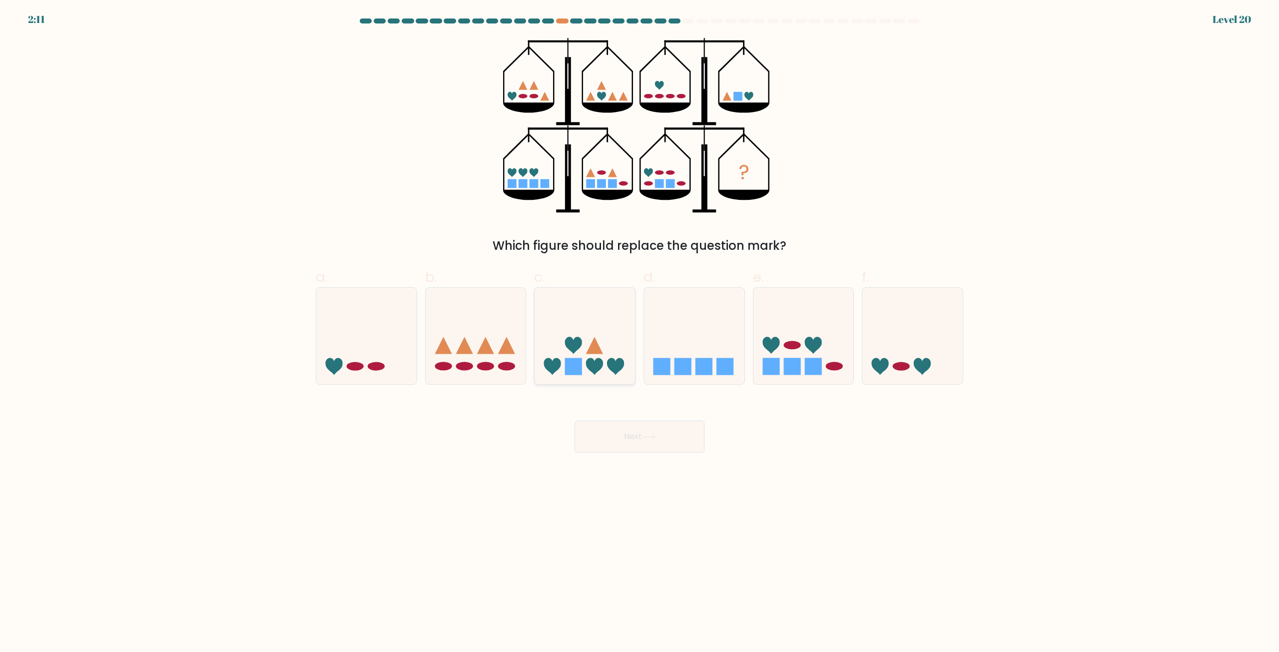
click at [609, 330] on icon at bounding box center [585, 336] width 100 height 83
click at [639, 330] on input "c." at bounding box center [639, 329] width 0 height 6
radio input "true"
click at [619, 444] on button "Next" at bounding box center [639, 437] width 130 height 32
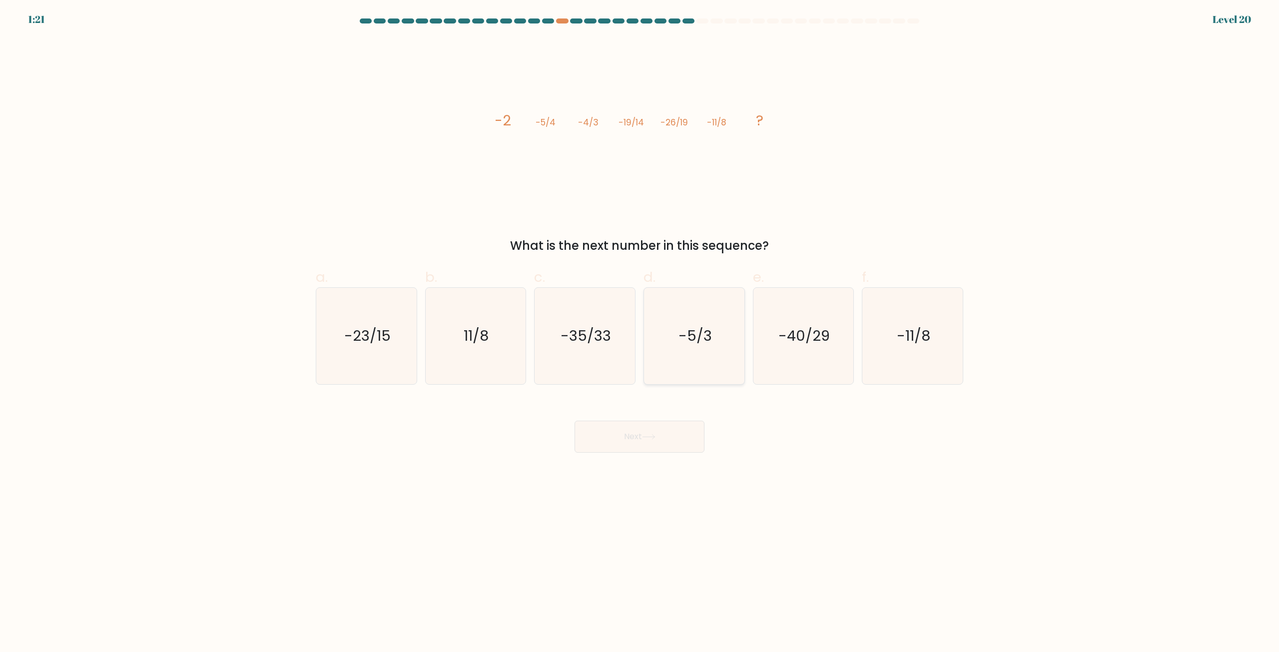
click at [689, 290] on icon "-5/3" at bounding box center [694, 336] width 96 height 96
click at [640, 326] on input "d. -5/3" at bounding box center [639, 329] width 0 height 6
radio input "true"
click at [676, 433] on button "Next" at bounding box center [639, 437] width 130 height 32
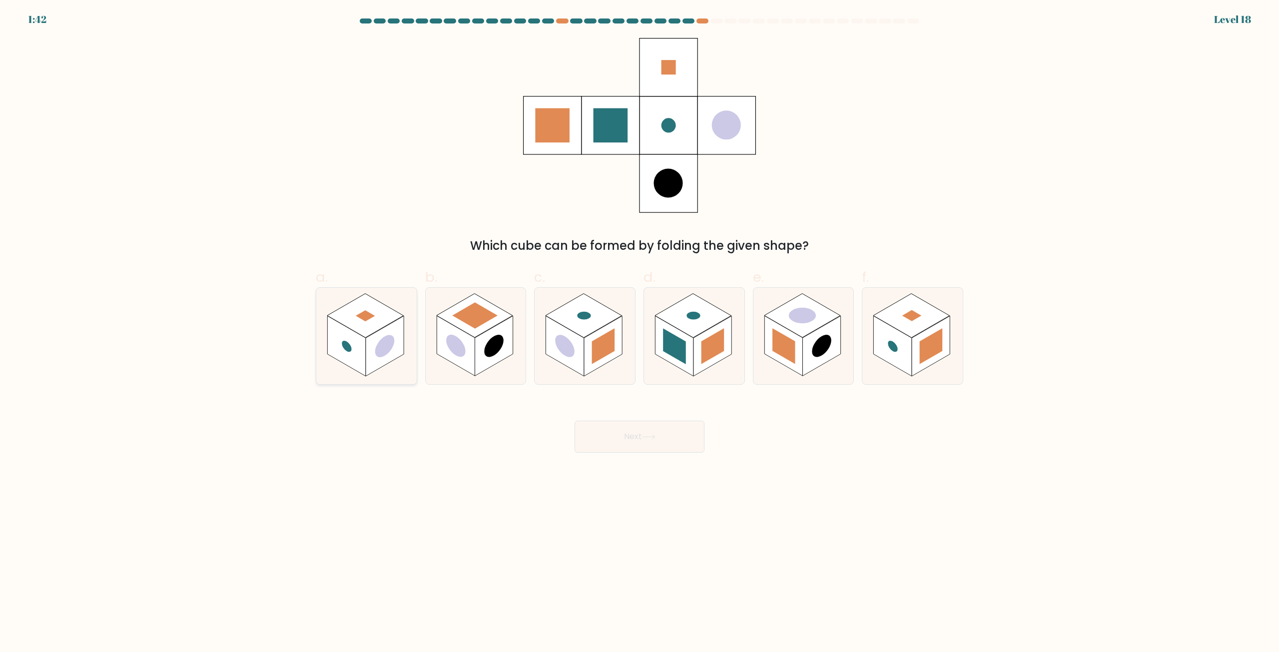
click at [378, 353] on circle at bounding box center [384, 346] width 19 height 30
click at [639, 333] on input "a." at bounding box center [639, 329] width 0 height 6
radio input "true"
click at [647, 434] on button "Next" at bounding box center [639, 437] width 130 height 32
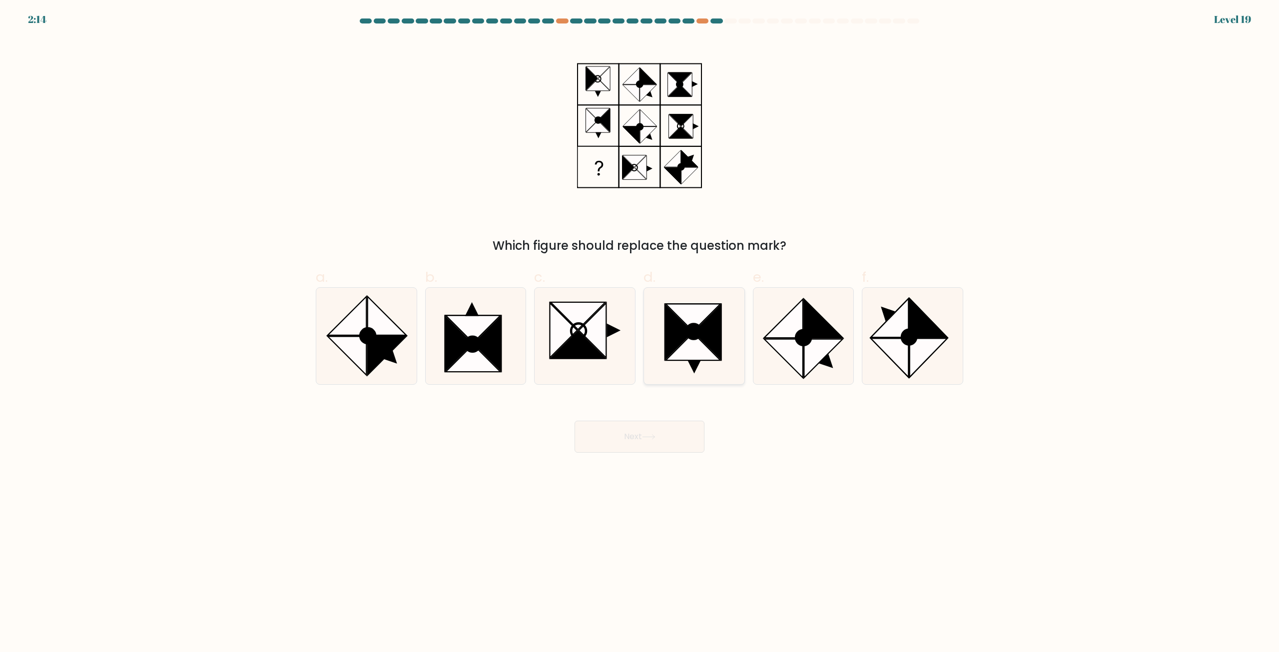
click at [702, 364] on icon at bounding box center [694, 336] width 96 height 96
click at [640, 333] on input "d." at bounding box center [639, 329] width 0 height 6
radio input "true"
click at [634, 442] on button "Next" at bounding box center [639, 437] width 130 height 32
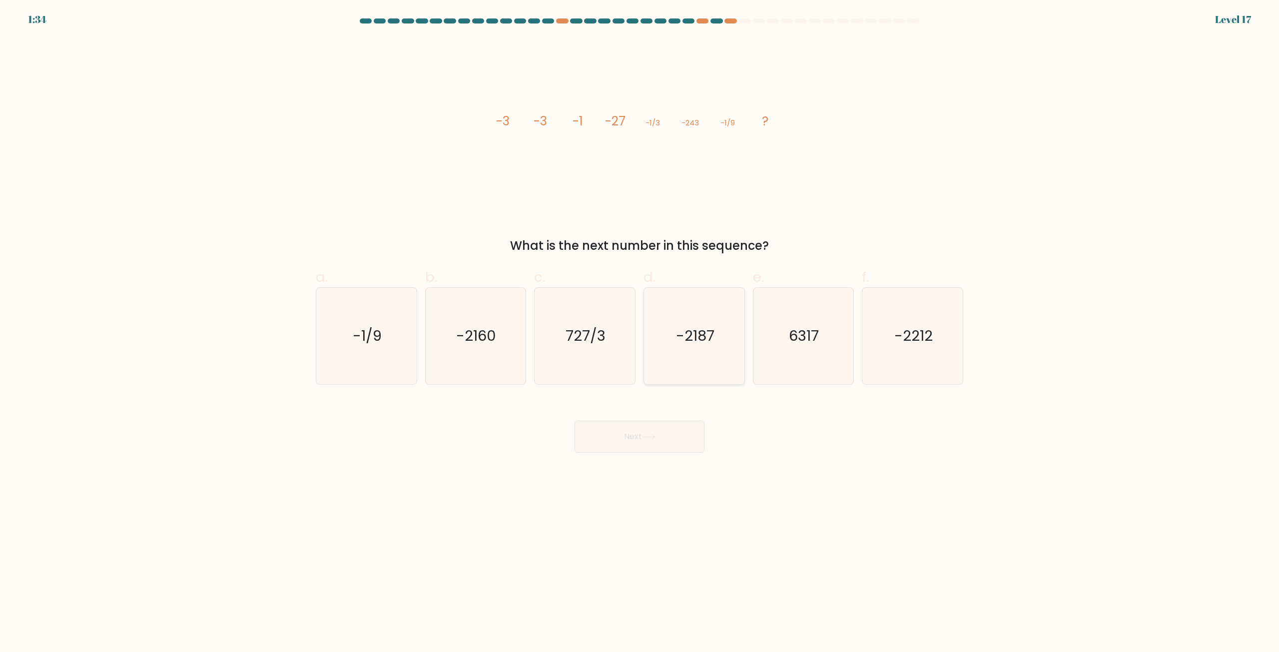
click at [709, 351] on icon "-2187" at bounding box center [694, 336] width 96 height 96
click at [640, 333] on input "d. -2187" at bounding box center [639, 329] width 0 height 6
radio input "true"
click at [655, 437] on icon at bounding box center [648, 436] width 13 height 5
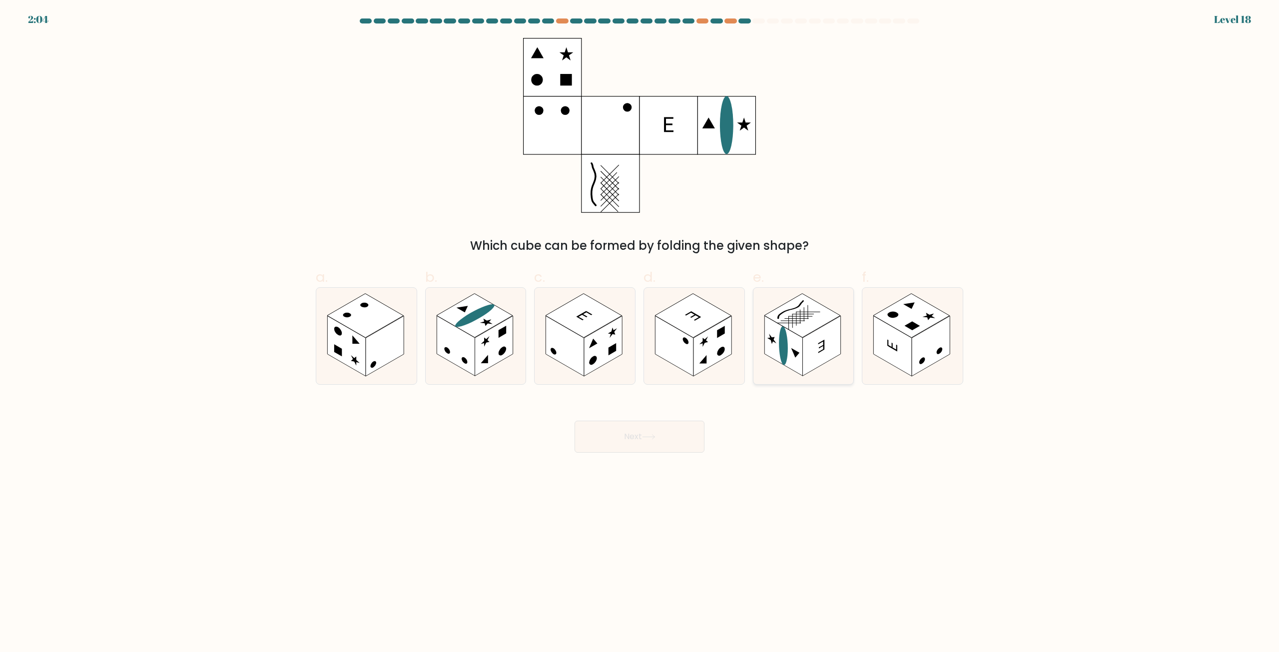
click at [815, 341] on rect at bounding box center [821, 346] width 38 height 60
click at [640, 333] on input "e." at bounding box center [639, 329] width 0 height 6
radio input "true"
click at [670, 441] on button "Next" at bounding box center [639, 437] width 130 height 32
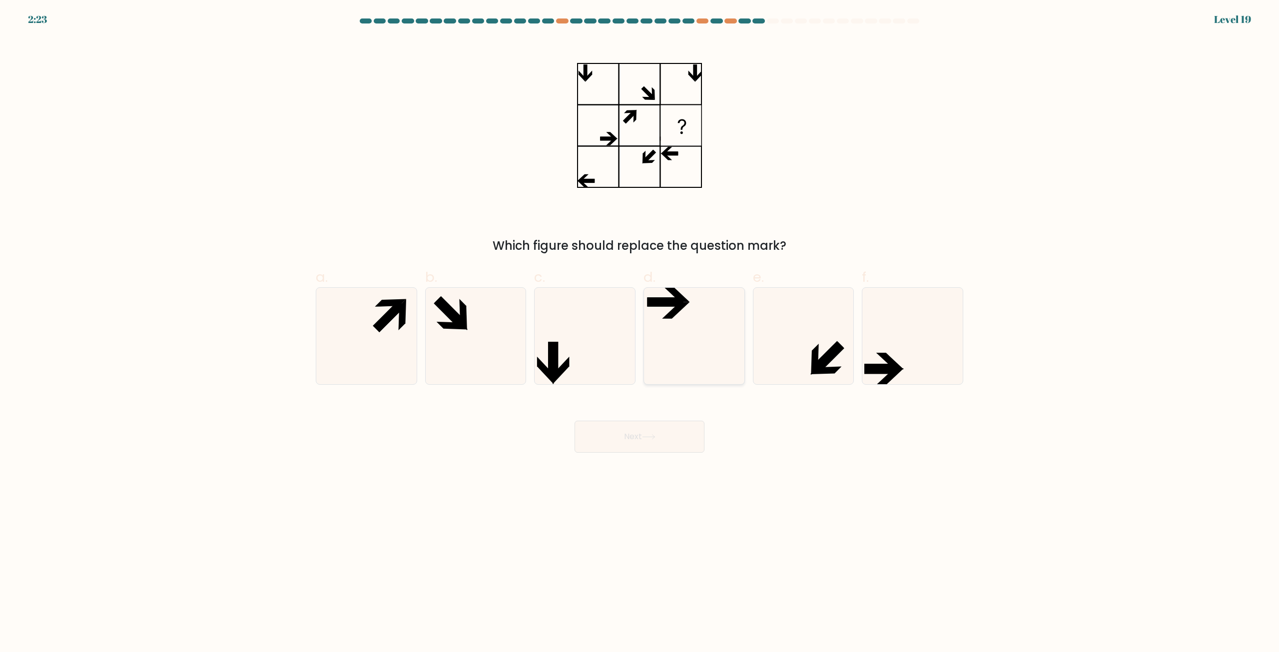
click at [702, 328] on icon at bounding box center [694, 336] width 96 height 96
click at [640, 328] on input "d." at bounding box center [639, 329] width 0 height 6
radio input "true"
click at [902, 347] on icon at bounding box center [912, 336] width 96 height 96
click at [640, 333] on input "f." at bounding box center [639, 329] width 0 height 6
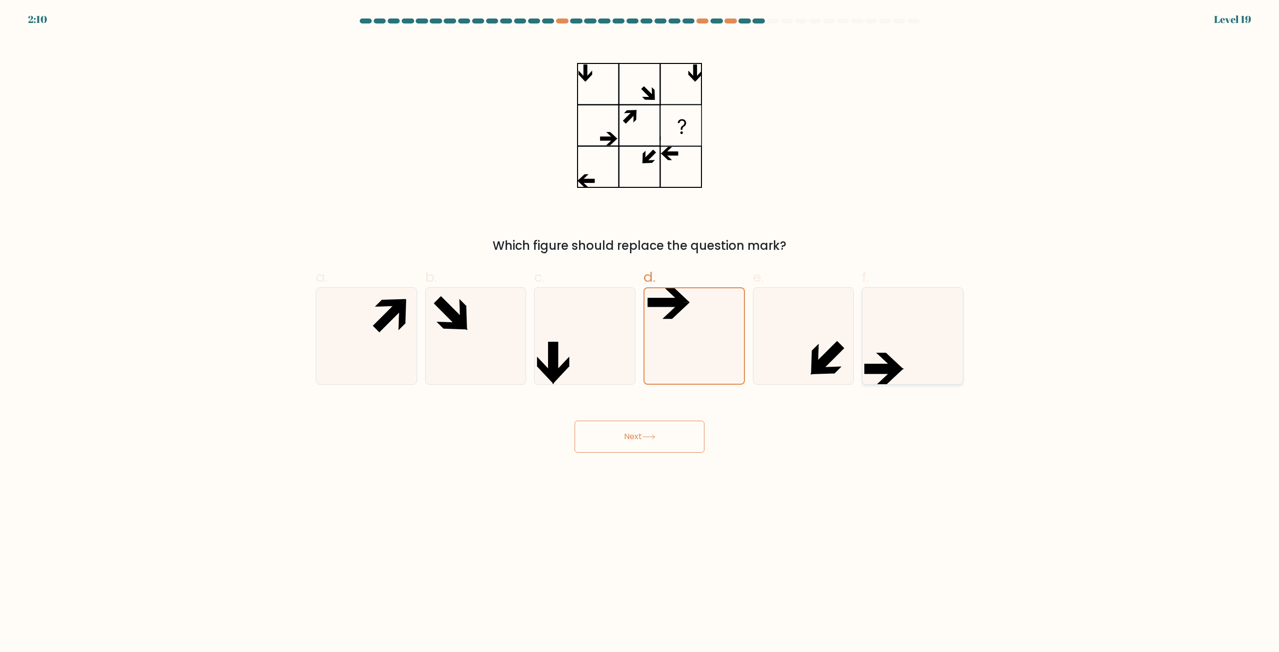
radio input "true"
click at [651, 446] on button "Next" at bounding box center [639, 437] width 130 height 32
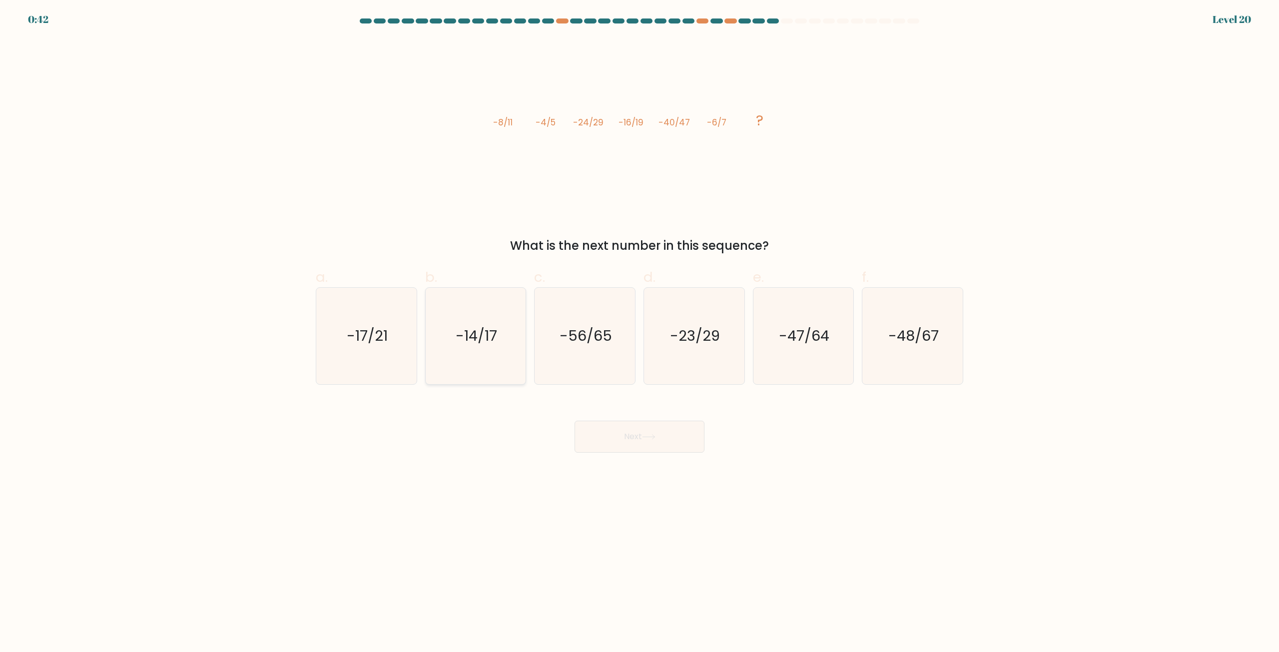
click at [489, 341] on text "-14/17" at bounding box center [476, 336] width 41 height 20
click at [639, 333] on input "b. -14/17" at bounding box center [639, 329] width 0 height 6
radio input "true"
click at [660, 433] on button "Next" at bounding box center [639, 437] width 130 height 32
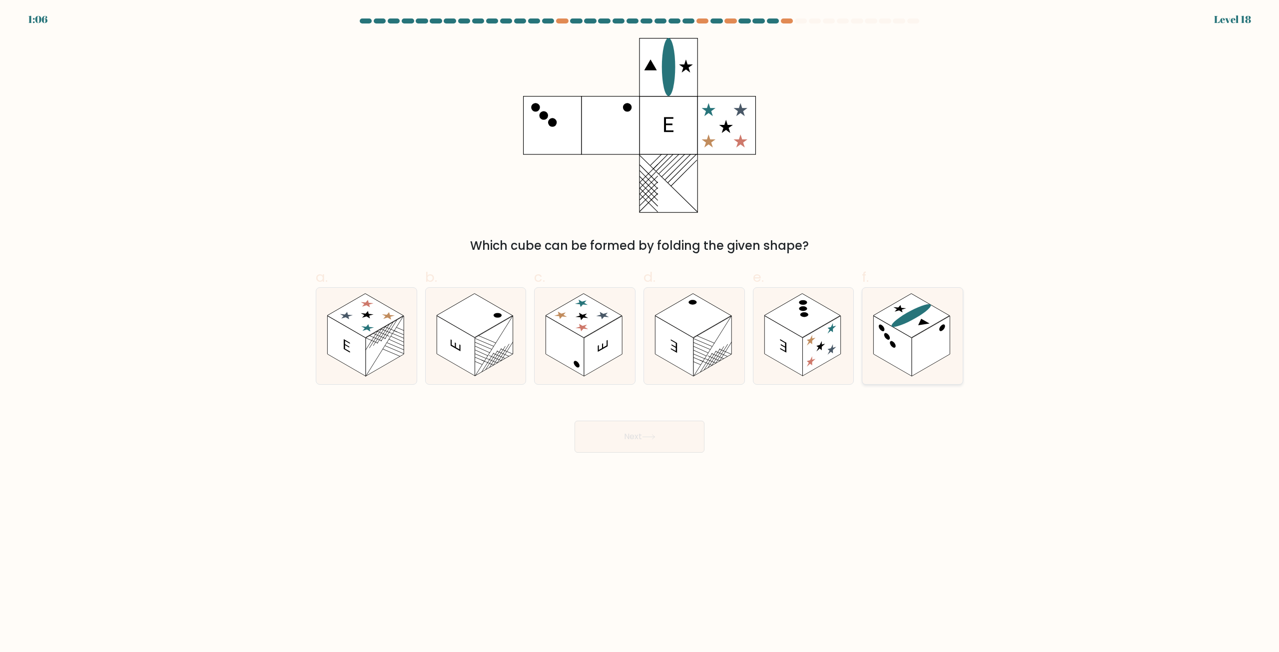
click at [936, 331] on rect at bounding box center [931, 346] width 38 height 60
click at [640, 331] on input "f." at bounding box center [639, 329] width 0 height 6
radio input "true"
click at [650, 431] on button "Next" at bounding box center [639, 437] width 130 height 32
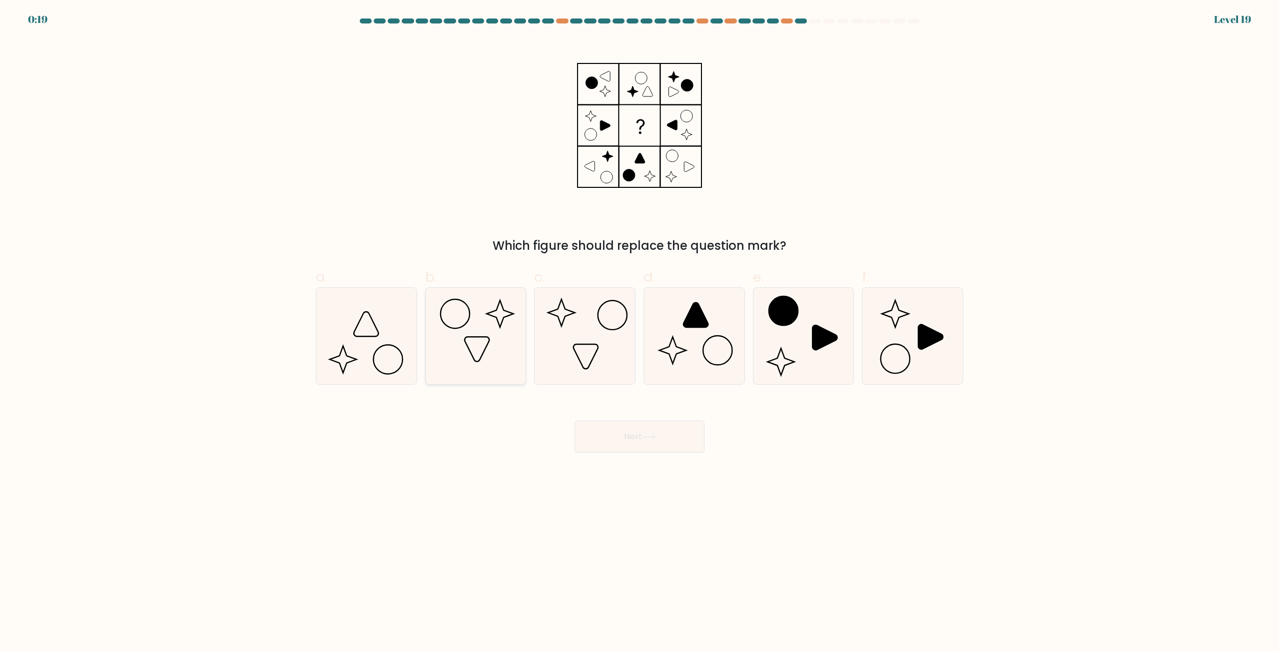
click at [457, 333] on icon at bounding box center [475, 336] width 96 height 96
click at [639, 333] on input "b." at bounding box center [639, 329] width 0 height 6
radio input "true"
click at [630, 442] on button "Next" at bounding box center [639, 437] width 130 height 32
click at [589, 427] on button "Next" at bounding box center [639, 437] width 130 height 32
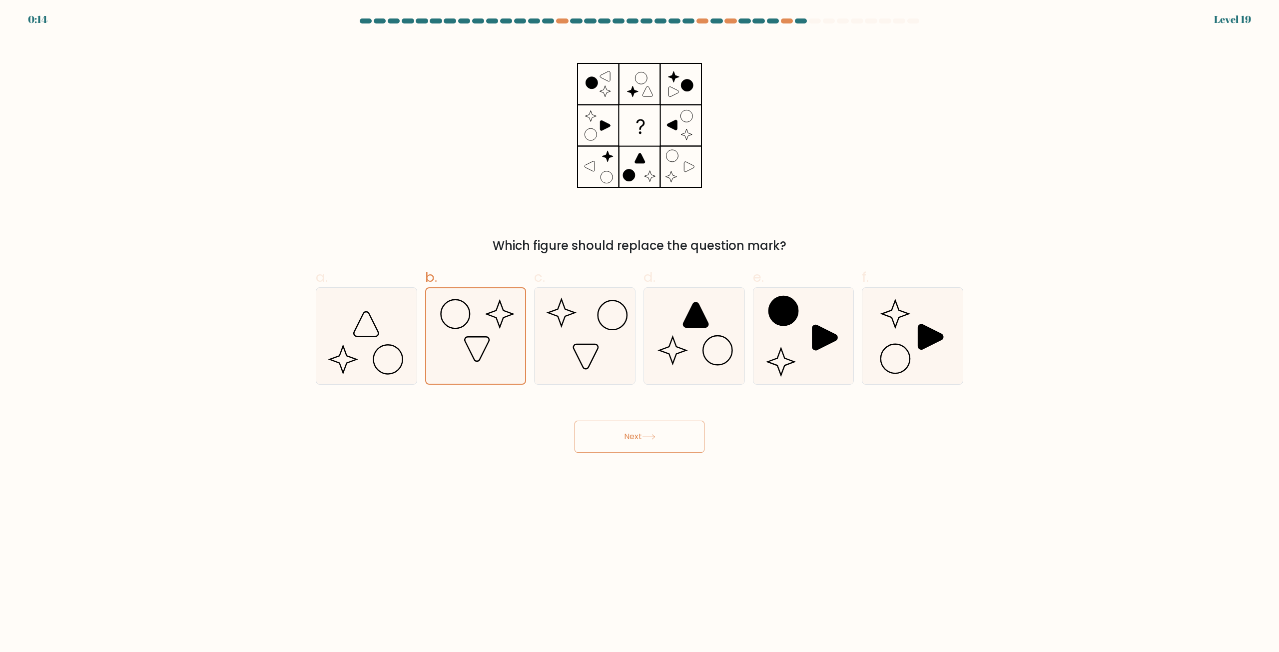
click at [659, 438] on button "Next" at bounding box center [639, 437] width 130 height 32
click at [549, 337] on icon at bounding box center [585, 336] width 96 height 96
click at [639, 333] on input "c." at bounding box center [639, 329] width 0 height 6
radio input "true"
click at [485, 345] on icon at bounding box center [475, 336] width 96 height 96
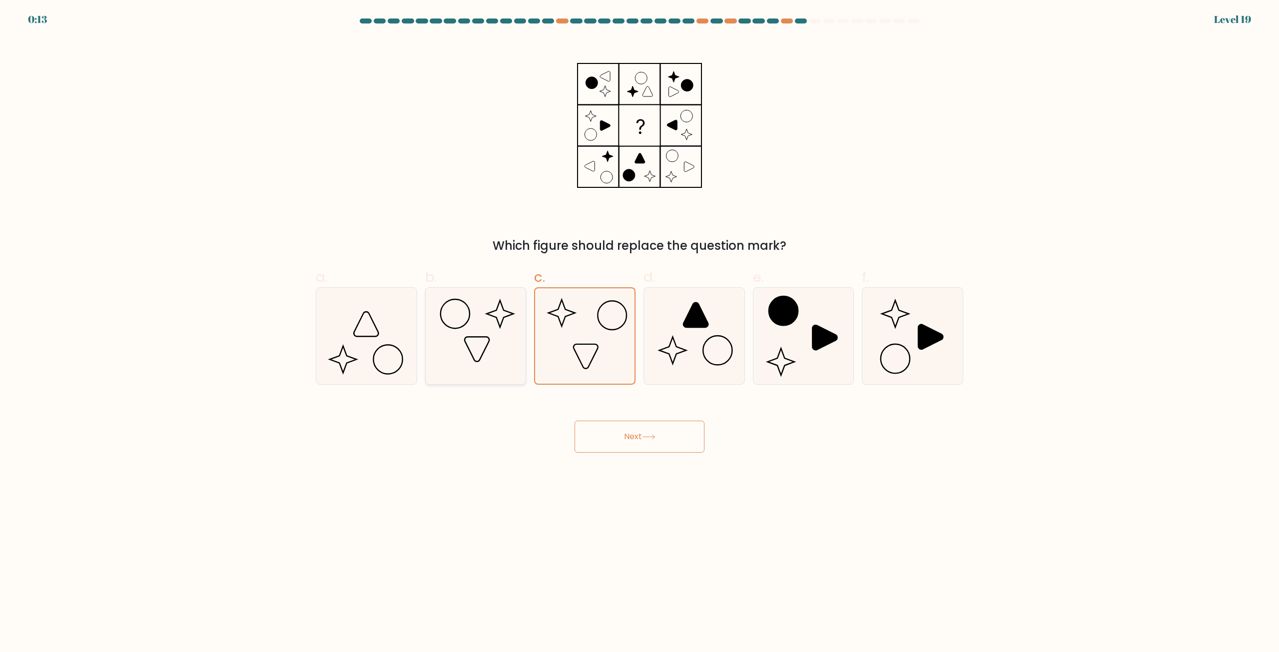
click at [639, 333] on input "b." at bounding box center [639, 329] width 0 height 6
radio input "true"
click at [604, 433] on button "Next" at bounding box center [639, 437] width 130 height 32
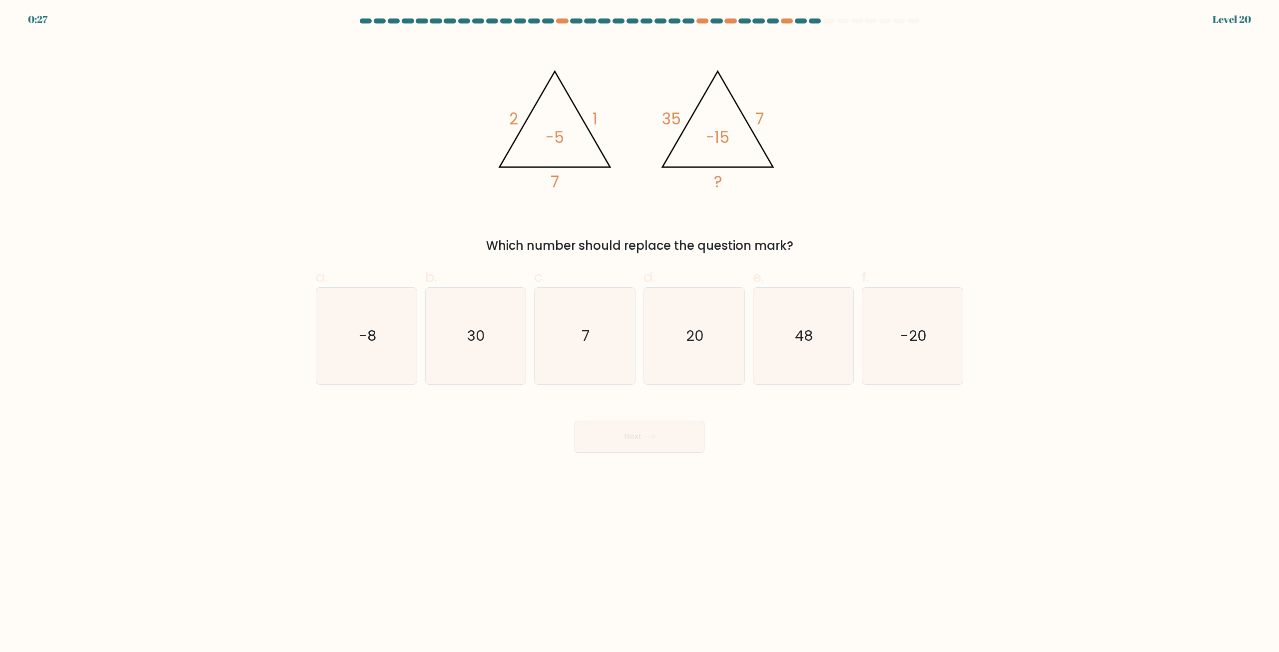
click at [577, 215] on div "@import url('[URL][DOMAIN_NAME]); 2 1 7 -5 @import url('[URL][DOMAIN_NAME]); 35…" at bounding box center [639, 146] width 659 height 217
drag, startPoint x: 480, startPoint y: 338, endPoint x: 507, endPoint y: 345, distance: 27.5
click at [480, 338] on text "30" at bounding box center [477, 336] width 18 height 20
click at [639, 333] on input "b. 30" at bounding box center [639, 329] width 0 height 6
radio input "true"
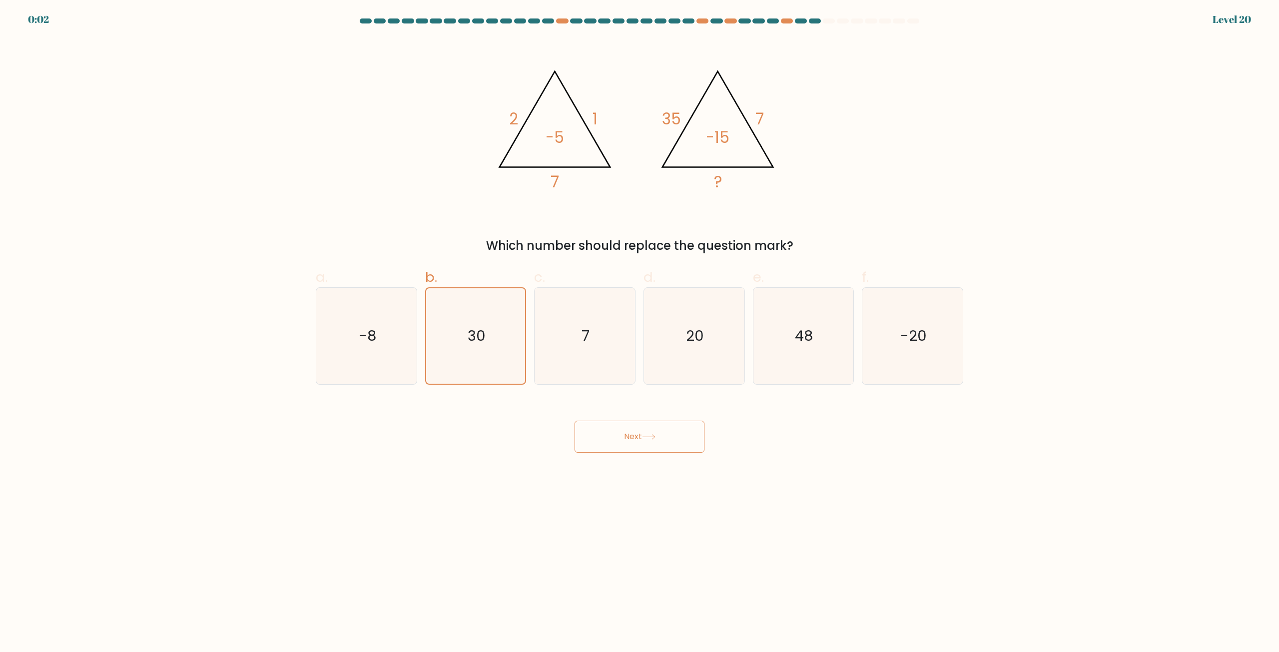
click at [643, 443] on button "Next" at bounding box center [639, 437] width 130 height 32
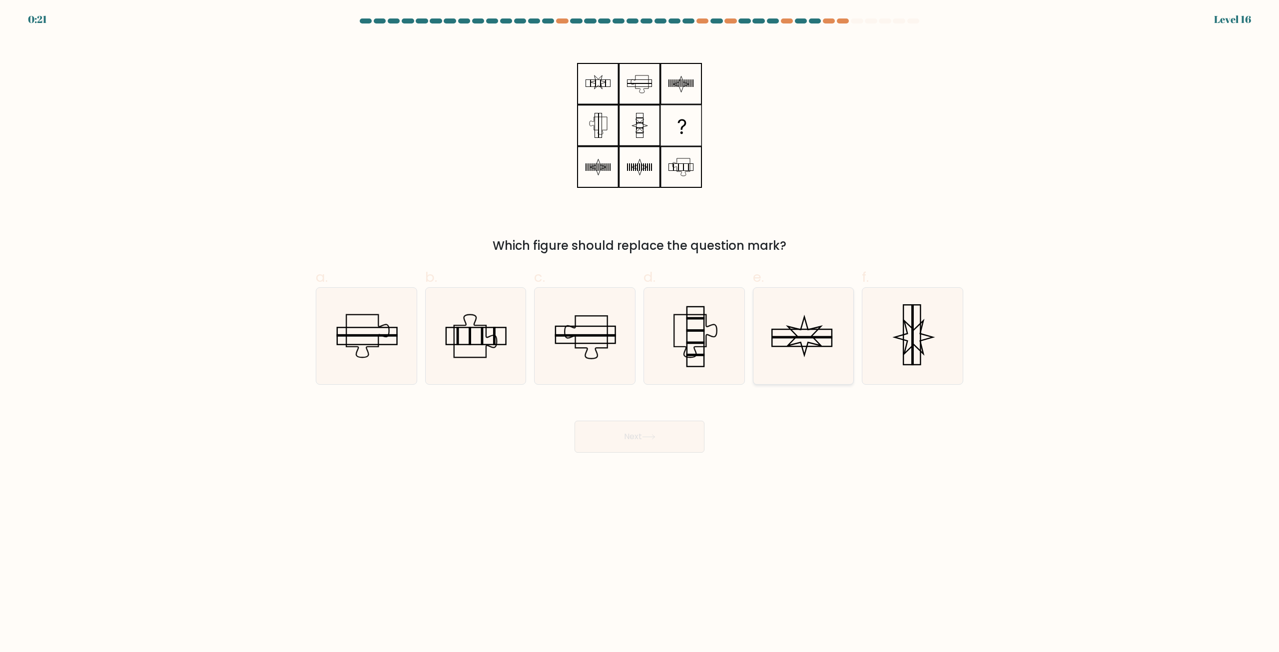
click at [816, 365] on icon at bounding box center [803, 336] width 96 height 96
click at [640, 333] on input "e." at bounding box center [639, 329] width 0 height 6
radio input "true"
click at [939, 320] on icon at bounding box center [912, 336] width 96 height 96
click at [640, 326] on input "f." at bounding box center [639, 329] width 0 height 6
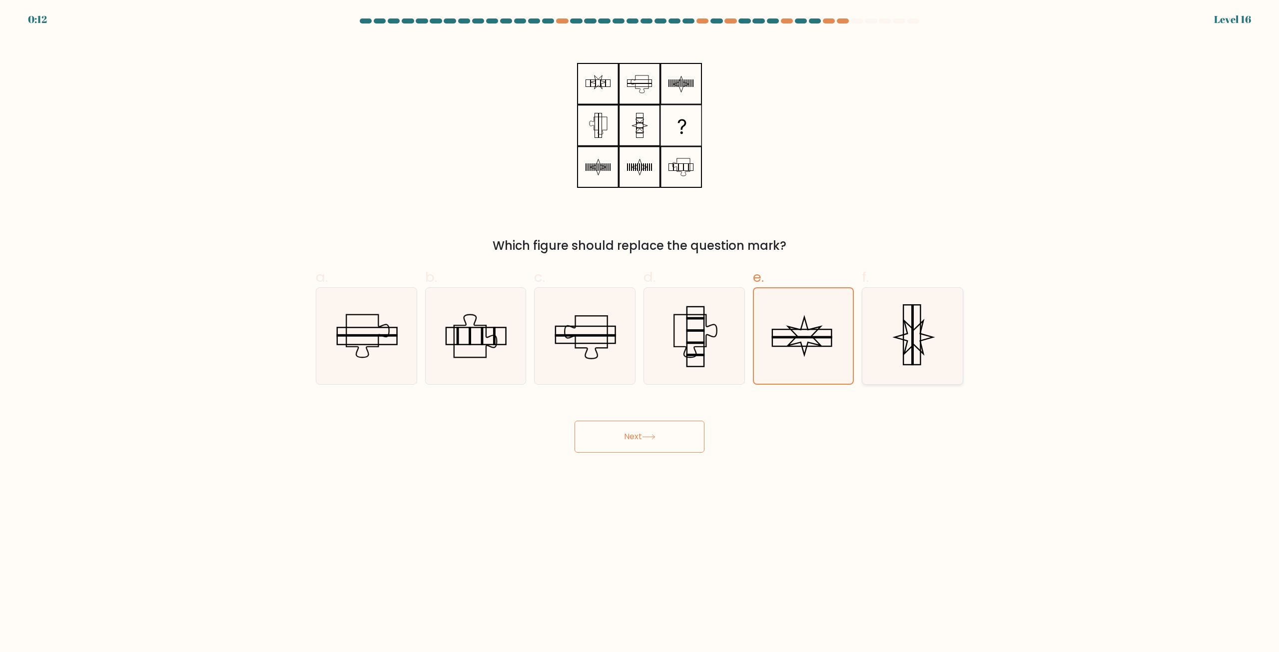
radio input "true"
click at [620, 442] on button "Next" at bounding box center [639, 437] width 130 height 32
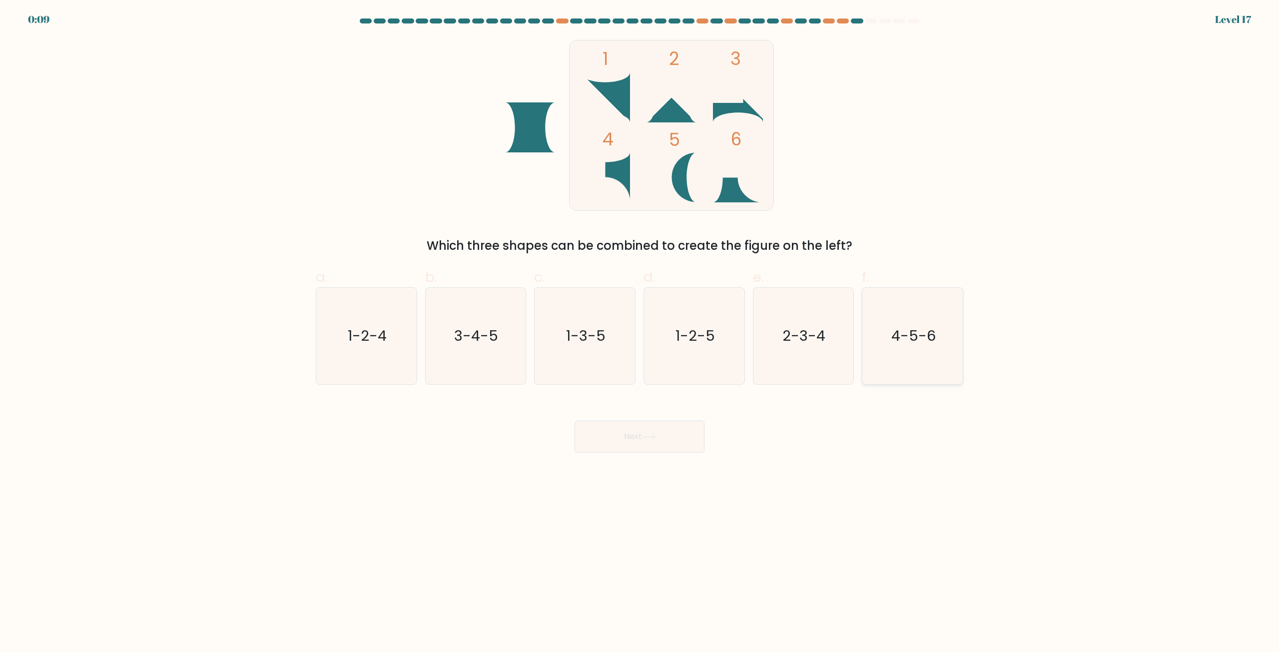
click at [912, 320] on icon "4-5-6" at bounding box center [912, 336] width 96 height 96
click at [640, 326] on input "f. 4-5-6" at bounding box center [639, 329] width 0 height 6
radio input "true"
click at [687, 429] on button "Next" at bounding box center [639, 437] width 130 height 32
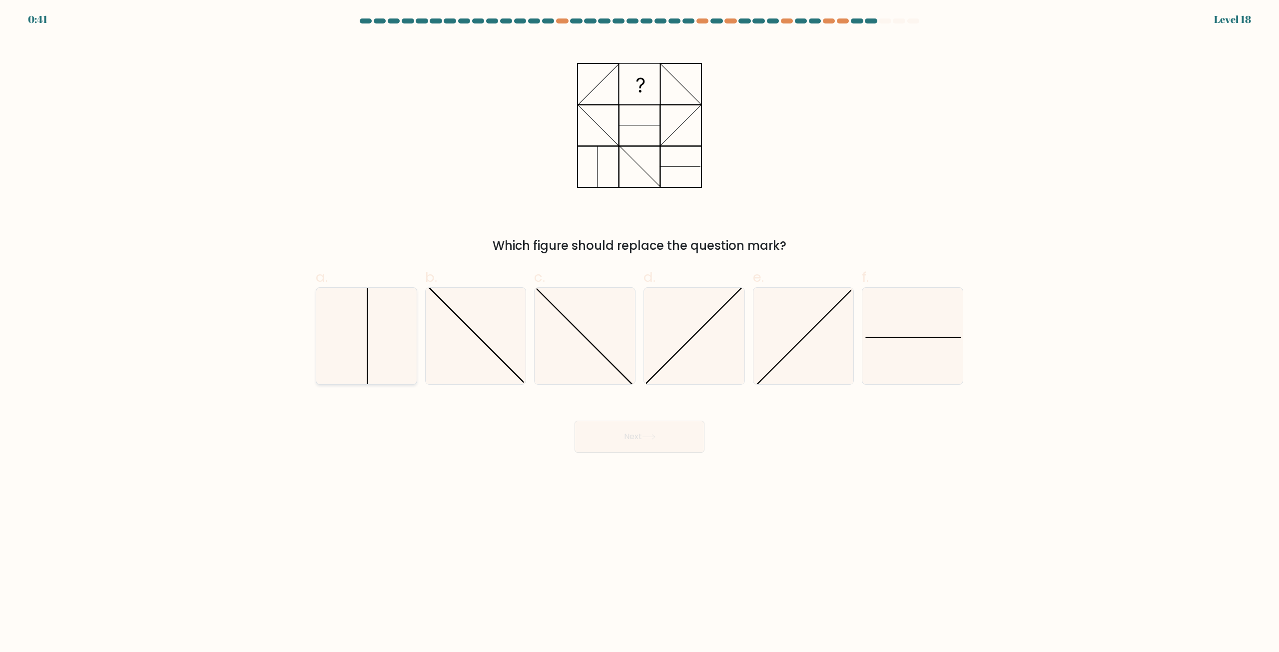
click at [341, 339] on icon at bounding box center [366, 336] width 96 height 96
click at [639, 333] on input "a." at bounding box center [639, 329] width 0 height 6
radio input "true"
click at [613, 436] on button "Next" at bounding box center [639, 437] width 130 height 32
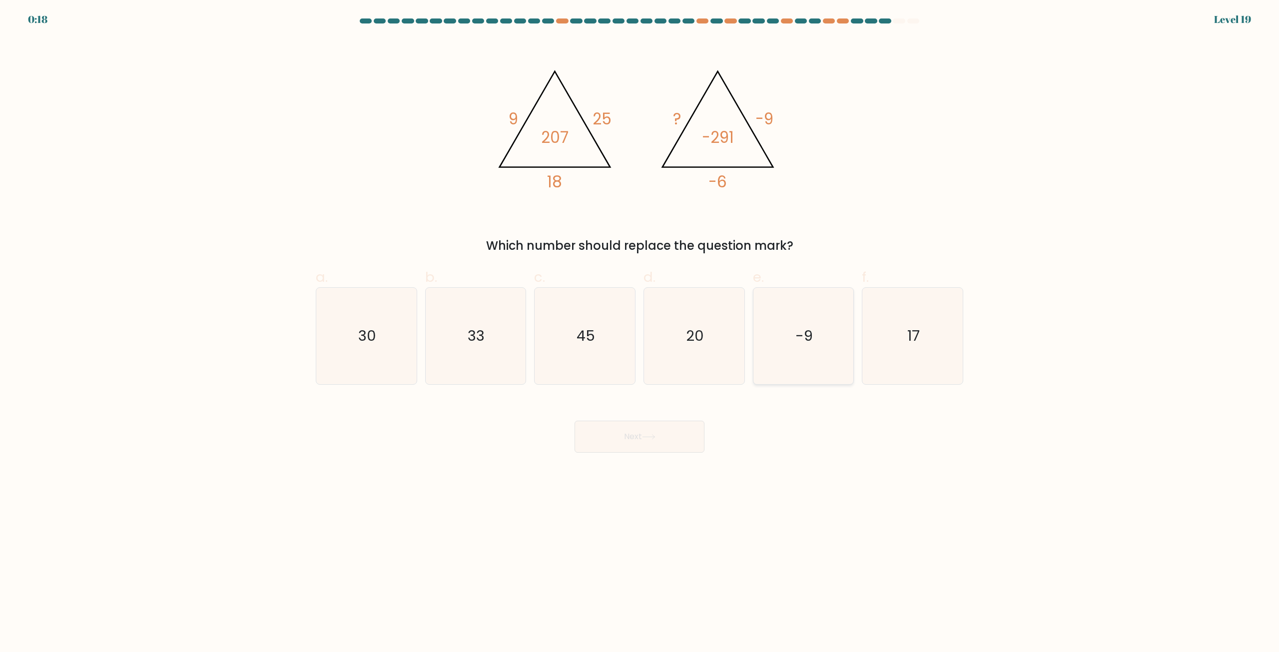
drag, startPoint x: 810, startPoint y: 304, endPoint x: 774, endPoint y: 348, distance: 56.5
click at [810, 304] on icon "-9" at bounding box center [803, 336] width 96 height 96
click at [640, 326] on input "e. -9" at bounding box center [639, 329] width 0 height 6
radio input "true"
click at [676, 442] on button "Next" at bounding box center [639, 437] width 130 height 32
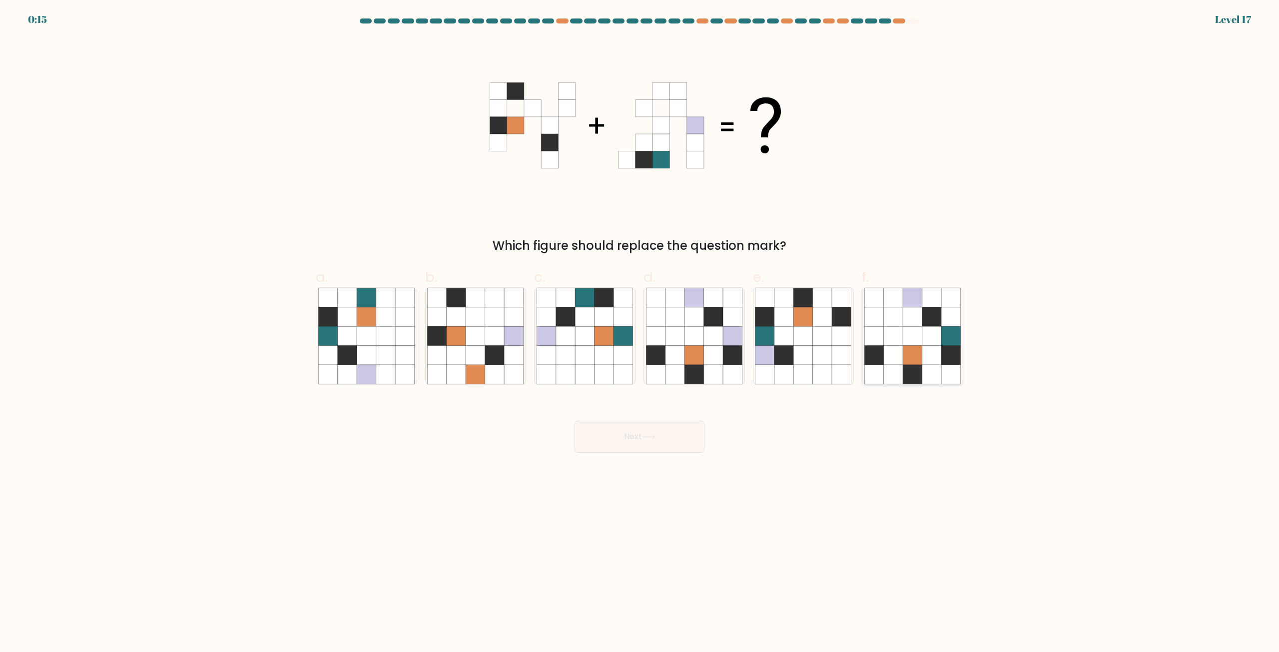
click at [884, 354] on icon at bounding box center [893, 355] width 19 height 19
click at [640, 333] on input "f." at bounding box center [639, 329] width 0 height 6
radio input "true"
click at [639, 434] on button "Next" at bounding box center [639, 437] width 130 height 32
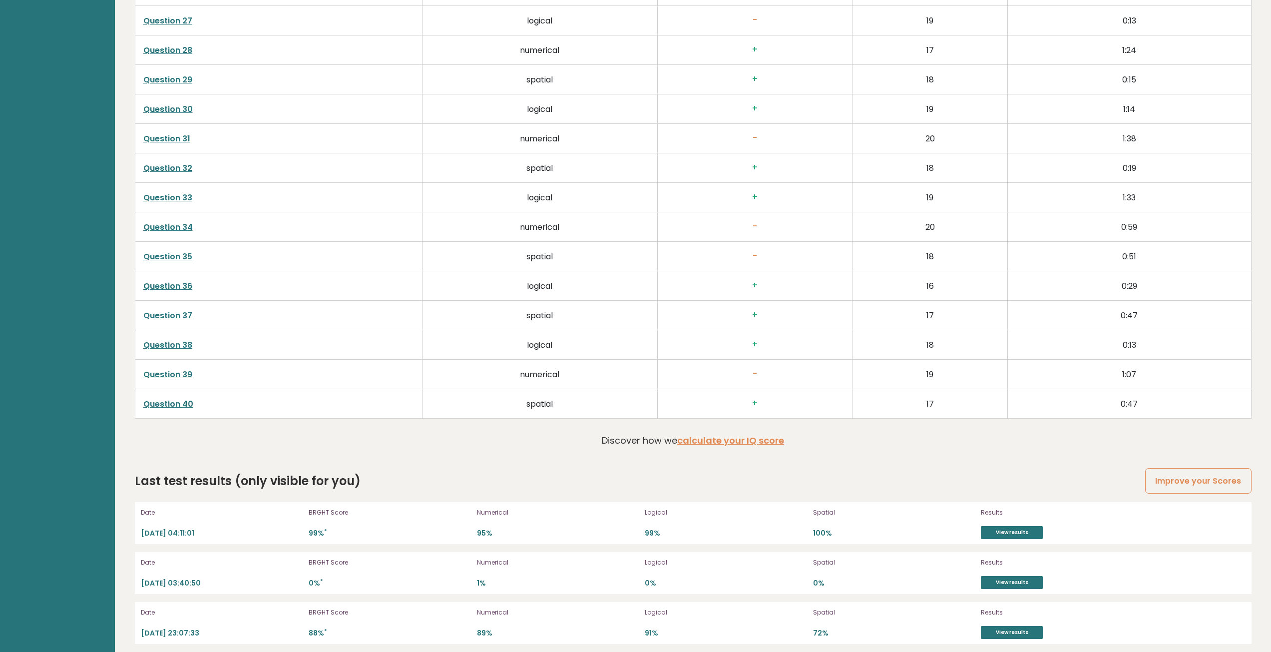
scroll to position [2648, 0]
click at [171, 404] on link "Question 40" at bounding box center [168, 401] width 50 height 11
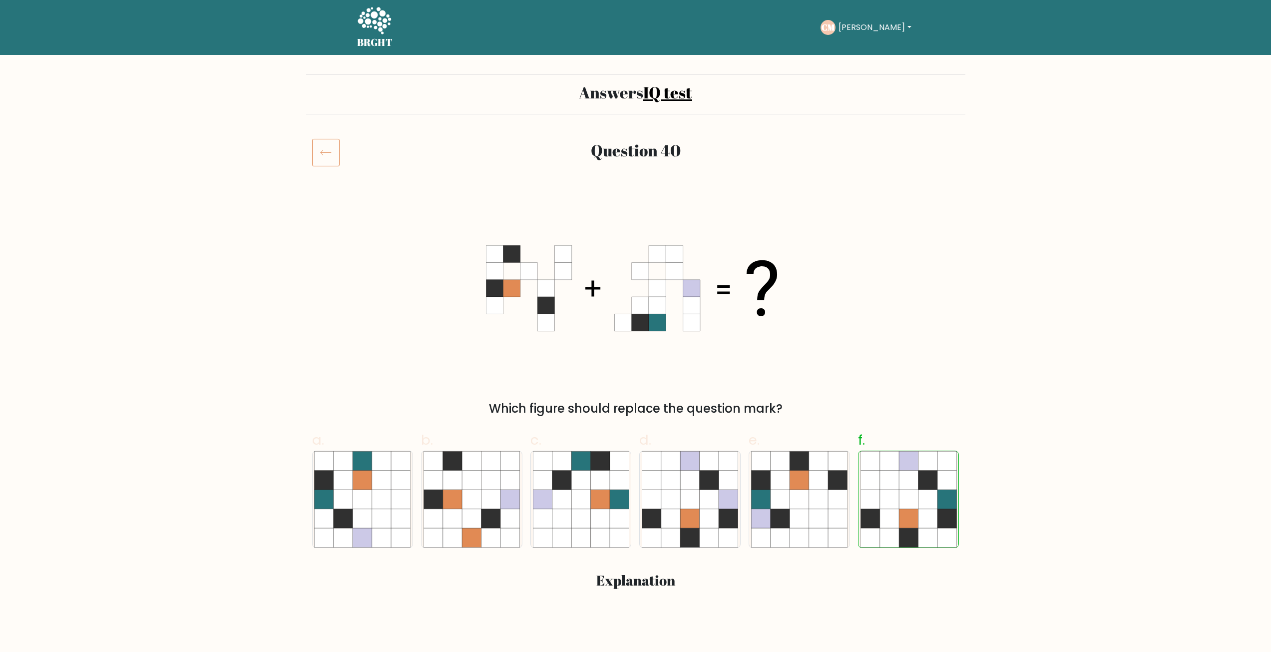
click at [318, 164] on icon at bounding box center [325, 152] width 27 height 28
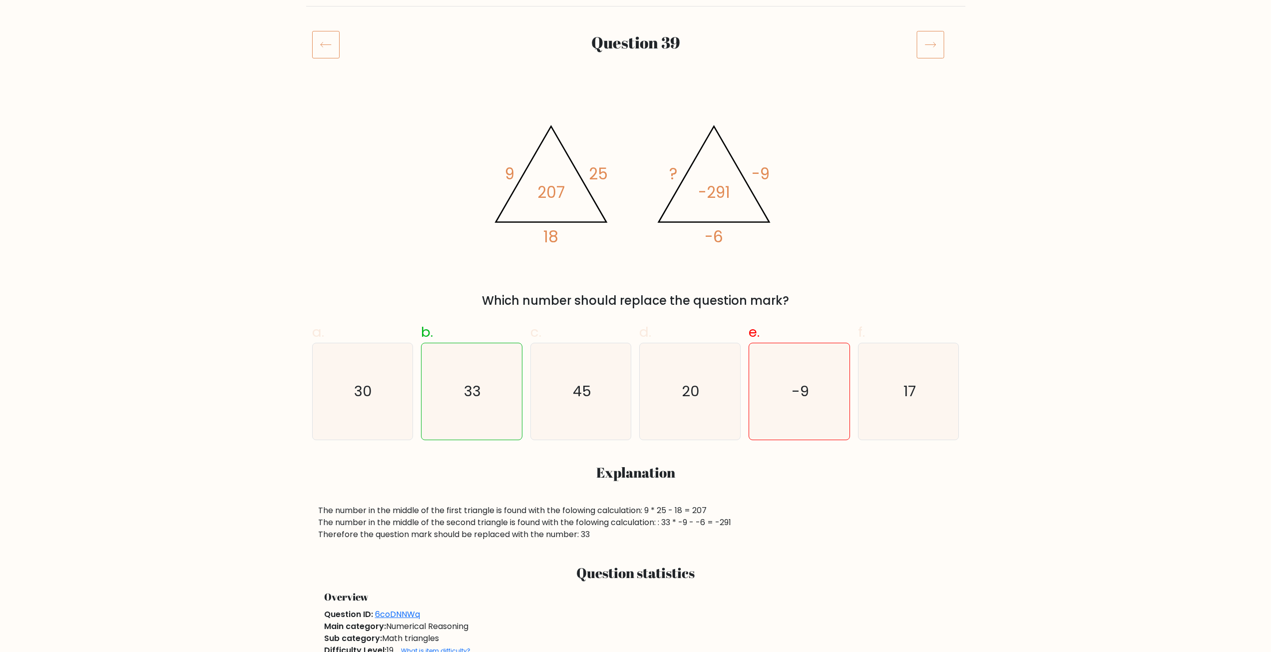
scroll to position [100, 0]
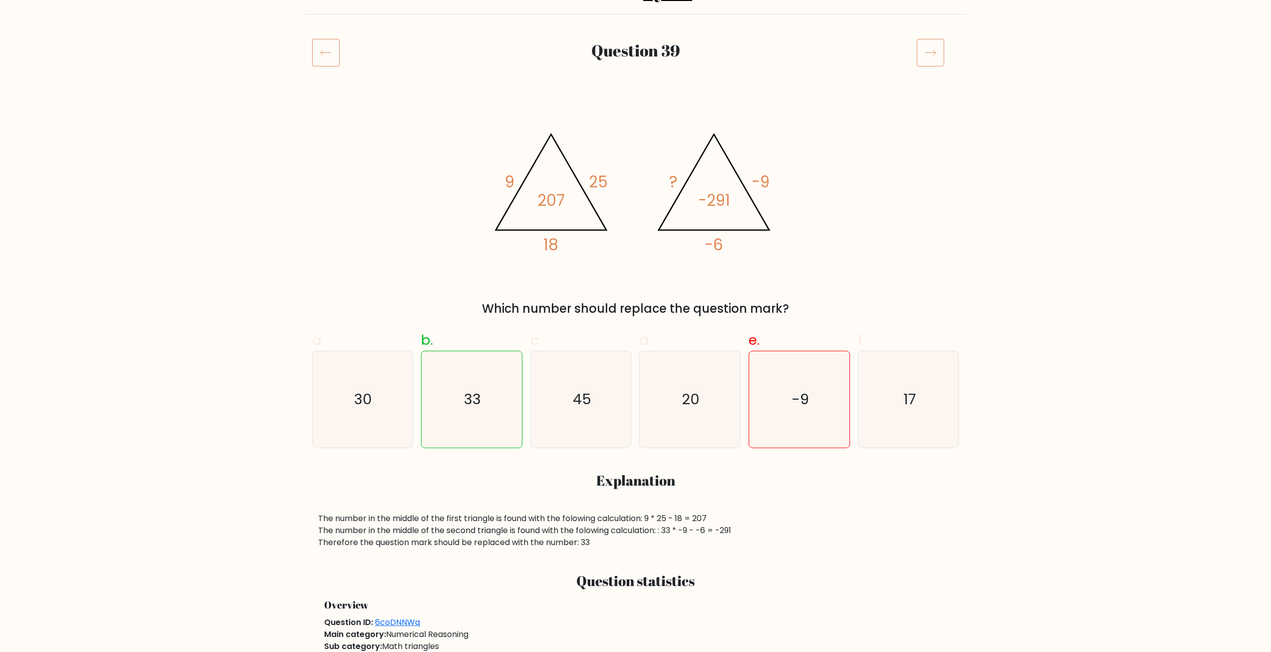
click at [314, 49] on icon at bounding box center [325, 52] width 27 height 28
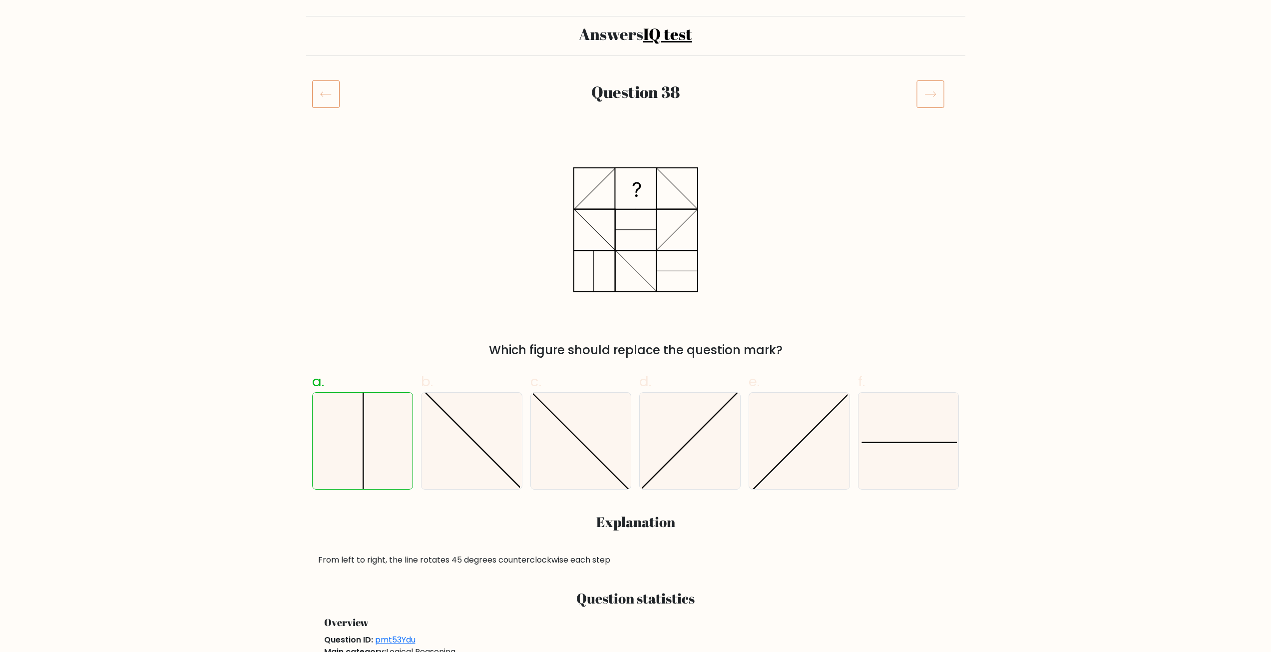
scroll to position [50, 0]
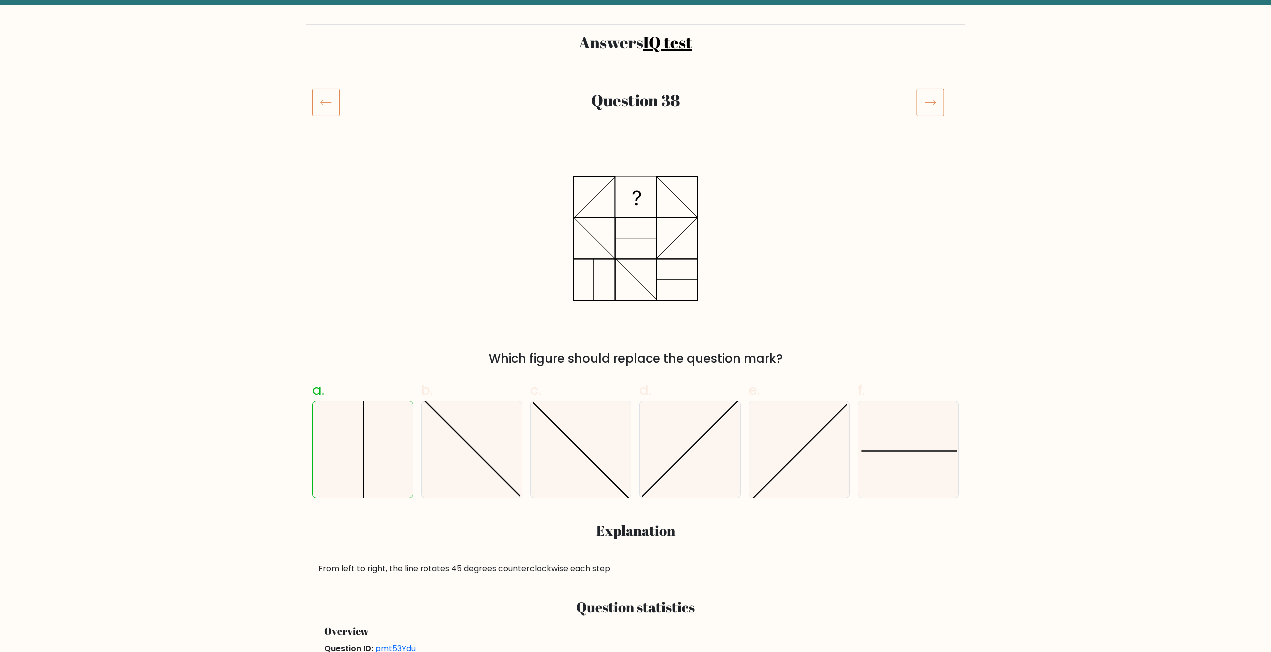
click at [314, 104] on icon at bounding box center [325, 102] width 27 height 28
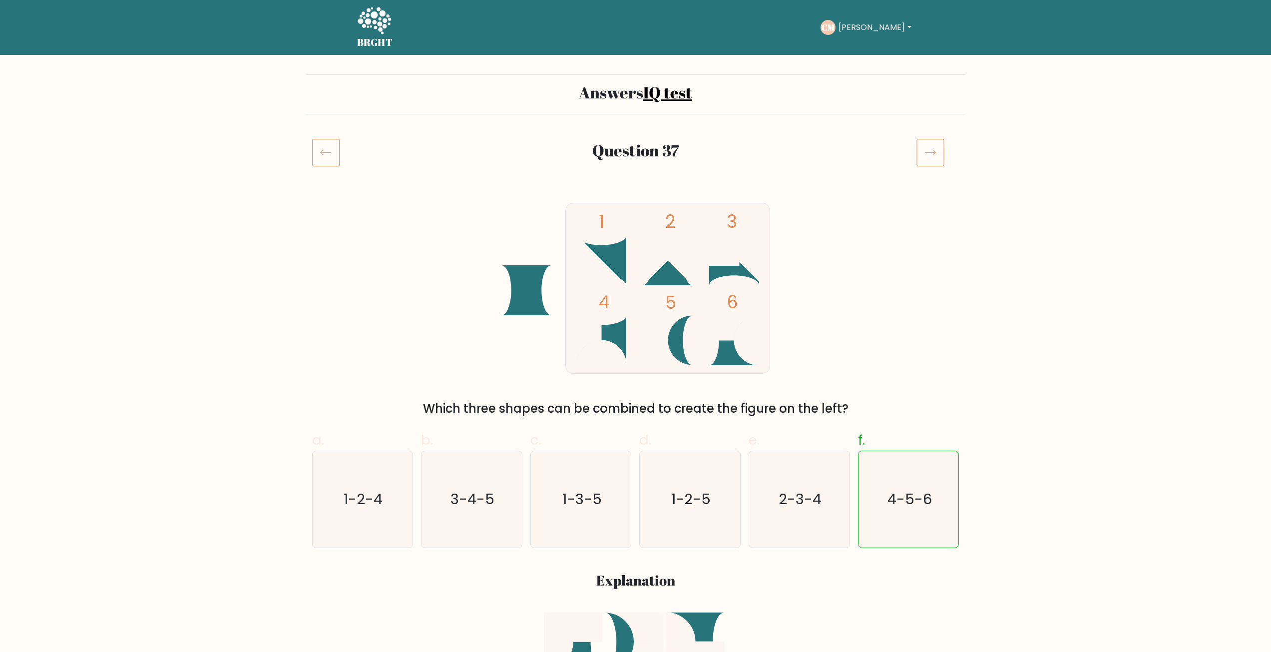
click at [322, 155] on icon at bounding box center [326, 152] width 10 height 5
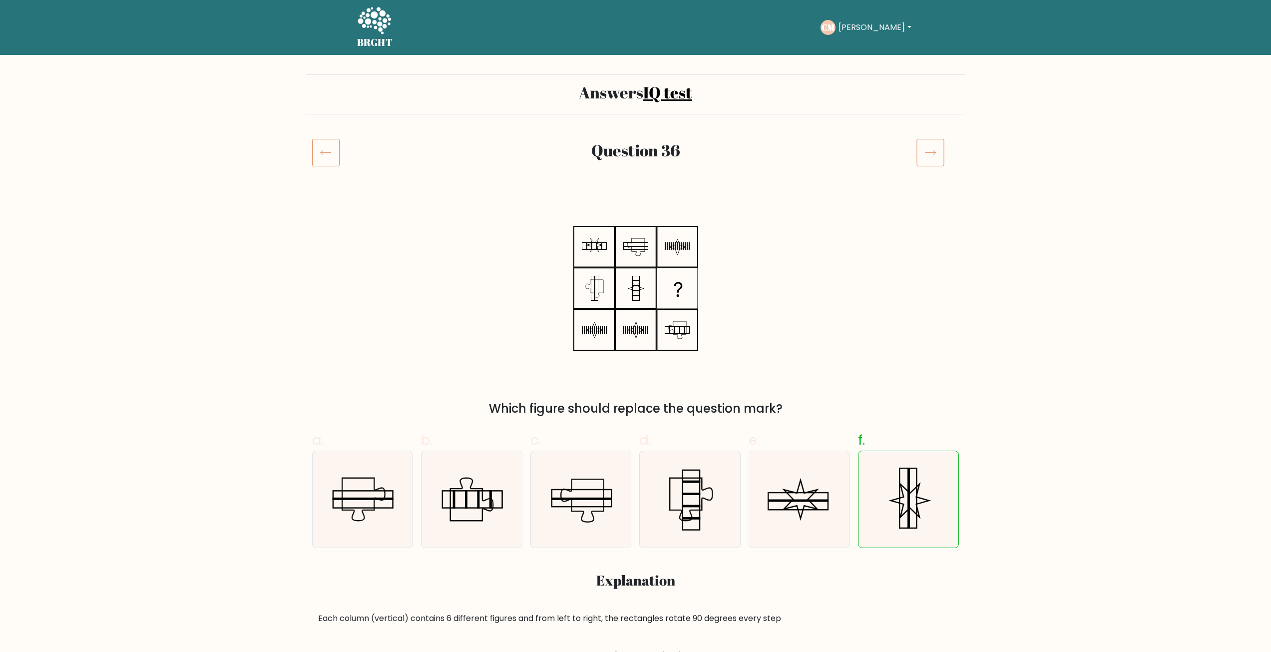
click at [330, 166] on rect at bounding box center [325, 152] width 27 height 27
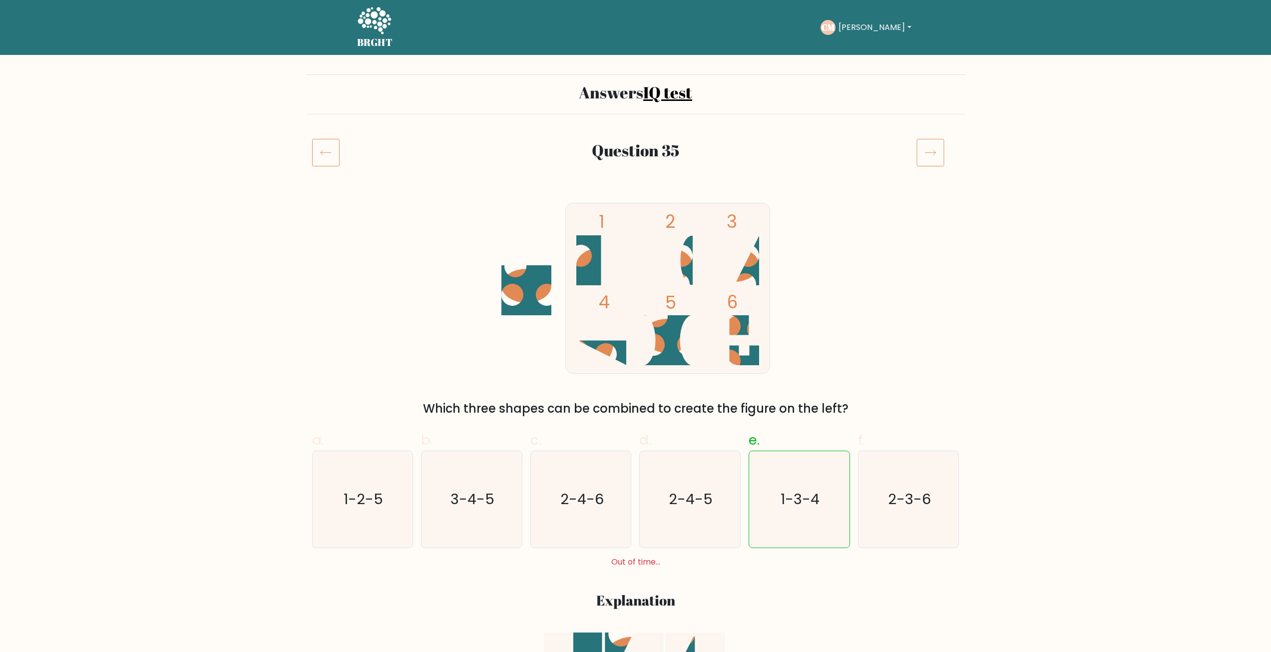
click at [922, 141] on icon at bounding box center [931, 152] width 28 height 28
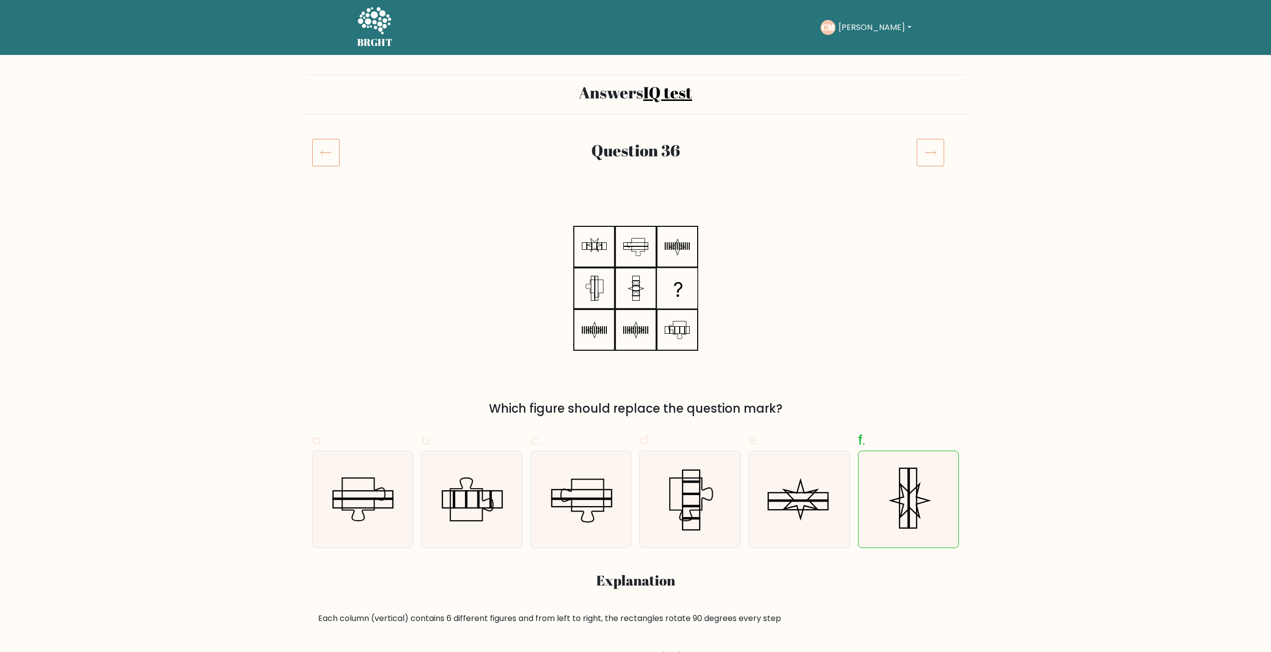
click at [337, 160] on icon at bounding box center [325, 152] width 27 height 28
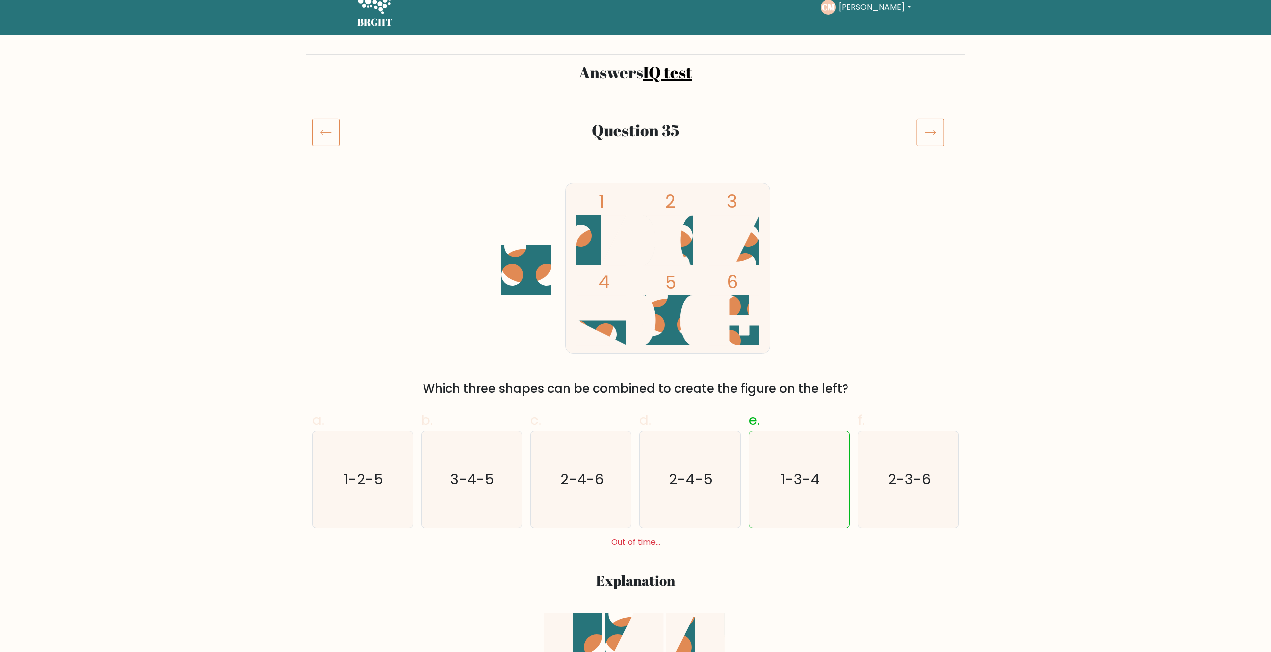
scroll to position [100, 0]
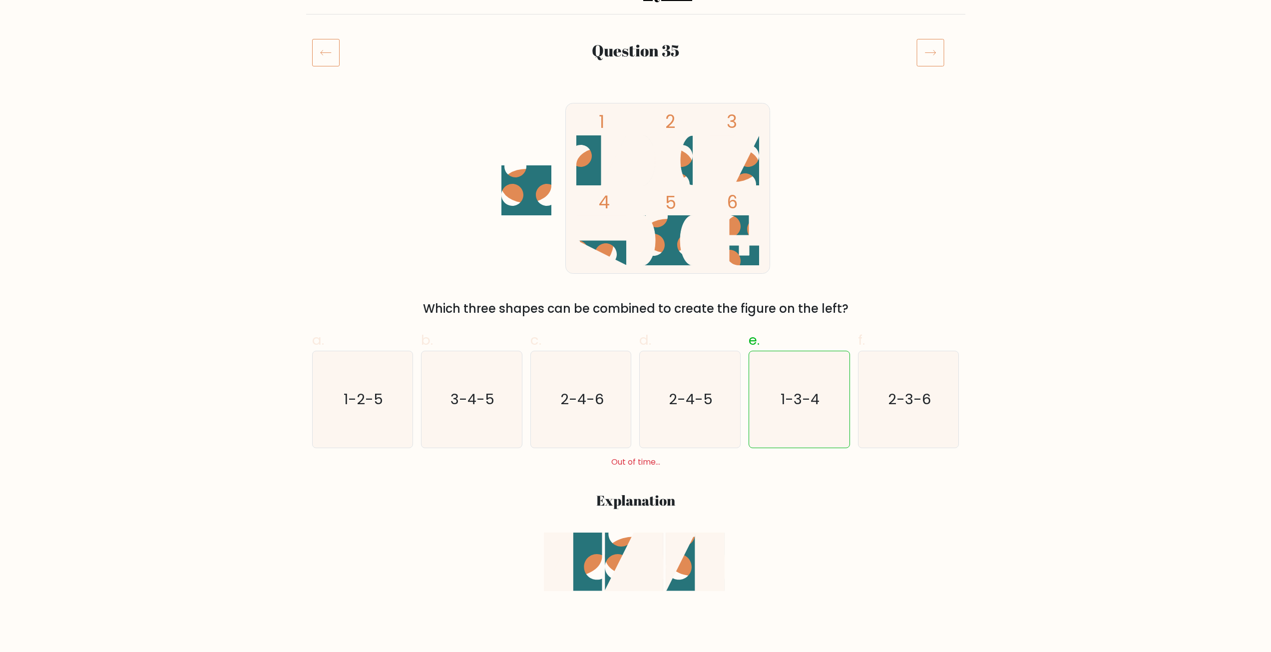
click at [314, 46] on icon at bounding box center [325, 52] width 27 height 28
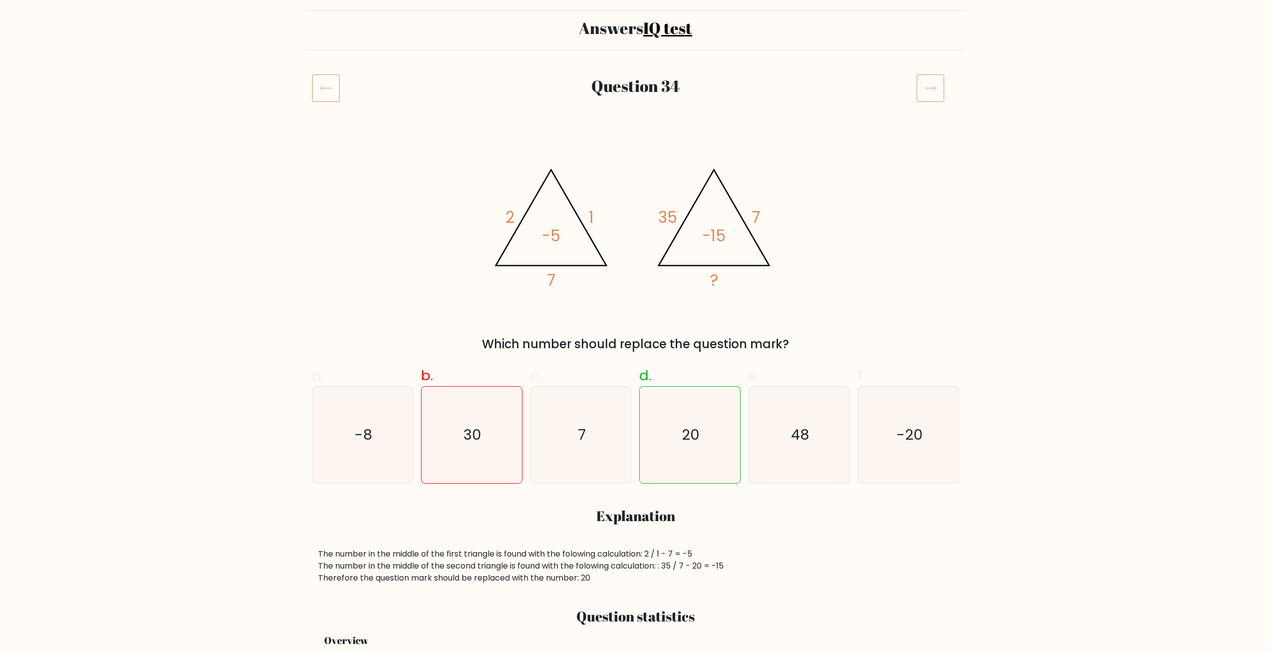
scroll to position [100, 0]
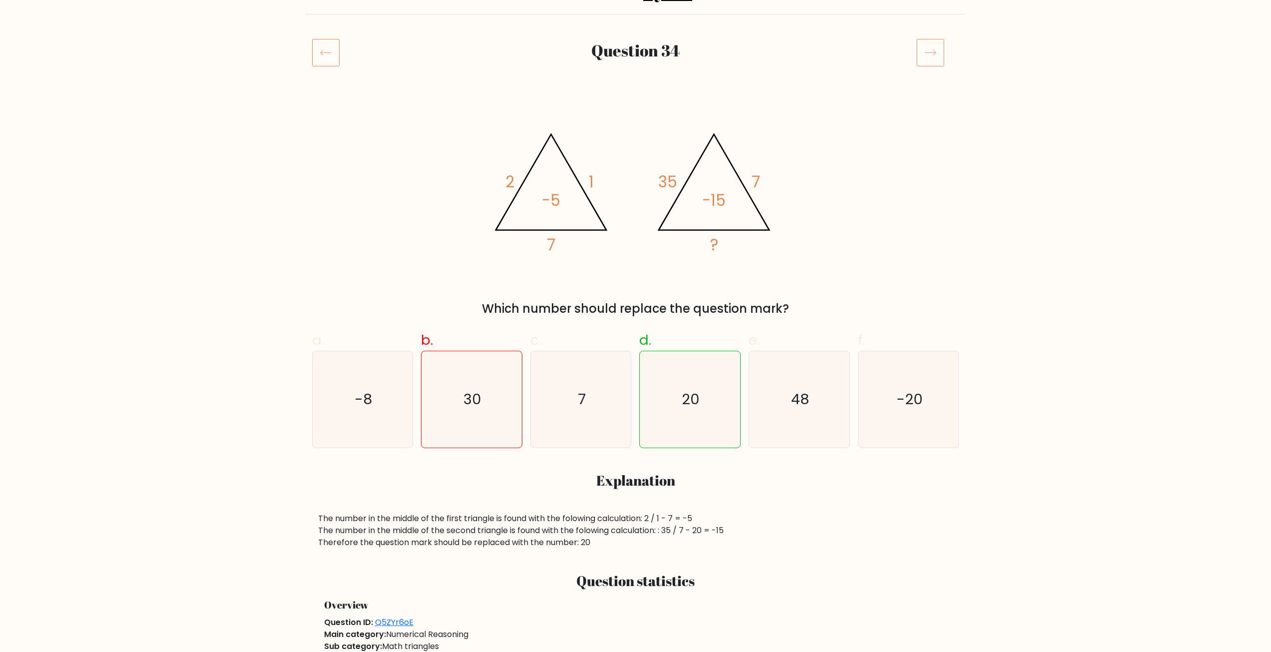
click at [331, 59] on icon at bounding box center [325, 52] width 27 height 28
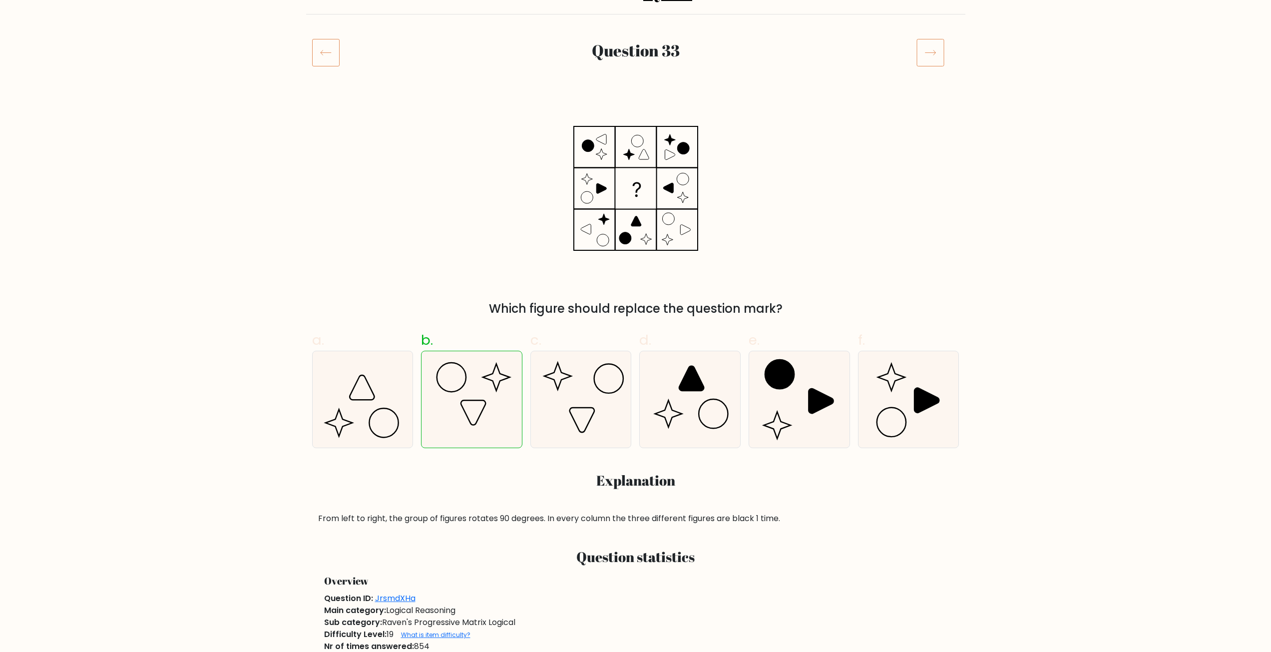
scroll to position [50, 0]
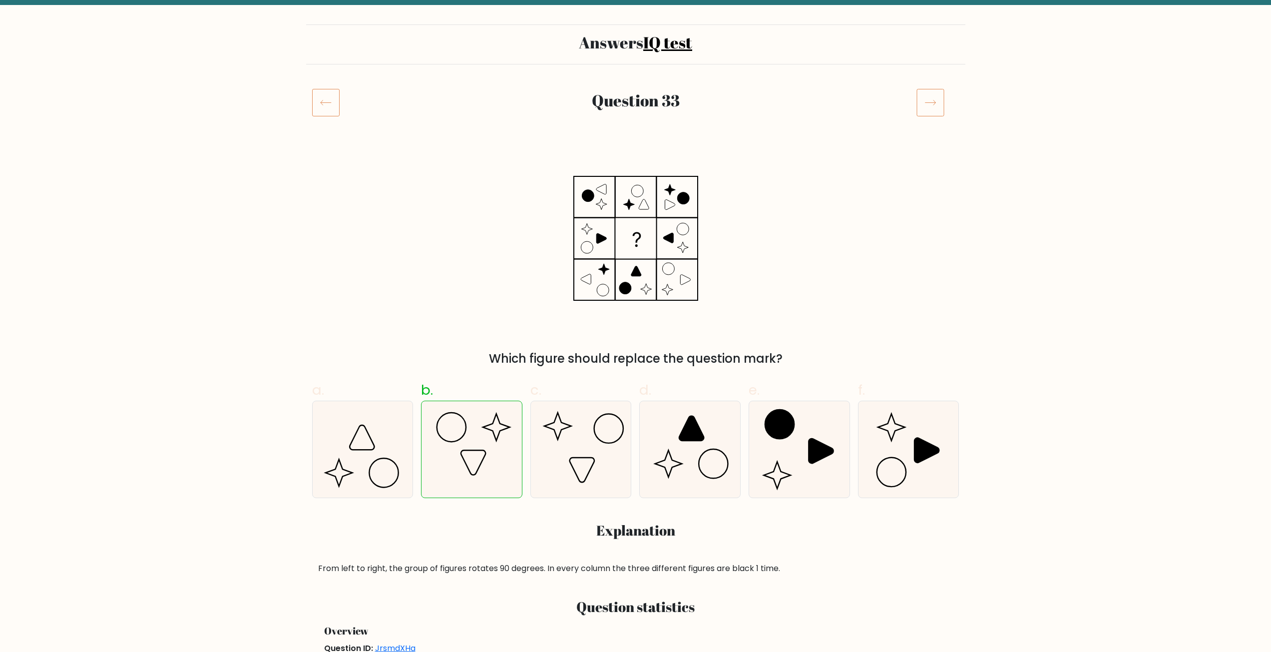
click at [313, 95] on icon at bounding box center [325, 102] width 27 height 28
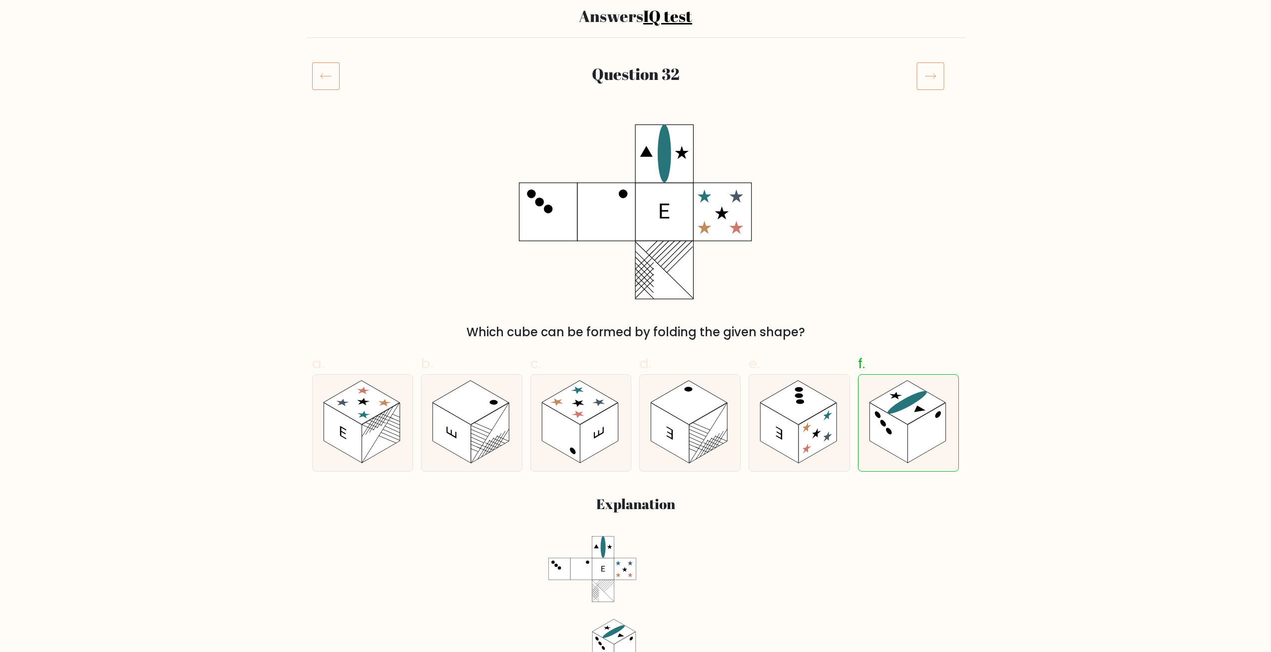
scroll to position [50, 0]
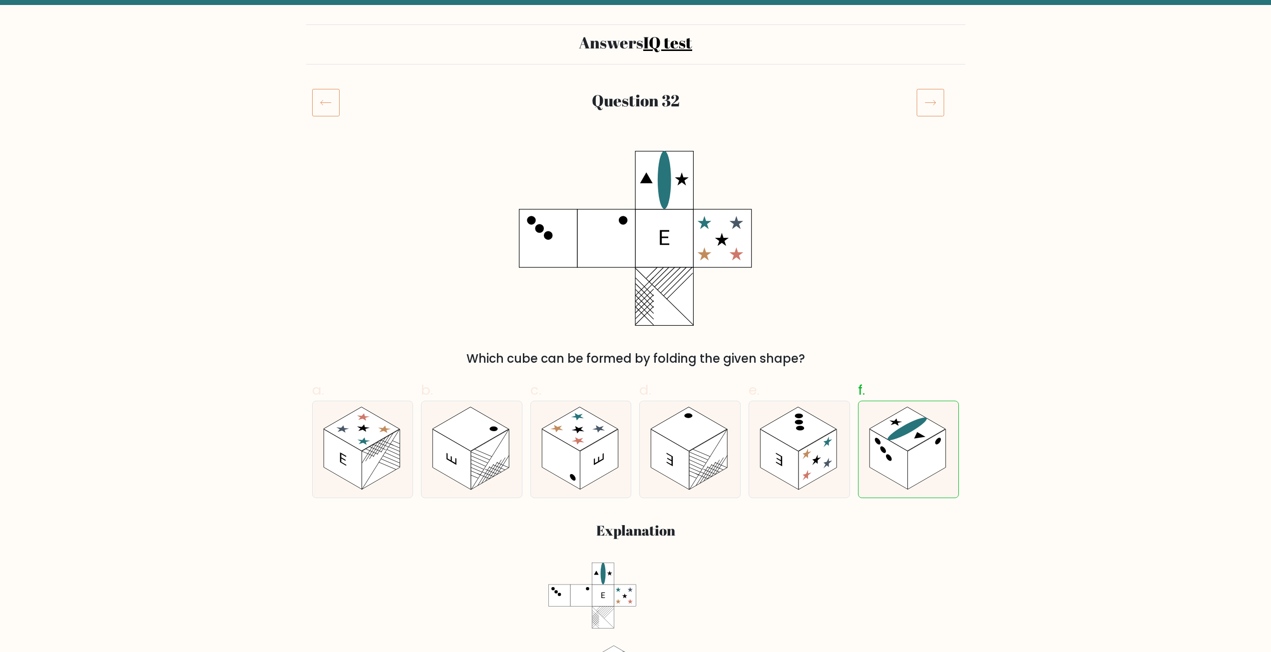
click at [327, 98] on icon at bounding box center [325, 102] width 27 height 28
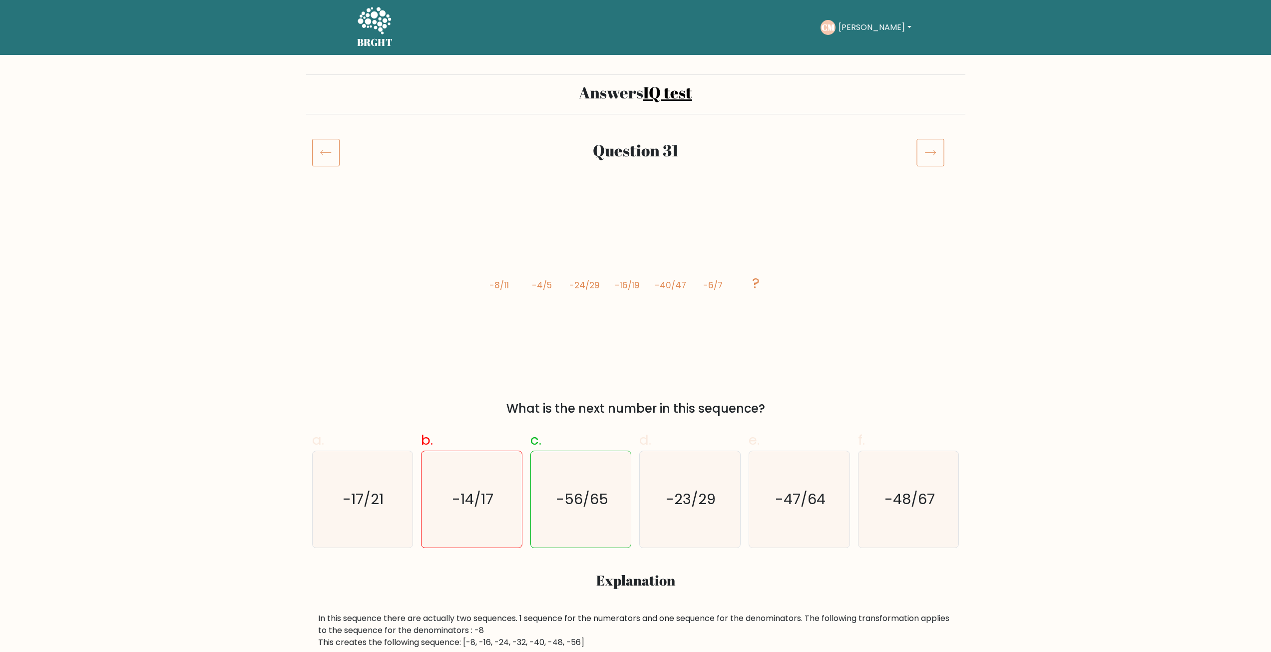
click at [335, 141] on icon at bounding box center [325, 152] width 27 height 28
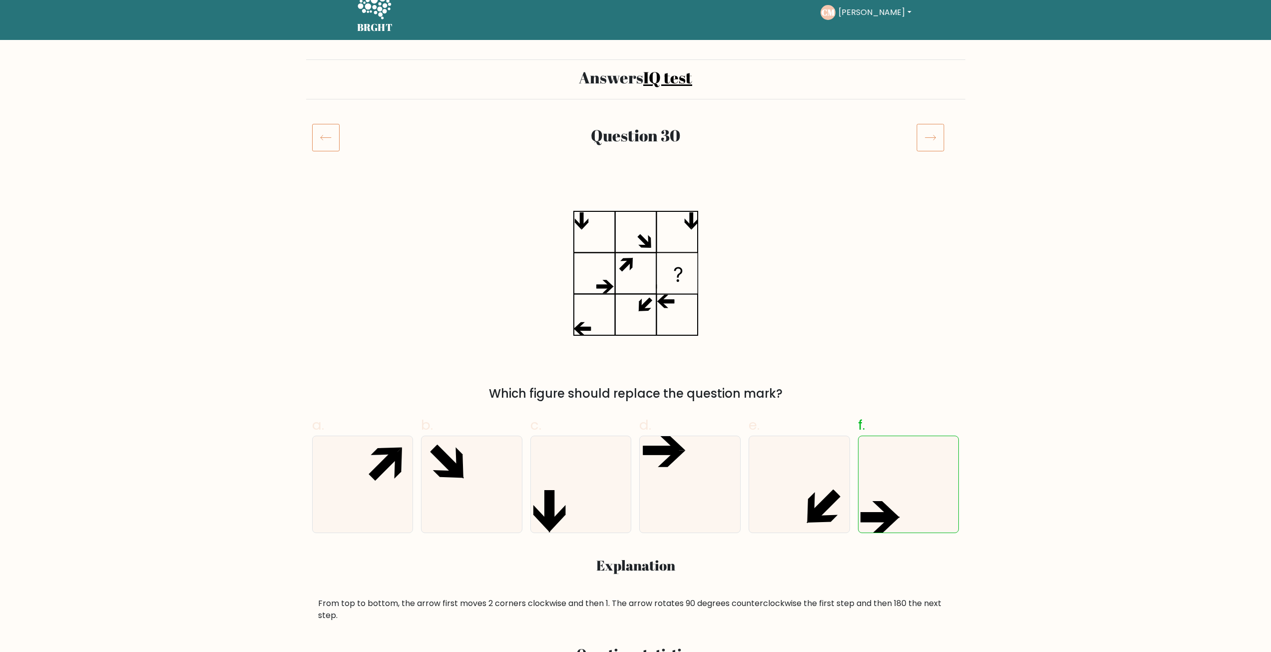
scroll to position [50, 0]
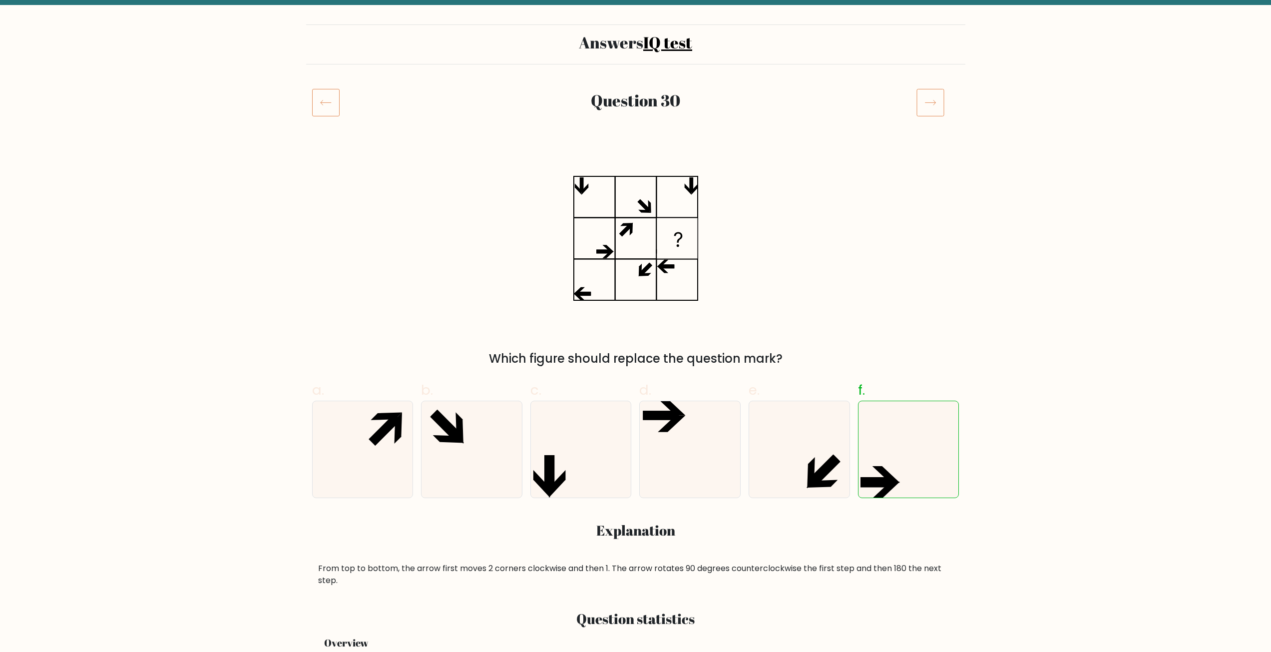
click at [333, 92] on icon at bounding box center [325, 102] width 27 height 28
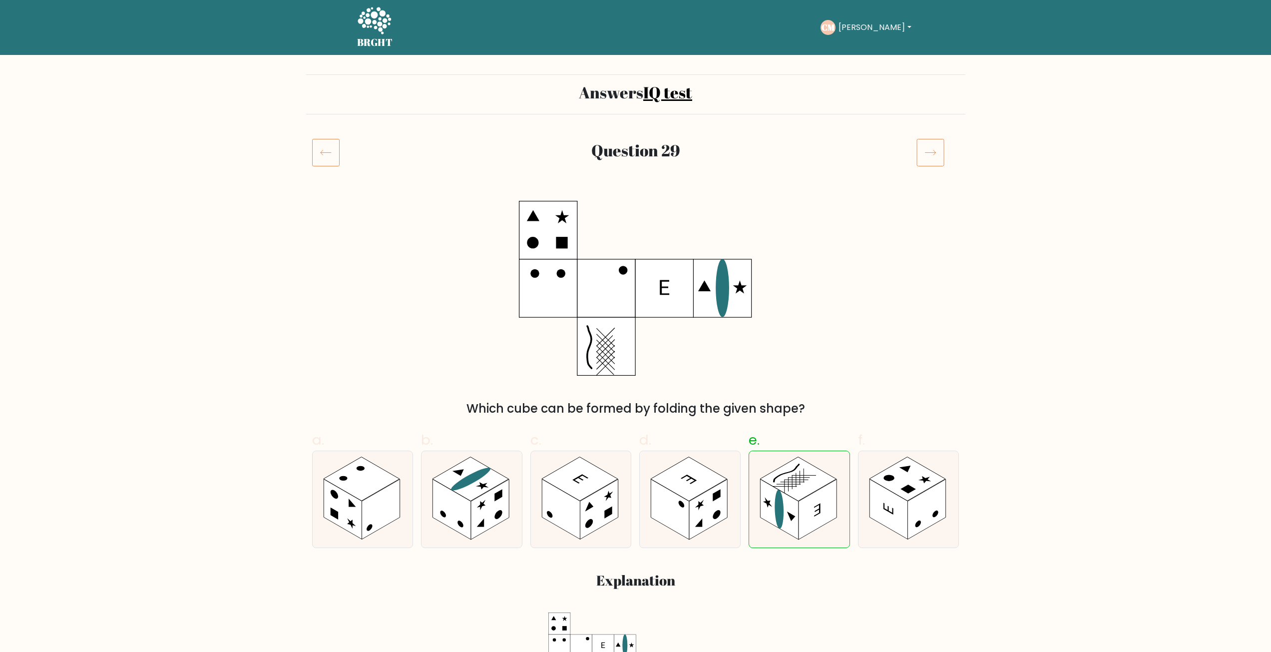
click at [327, 146] on icon at bounding box center [325, 152] width 27 height 28
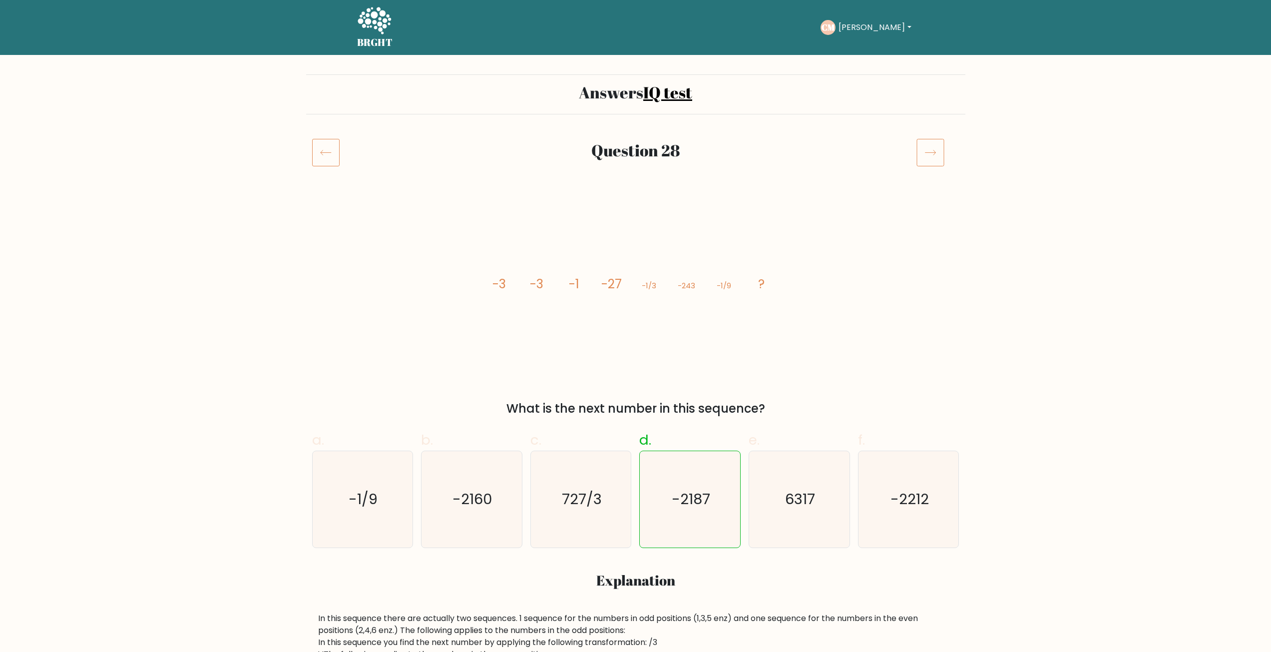
click at [327, 146] on icon at bounding box center [325, 152] width 27 height 28
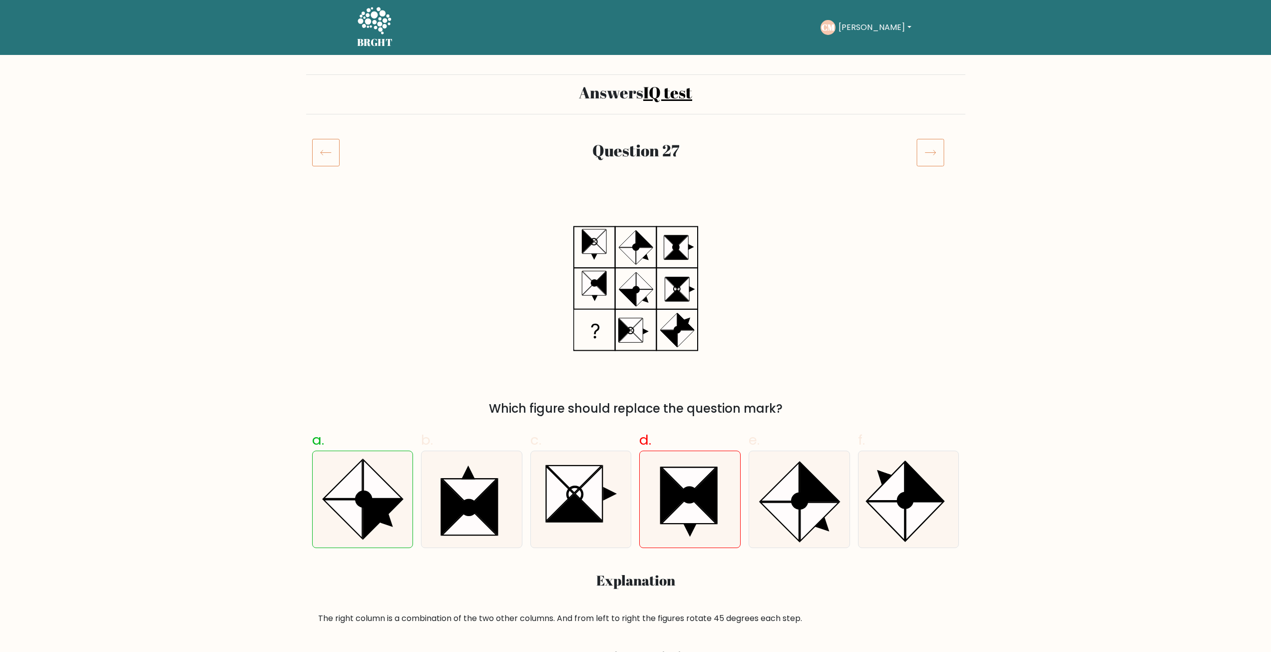
click at [930, 147] on icon at bounding box center [931, 152] width 28 height 28
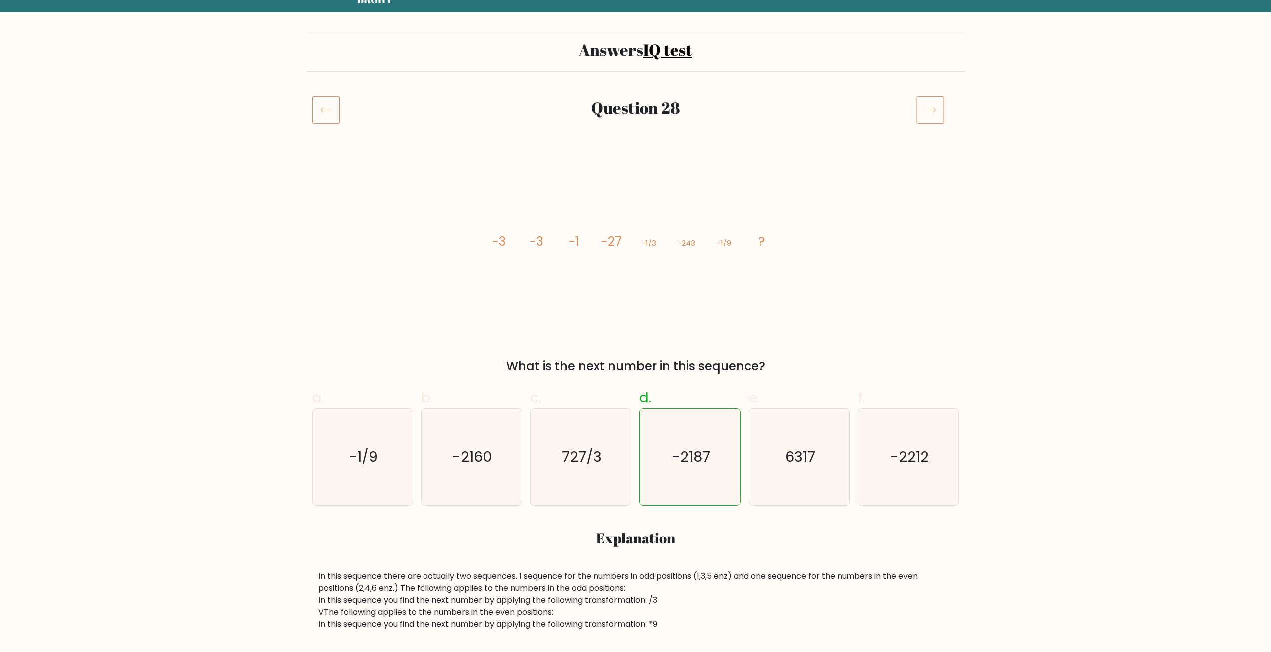
scroll to position [50, 0]
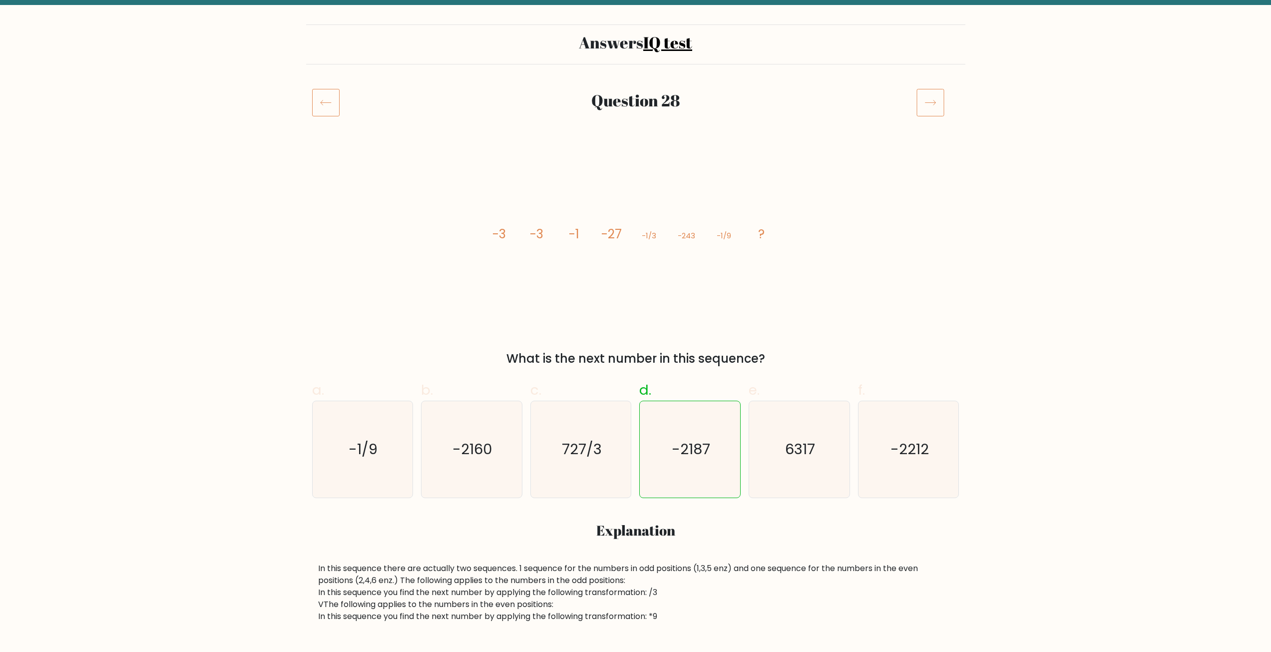
click at [334, 107] on icon at bounding box center [325, 102] width 27 height 28
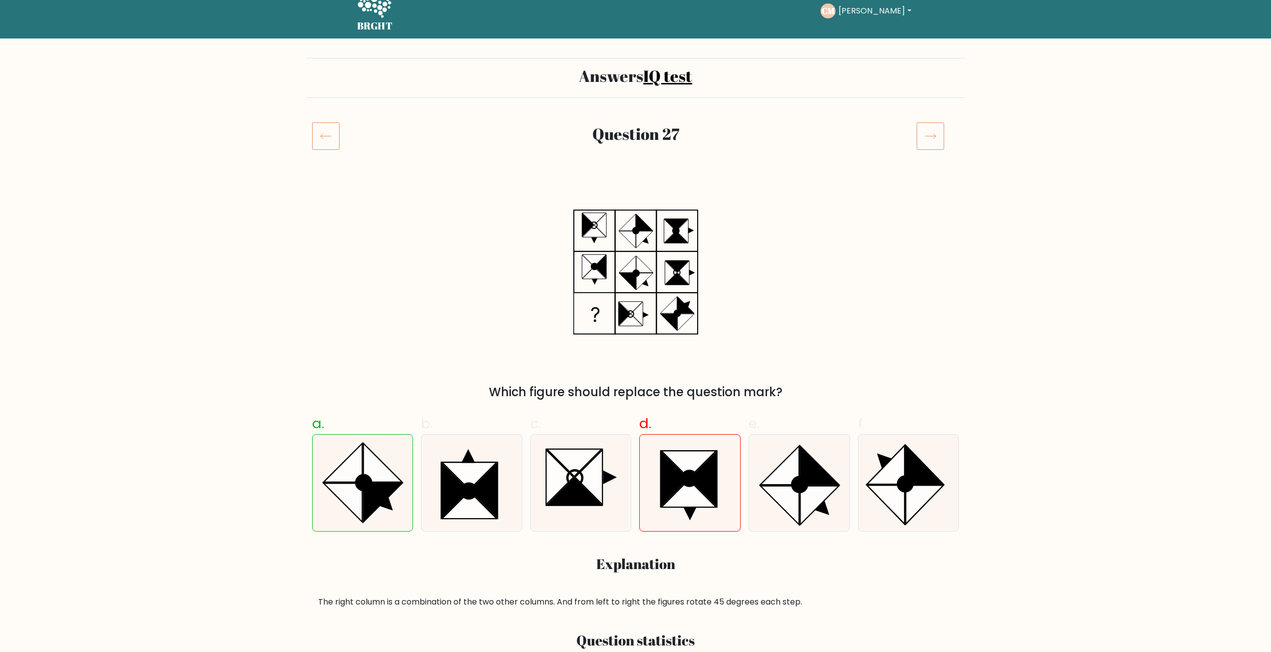
scroll to position [50, 0]
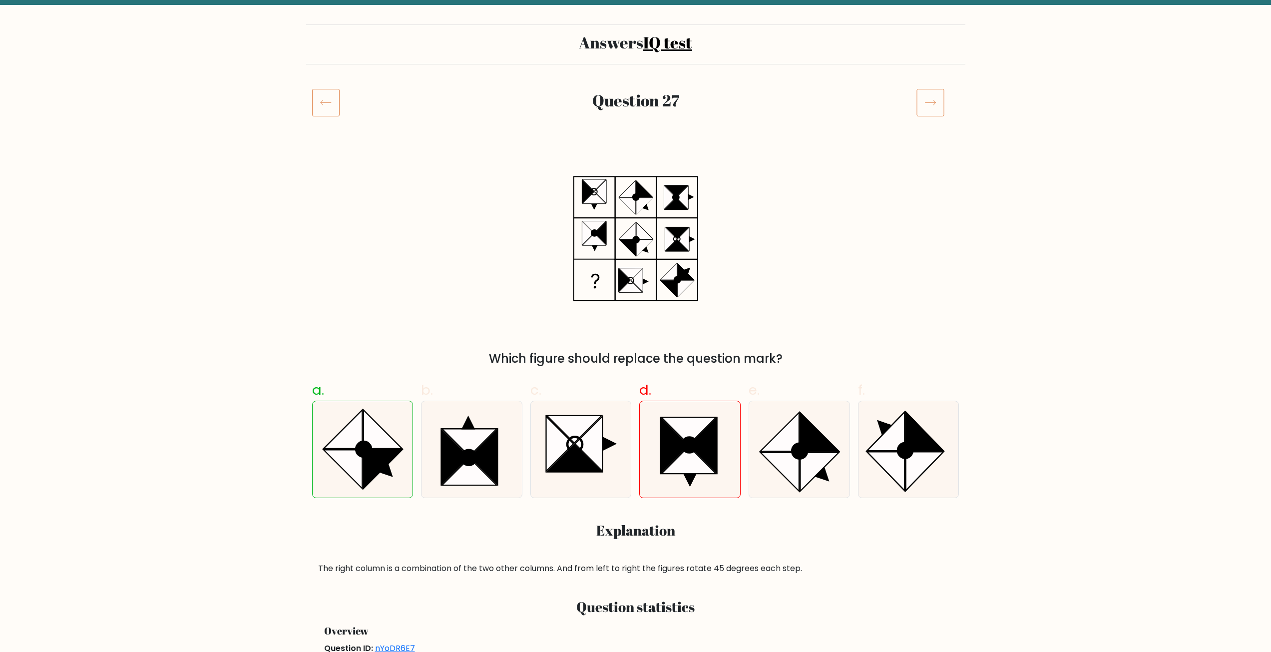
click at [330, 114] on icon at bounding box center [325, 102] width 27 height 28
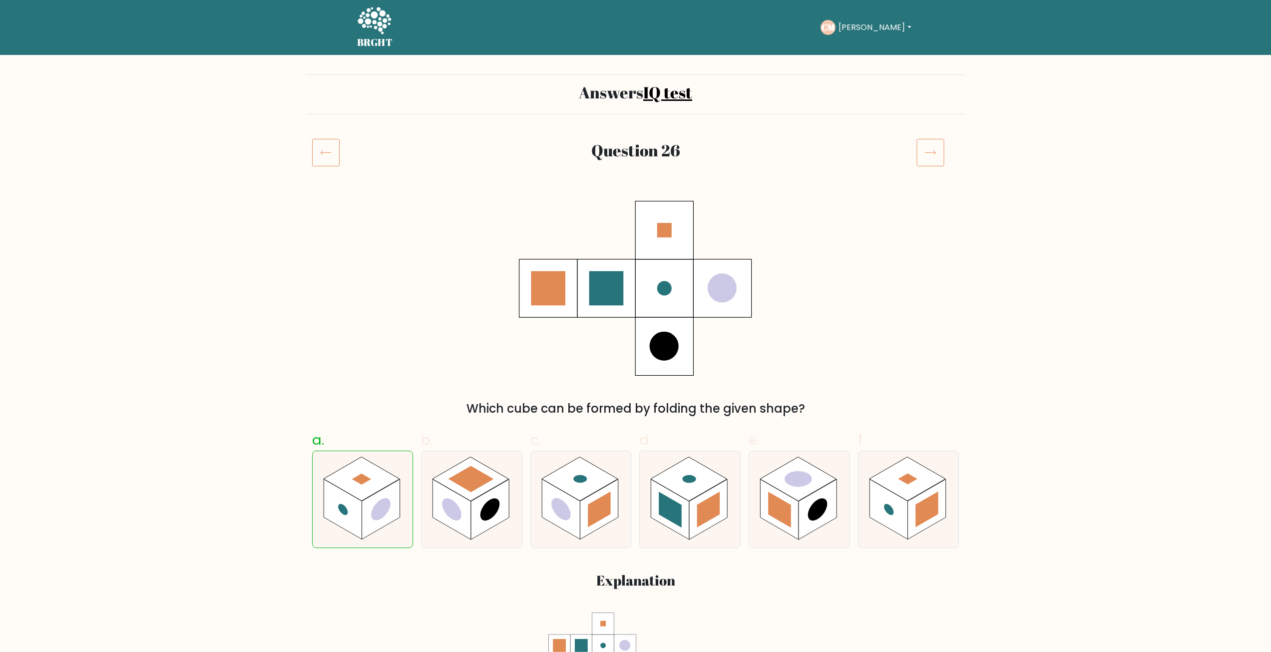
click at [330, 114] on div "Answers IQ test" at bounding box center [635, 94] width 659 height 40
click at [328, 148] on icon at bounding box center [325, 152] width 27 height 28
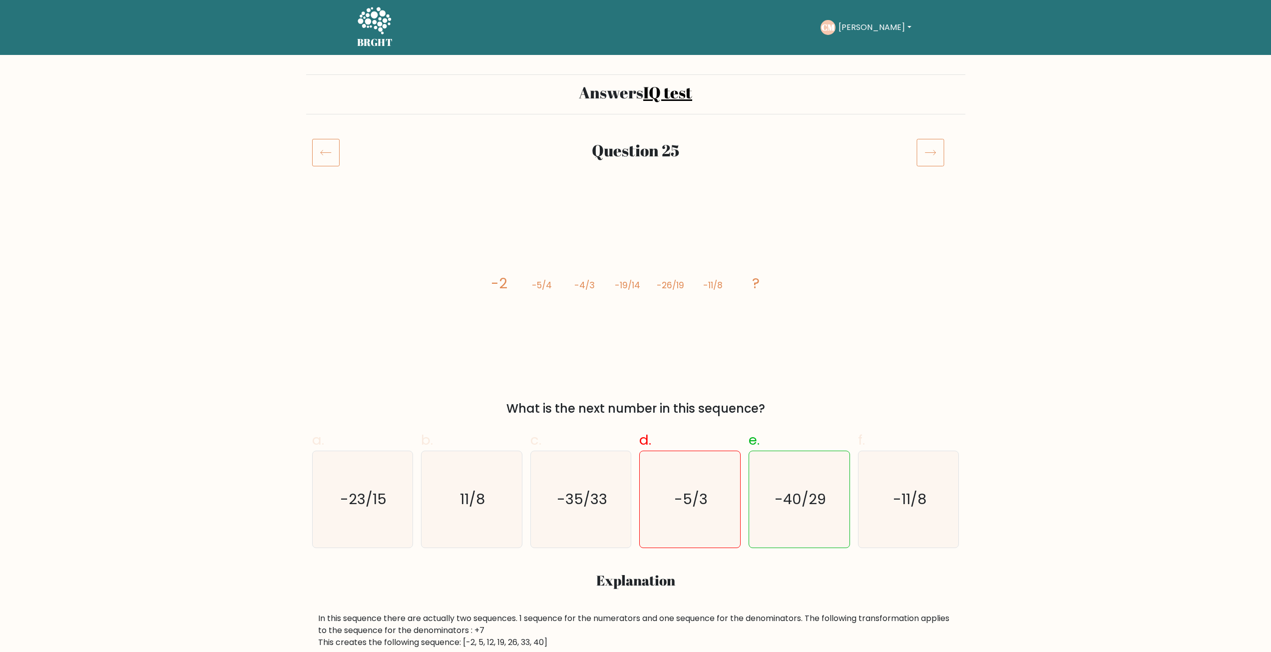
click at [320, 154] on icon at bounding box center [325, 152] width 27 height 28
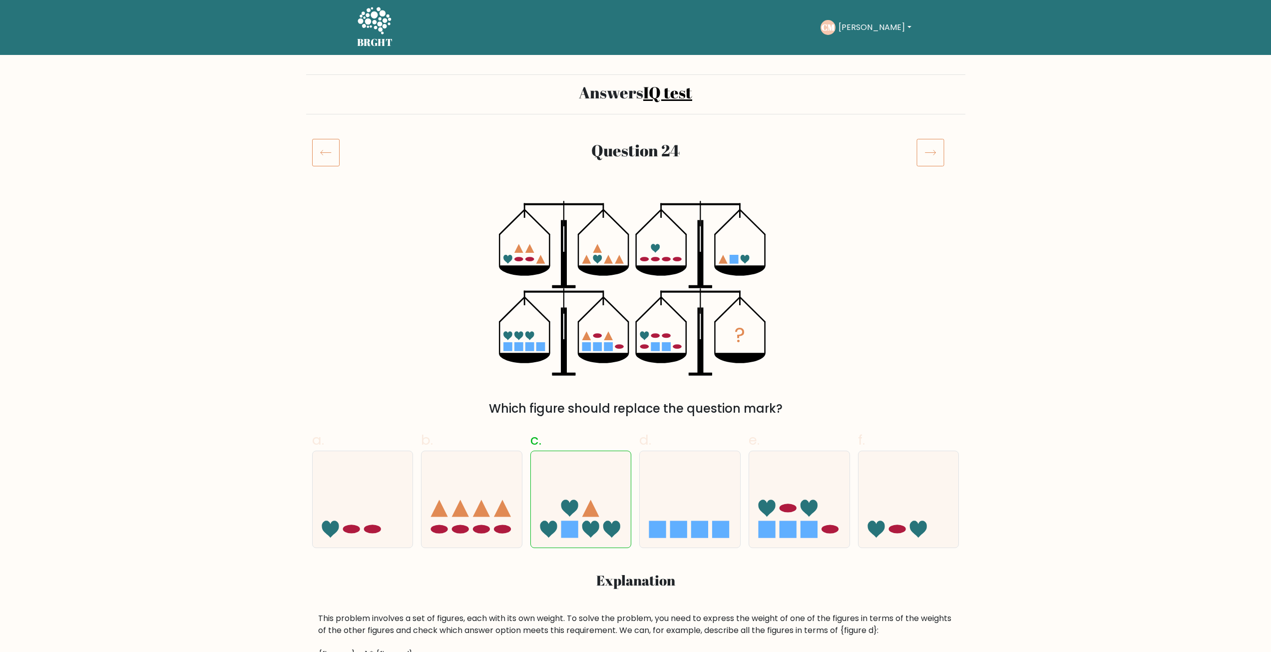
click at [320, 154] on icon at bounding box center [325, 152] width 27 height 28
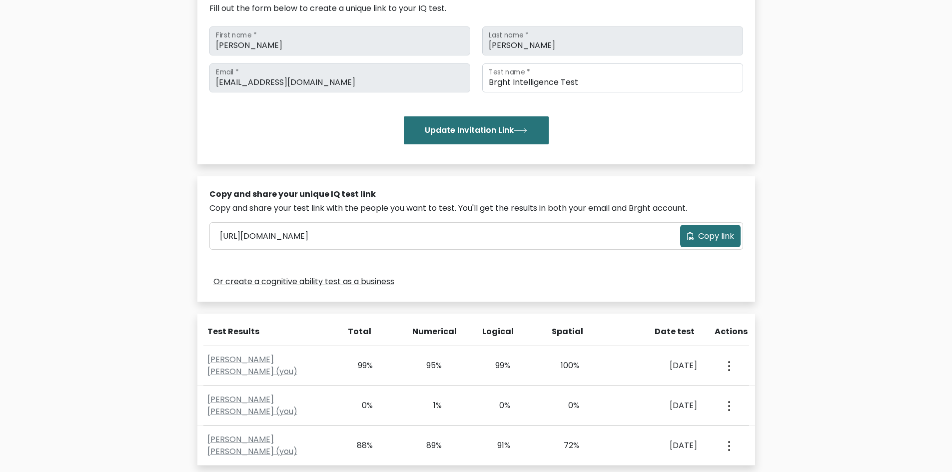
scroll to position [250, 0]
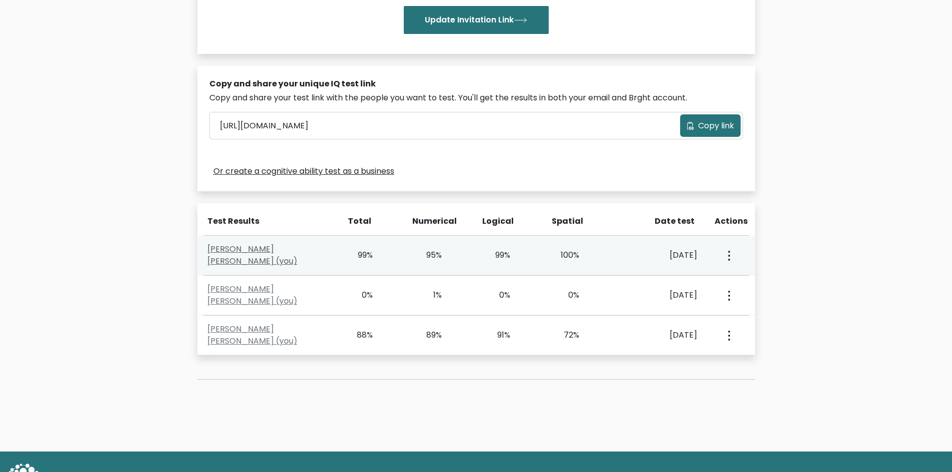
click at [256, 255] on link "[PERSON_NAME] [PERSON_NAME] (you)" at bounding box center [252, 254] width 90 height 23
